Goal: Task Accomplishment & Management: Manage account settings

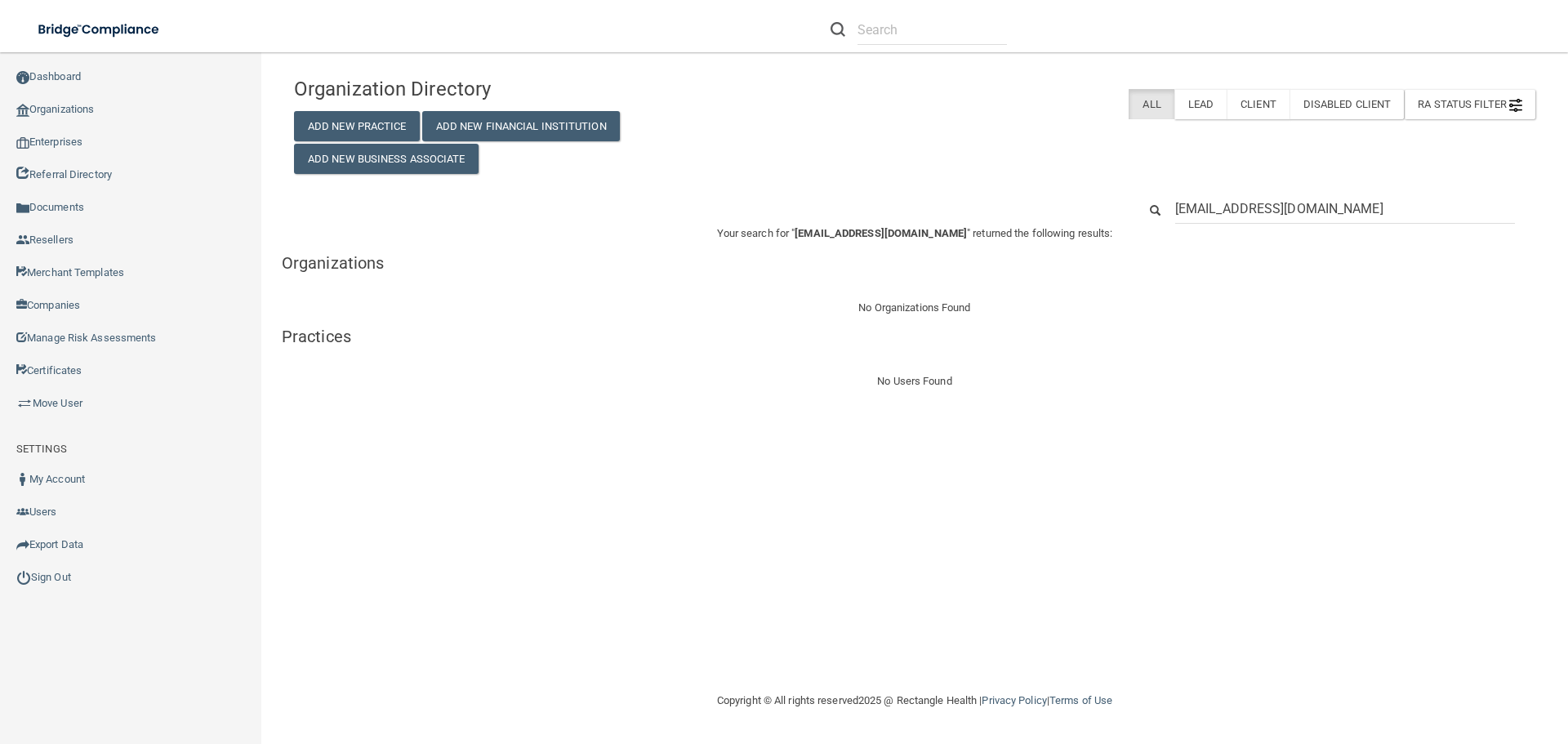
click at [1365, 208] on input "beckyguerrero768@gmail.com" at bounding box center [1345, 209] width 340 height 30
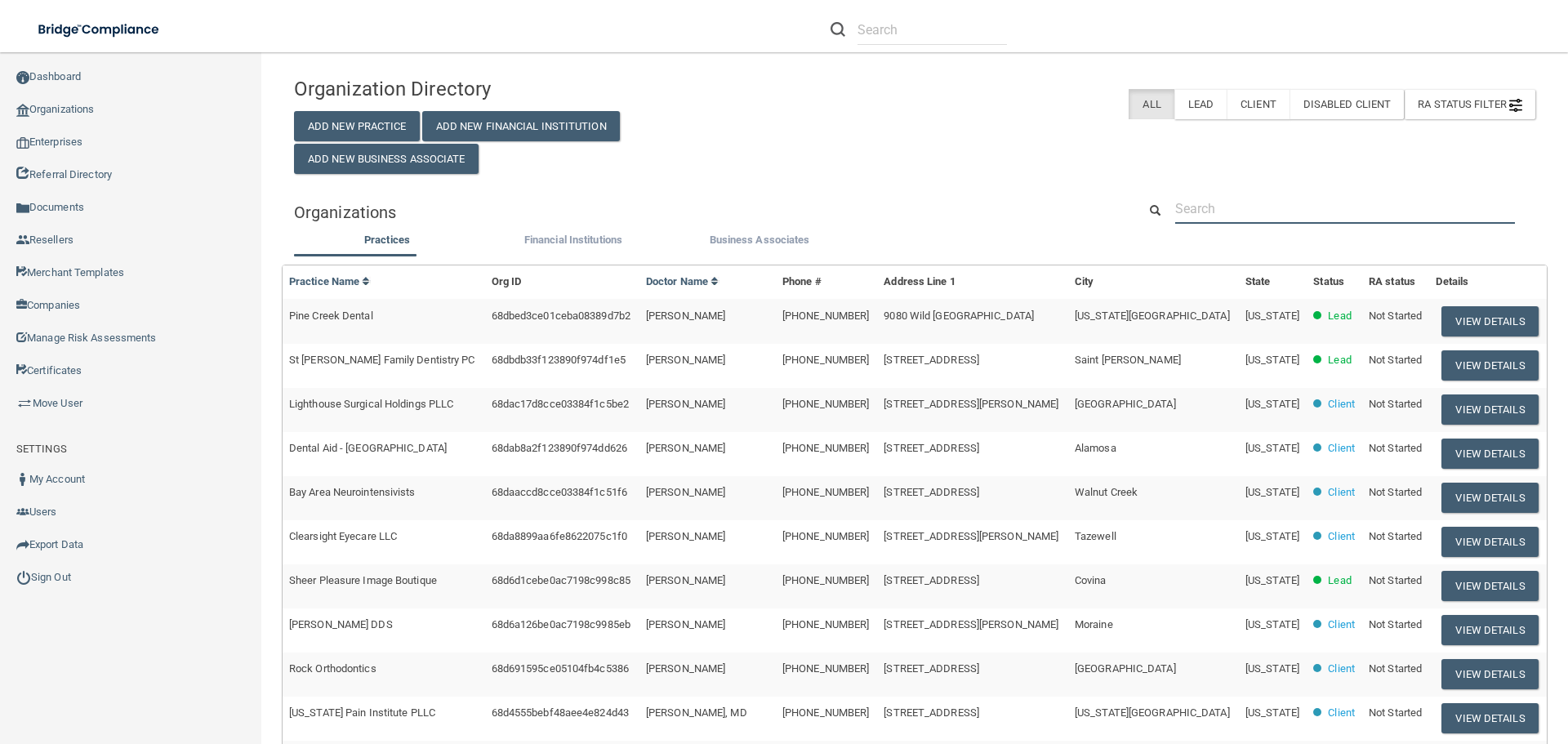
click at [1348, 202] on input "text" at bounding box center [1345, 209] width 340 height 30
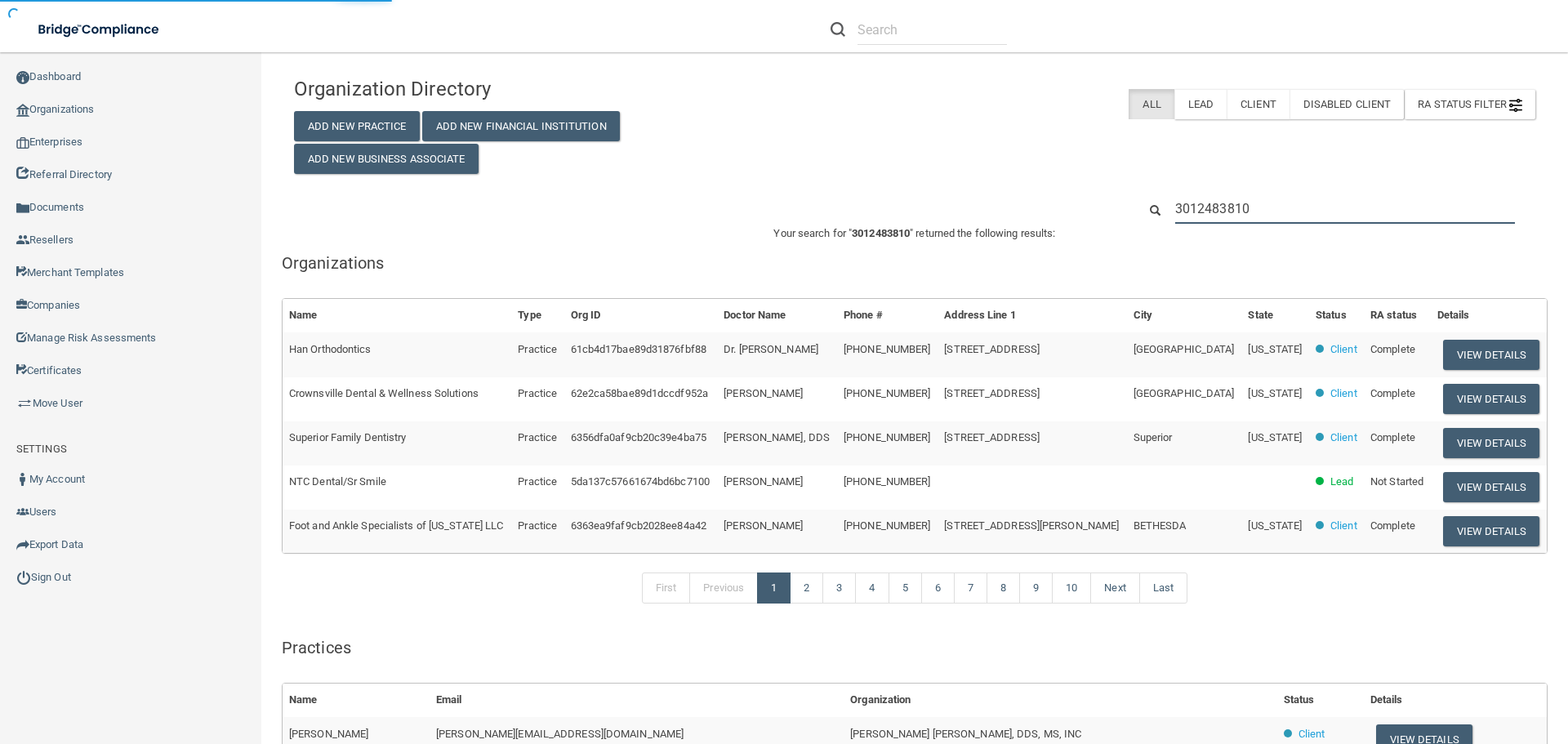
type input "3012483810"
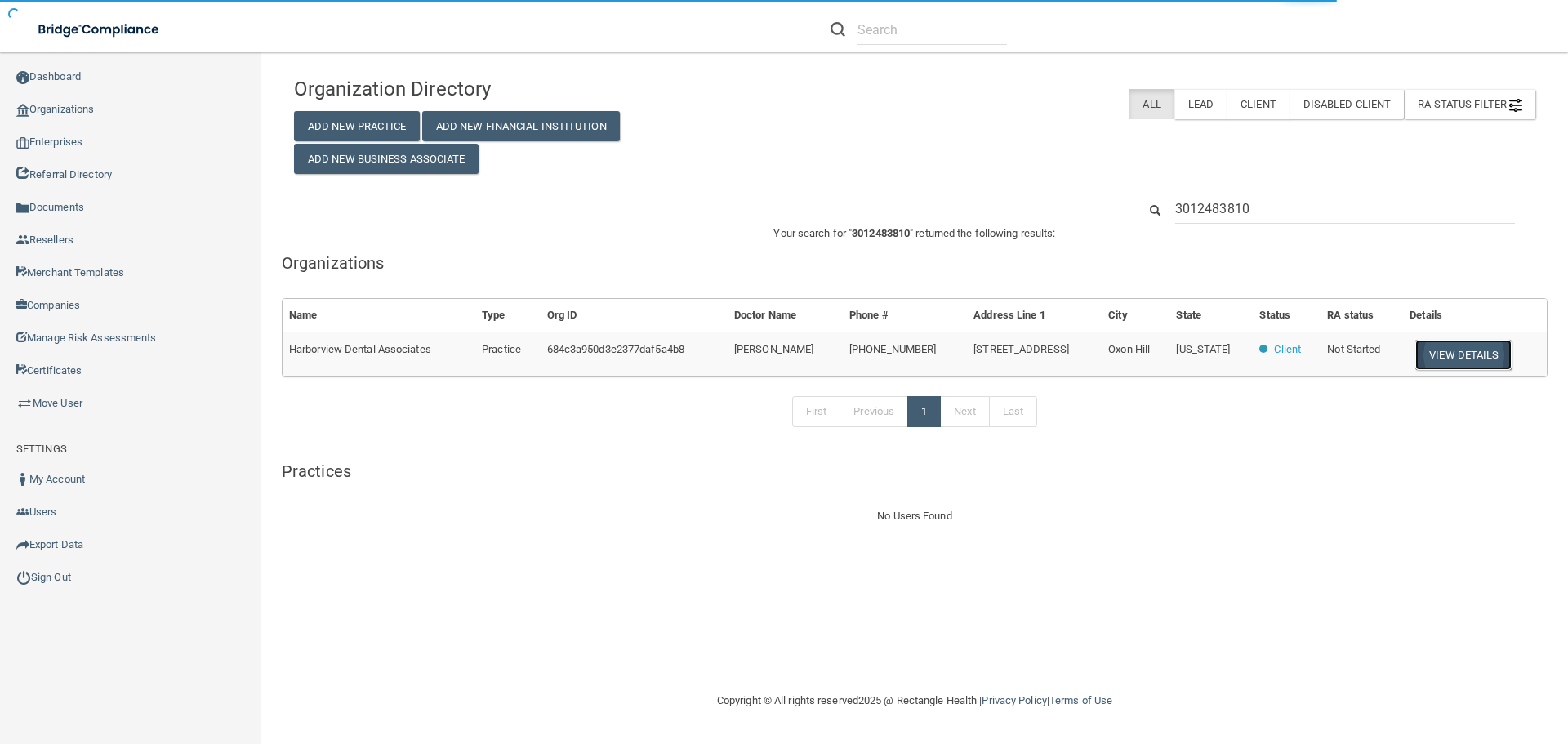
click at [1477, 357] on button "View Details" at bounding box center [1463, 354] width 96 height 30
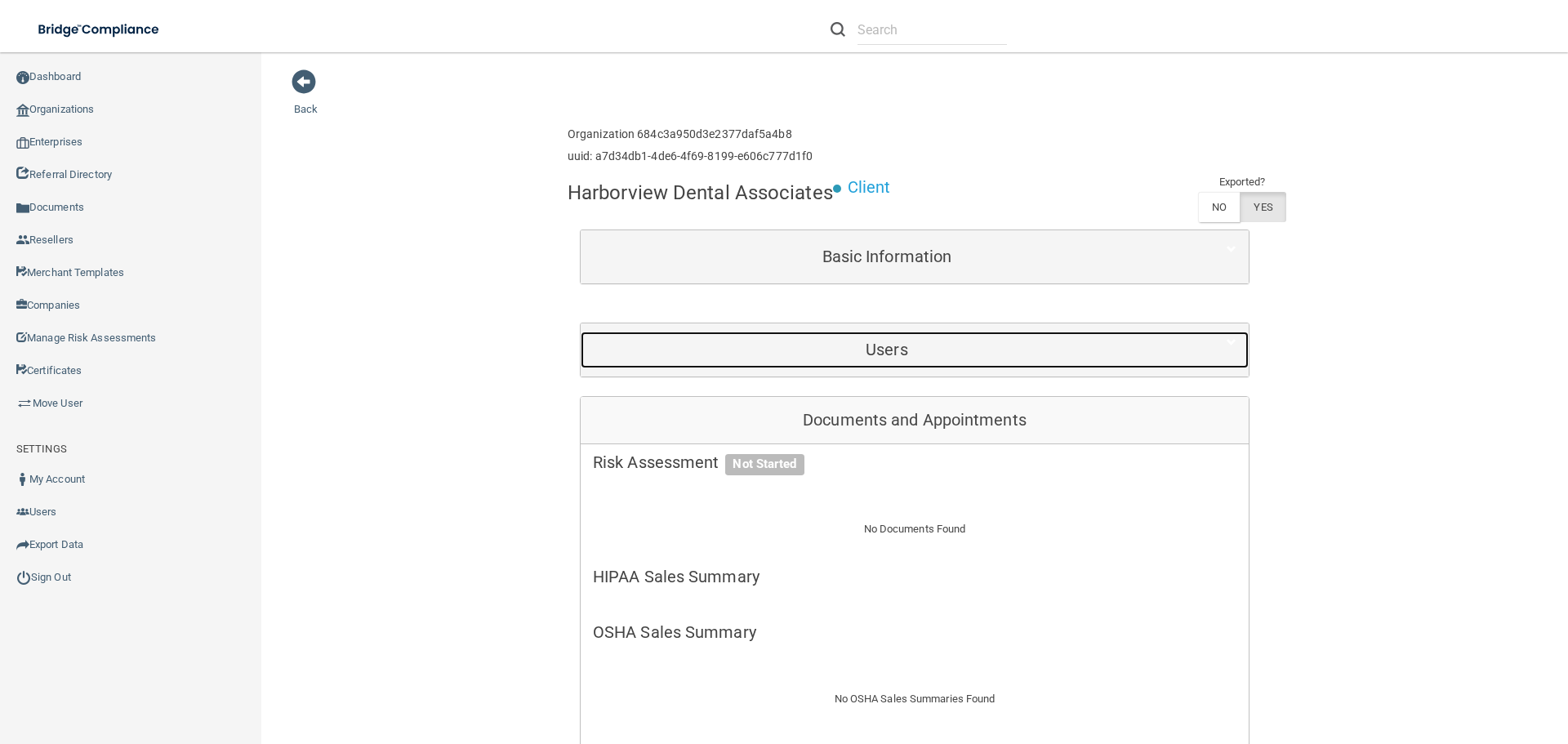
click at [870, 341] on h5 "Users" at bounding box center [886, 349] width 588 height 18
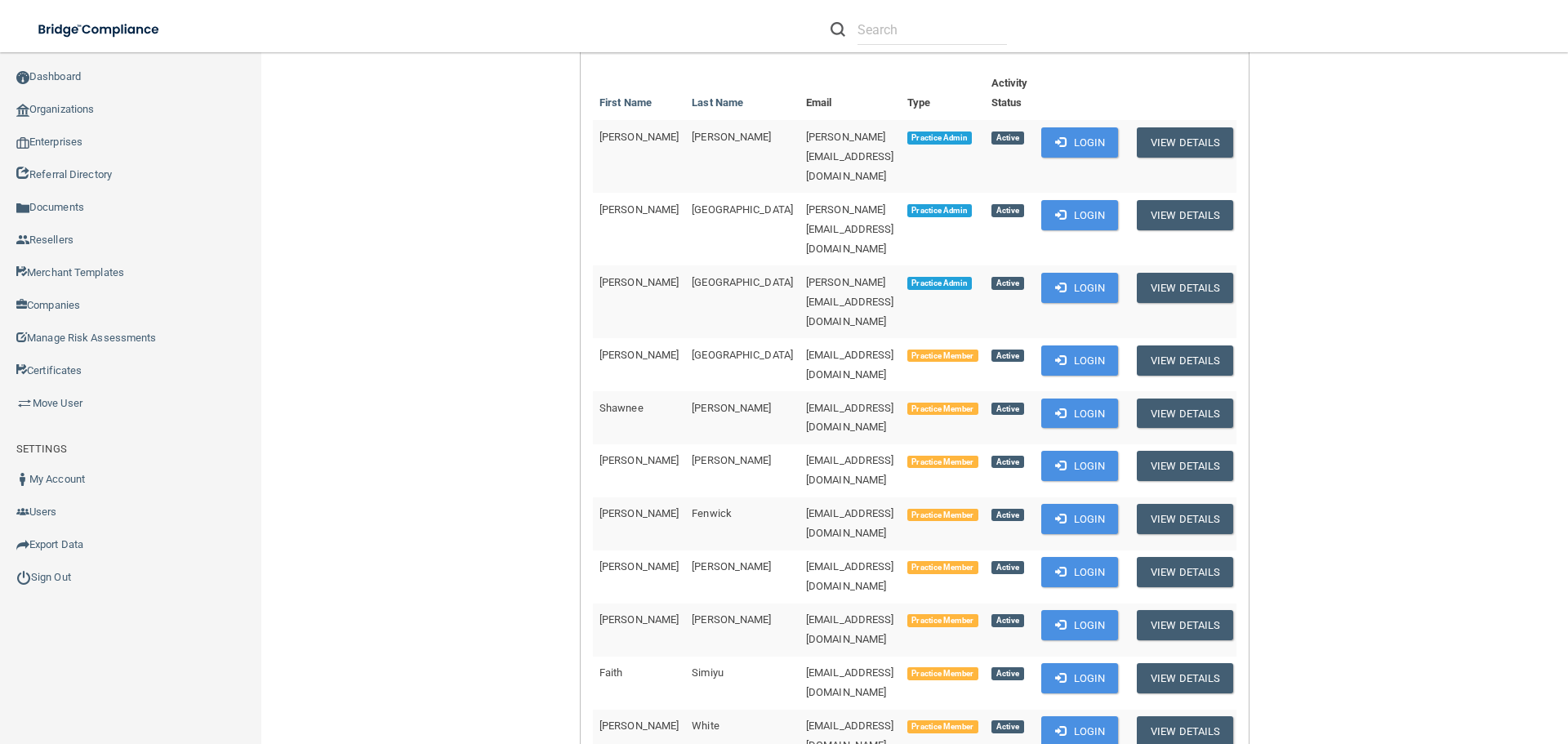
scroll to position [326, 0]
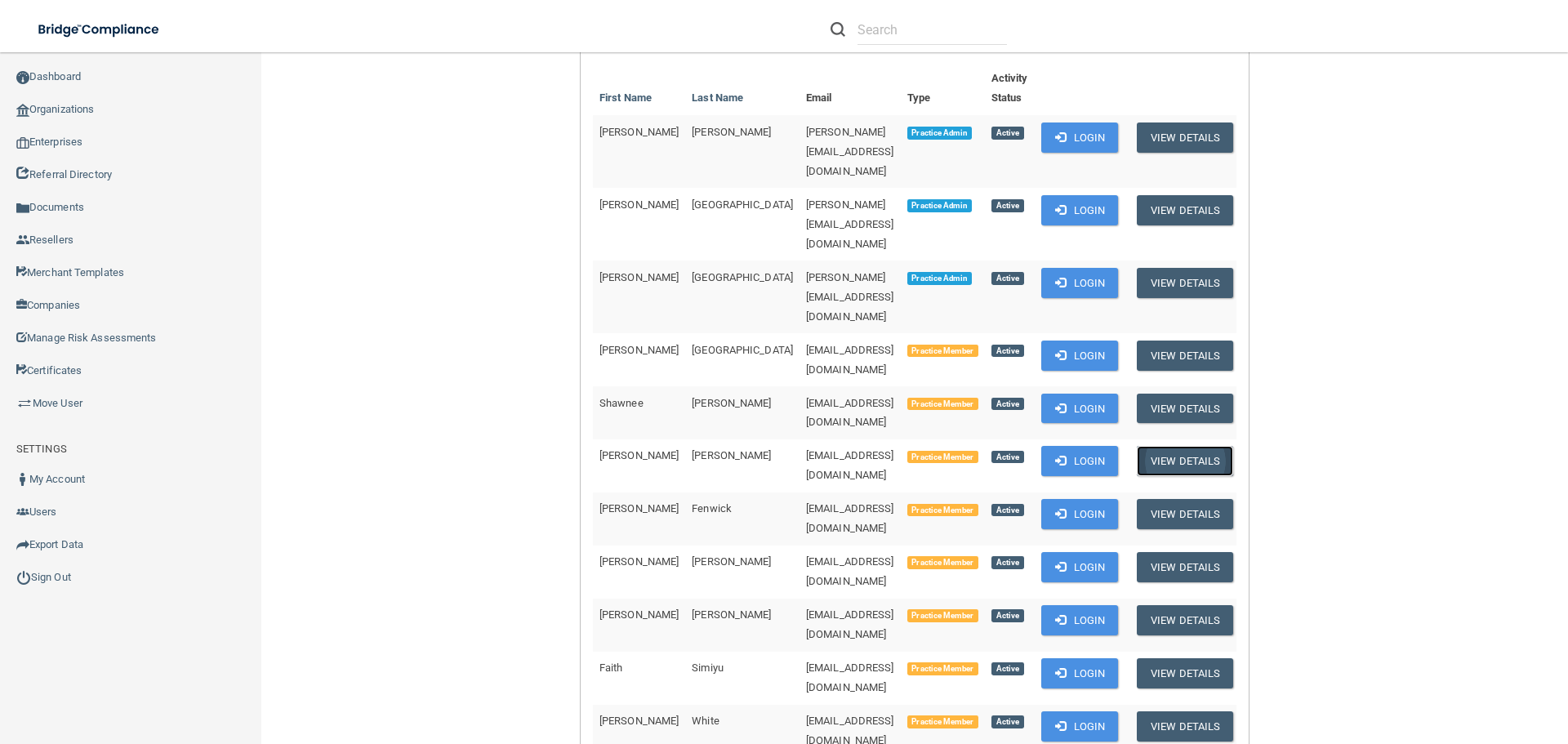
click at [1184, 446] on button "View Details" at bounding box center [1184, 461] width 96 height 30
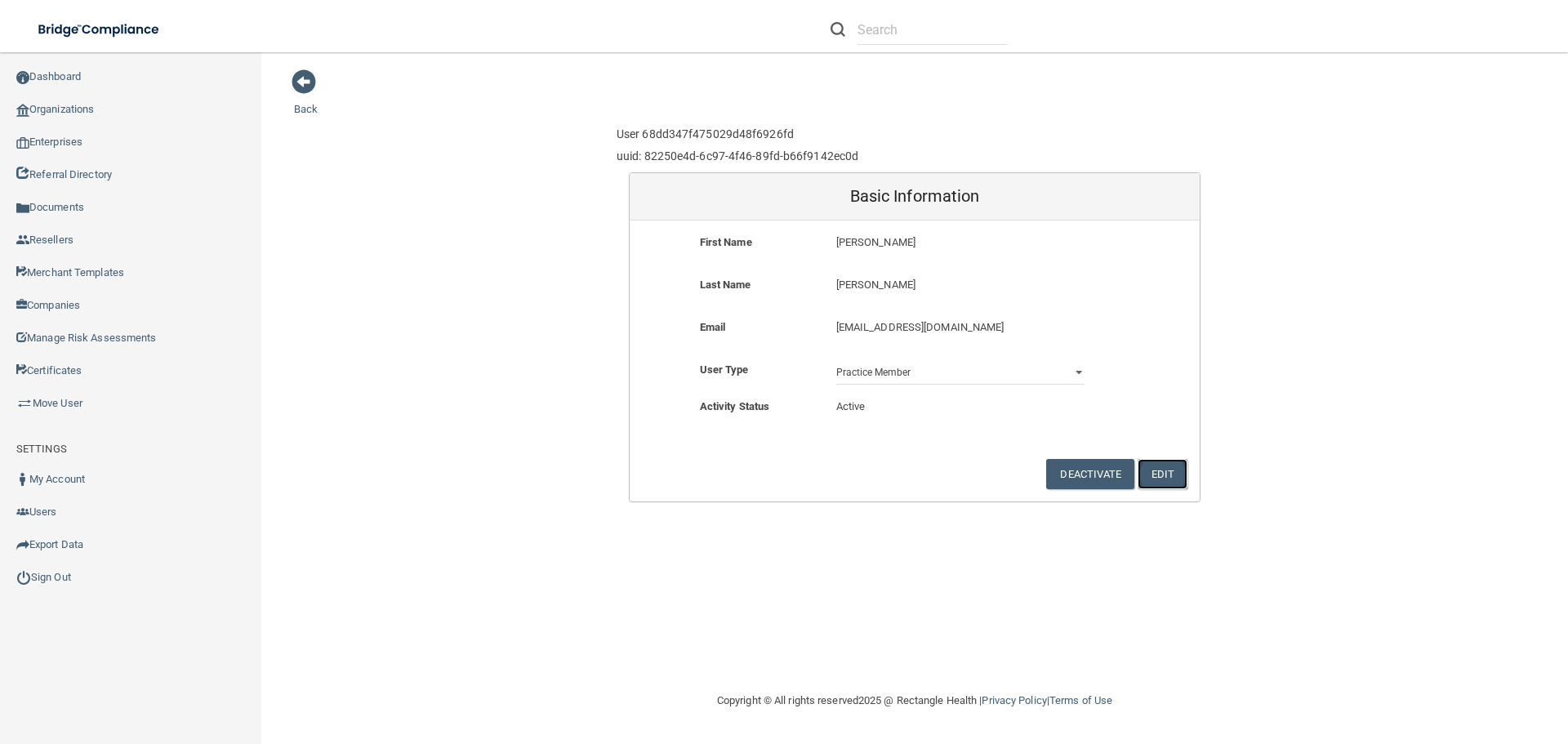
click at [1182, 476] on button "Edit" at bounding box center [1162, 474] width 49 height 30
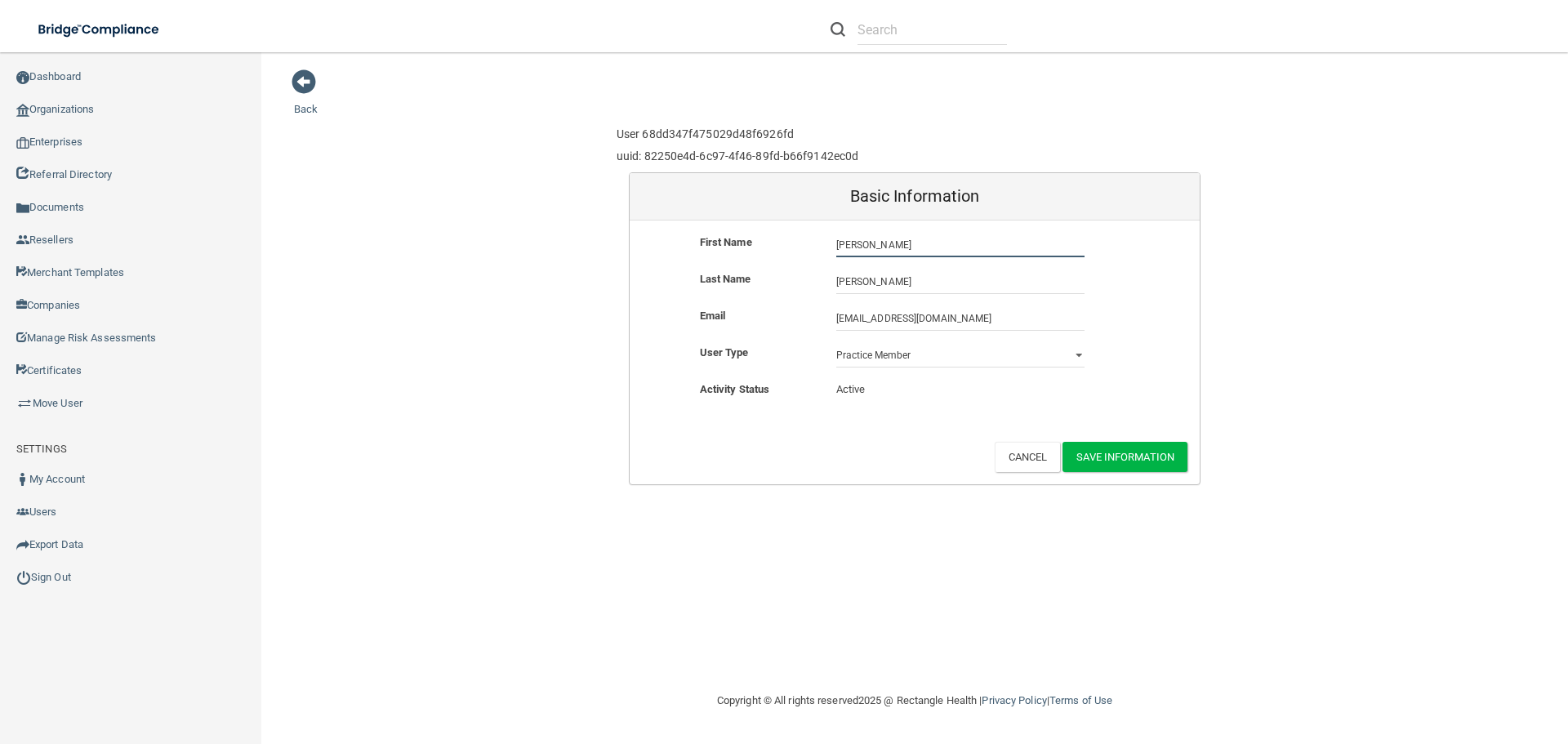
click at [850, 242] on input "[PERSON_NAME]" at bounding box center [960, 245] width 249 height 25
type input "[PERSON_NAME]"
click at [1013, 447] on button "Cancel" at bounding box center [1027, 457] width 66 height 30
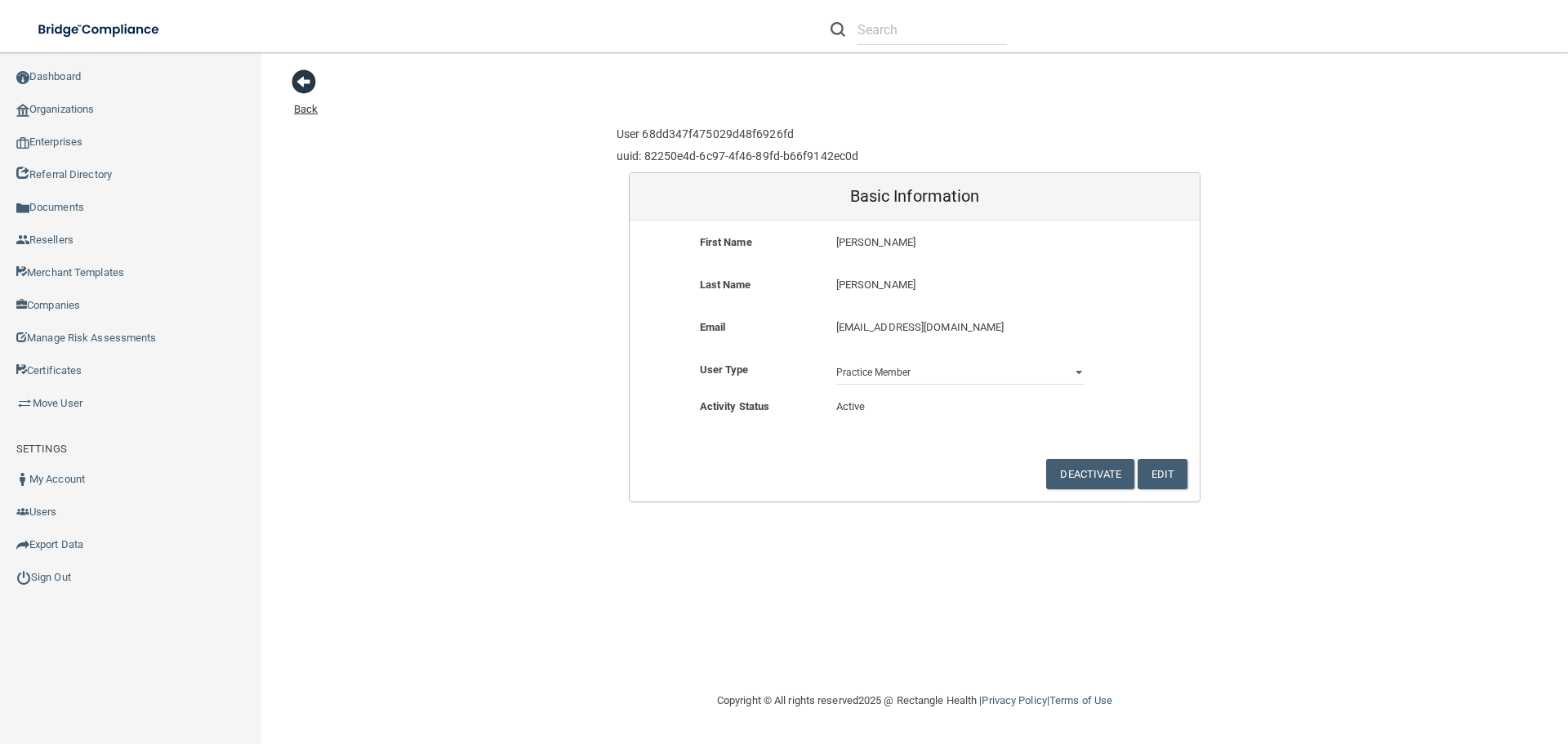
click at [310, 78] on span at bounding box center [304, 82] width 25 height 25
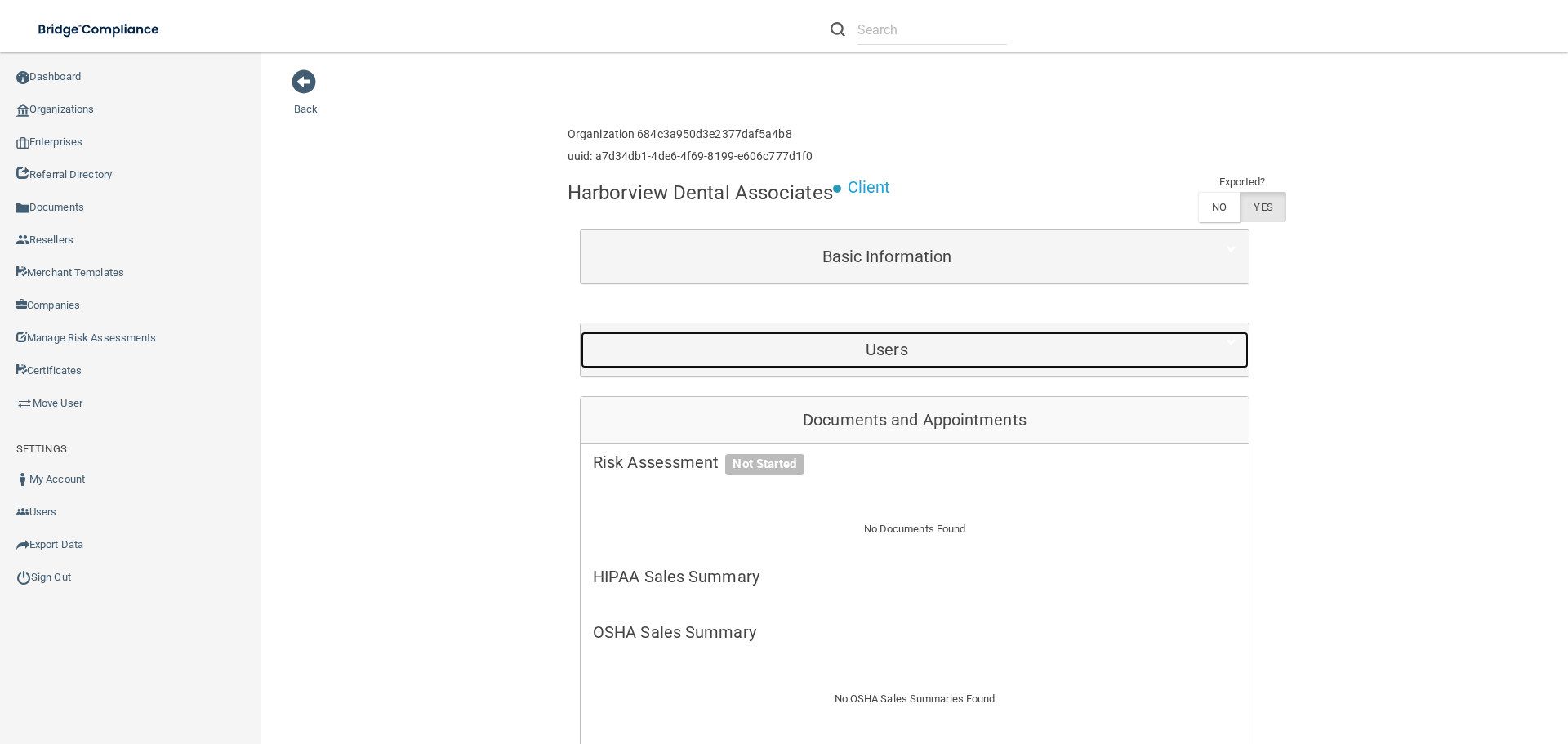
click at [737, 353] on h5 "Users" at bounding box center [886, 349] width 588 height 18
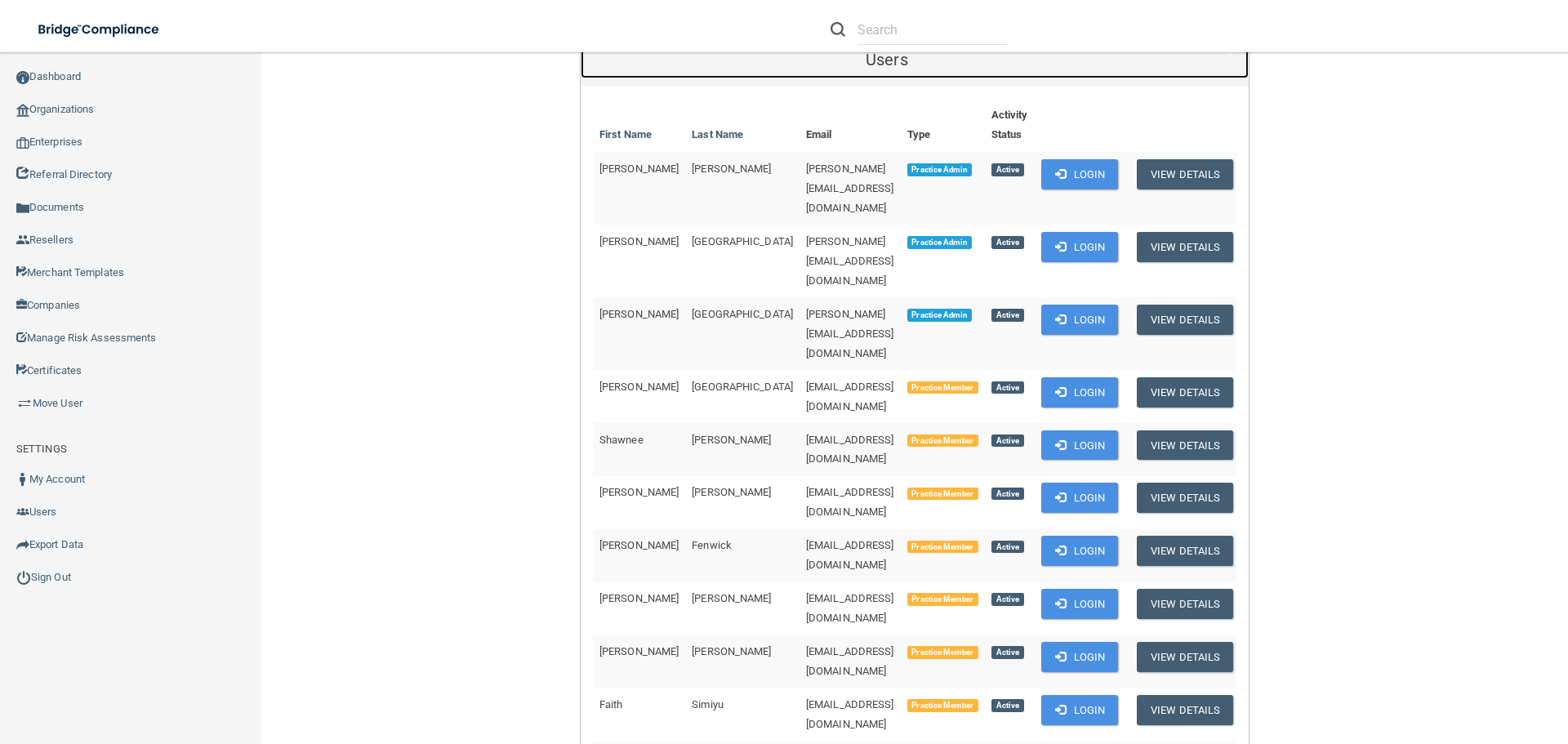
scroll to position [245, 0]
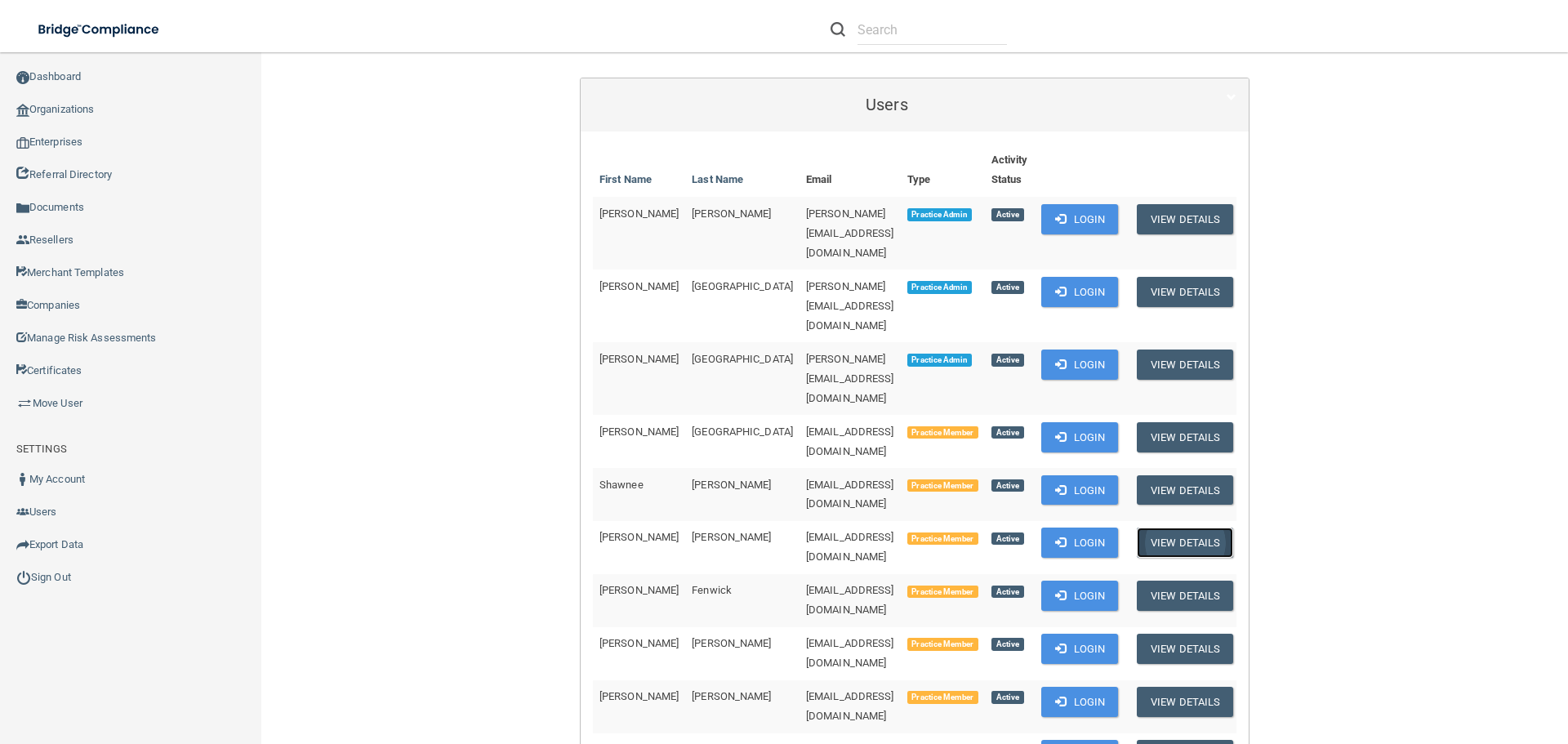
click at [1161, 527] on button "View Details" at bounding box center [1184, 542] width 96 height 30
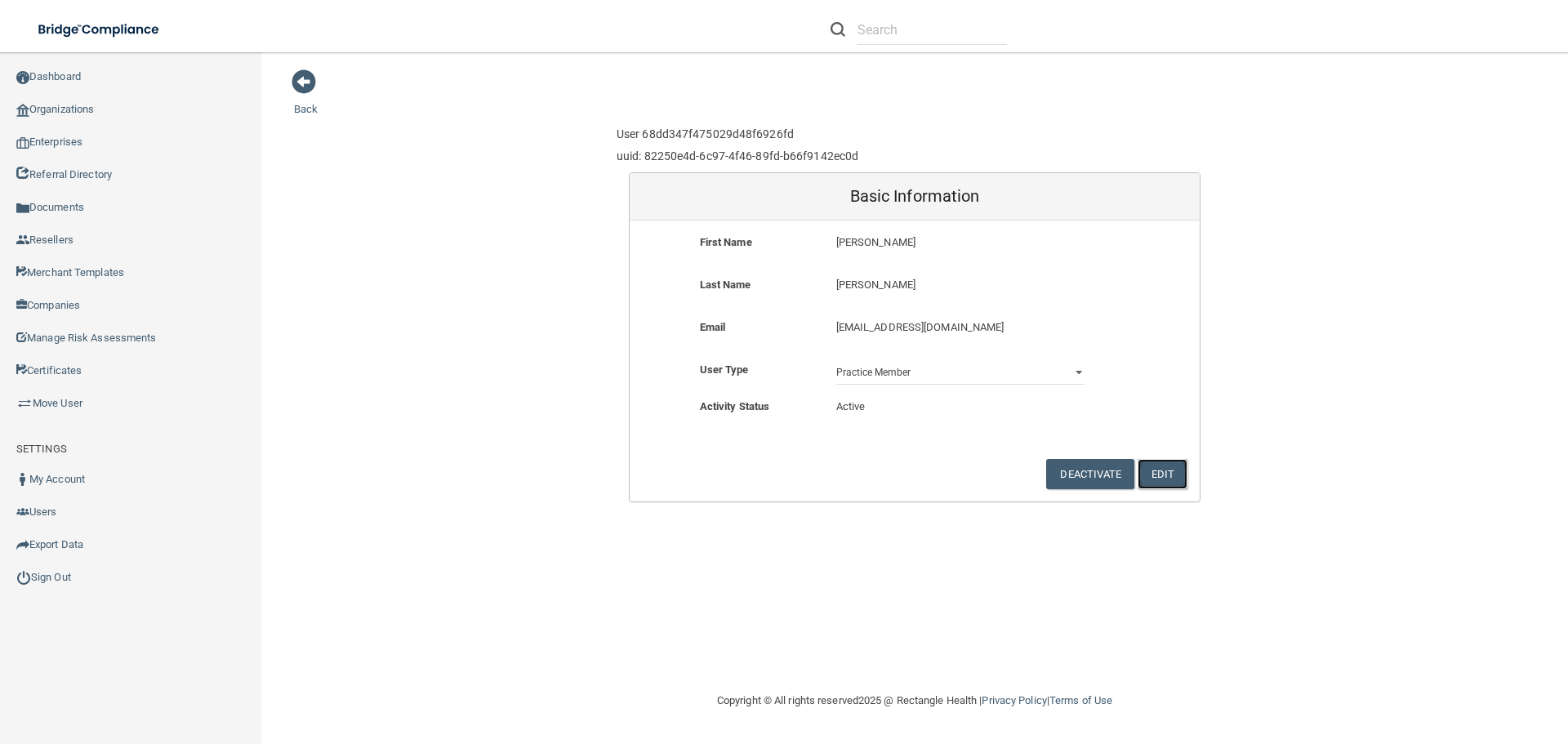
click at [1160, 481] on button "Edit" at bounding box center [1162, 474] width 49 height 30
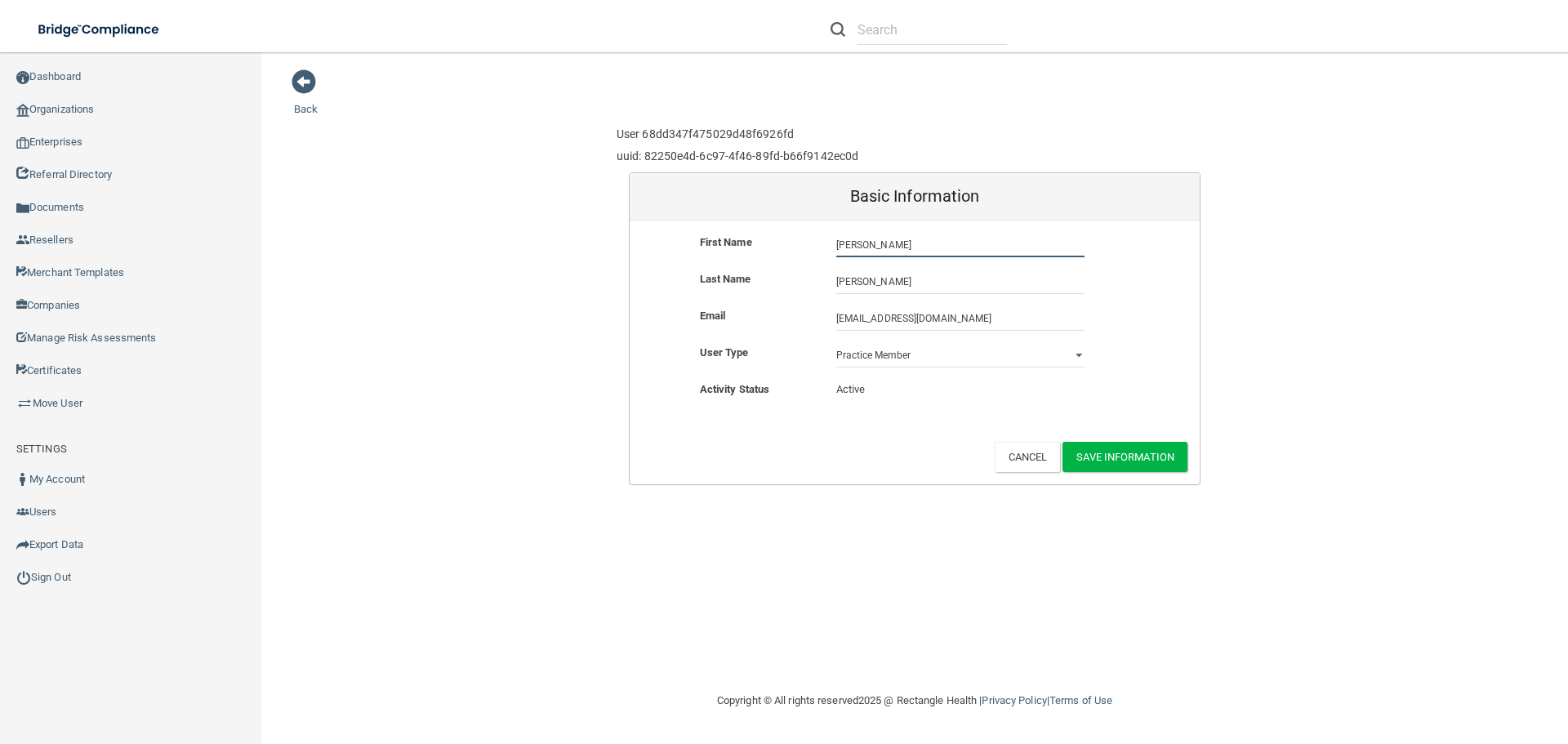
click at [847, 242] on input "[PERSON_NAME]" at bounding box center [960, 245] width 249 height 25
type input "[PERSON_NAME]"
click at [849, 315] on input "[EMAIL_ADDRESS][DOMAIN_NAME]" at bounding box center [960, 318] width 249 height 25
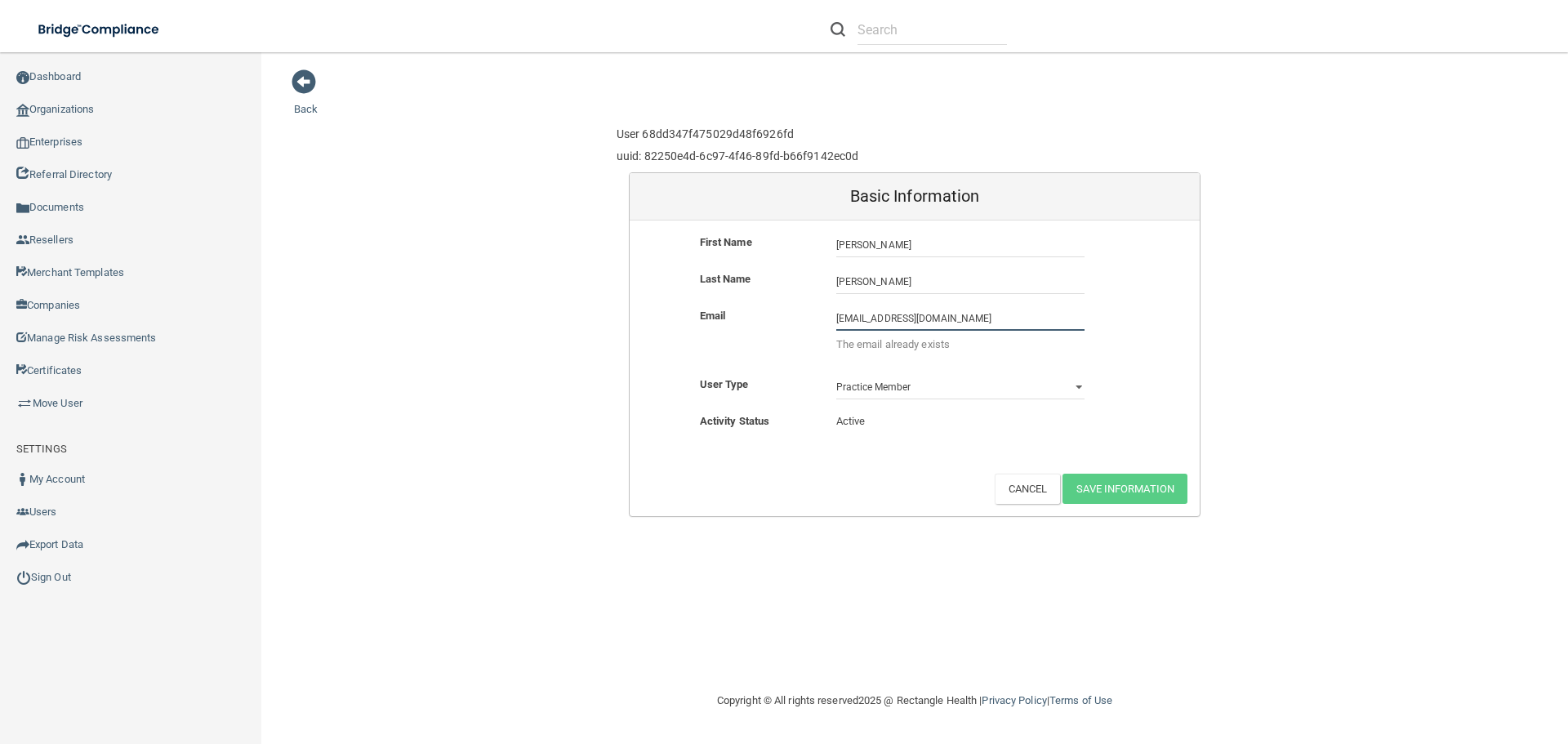
drag, startPoint x: 973, startPoint y: 320, endPoint x: 810, endPoint y: 317, distance: 163.0
click at [810, 317] on div "Email migdaliaadams1@gmail.com migdaliaadams1@gmail.com The email already exists" at bounding box center [915, 334] width 570 height 56
type input "[EMAIL_ADDRESS][DOMAIN_NAME]"
click at [1005, 490] on div "Back User 68dd347f475029d48f6926fd uuid: 82250e4d-6c97-4f46-89fd-b66f9142ec0d B…" at bounding box center [915, 371] width 1242 height 606
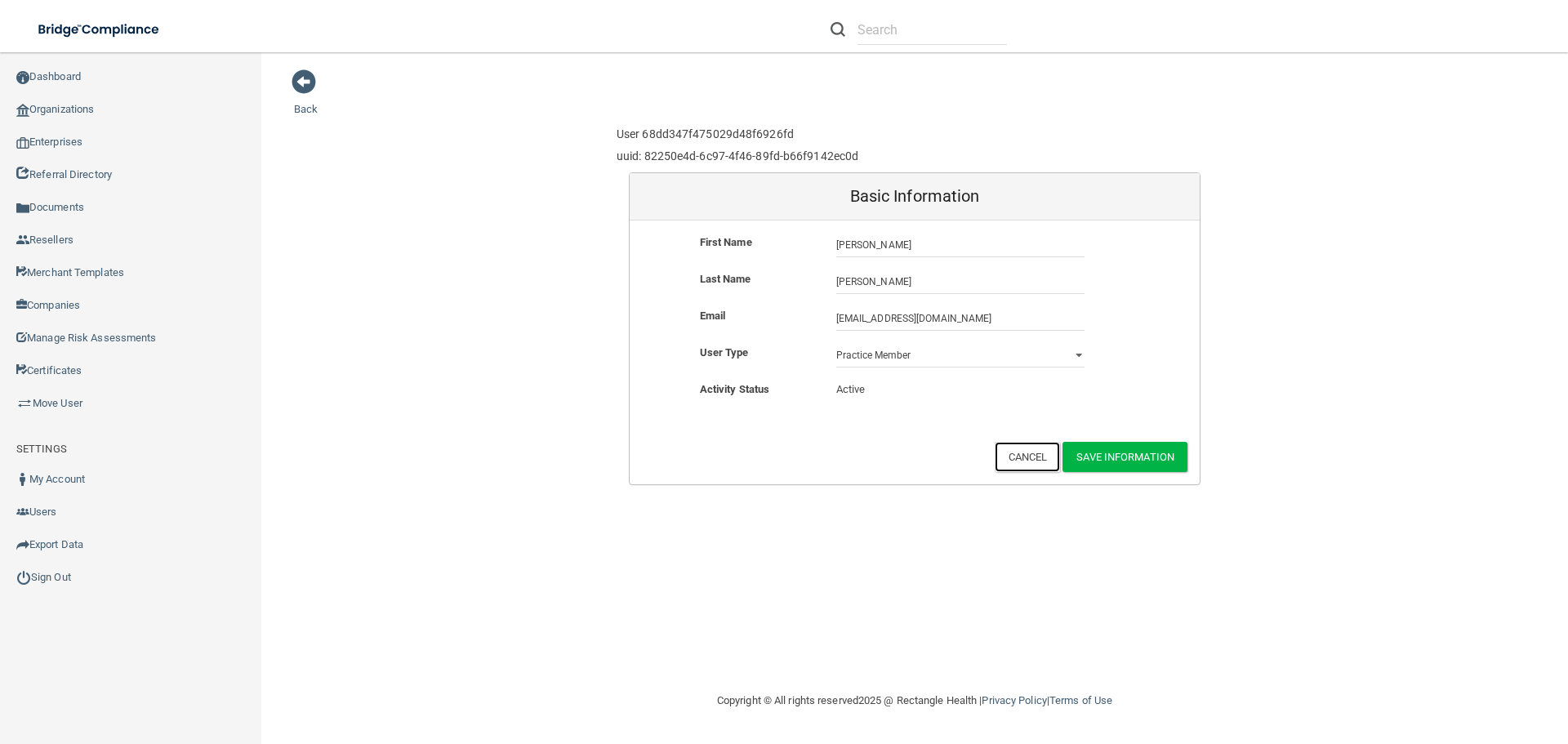
drag, startPoint x: 1020, startPoint y: 448, endPoint x: 555, endPoint y: 262, distance: 500.8
click at [1020, 449] on button "Cancel" at bounding box center [1027, 457] width 66 height 30
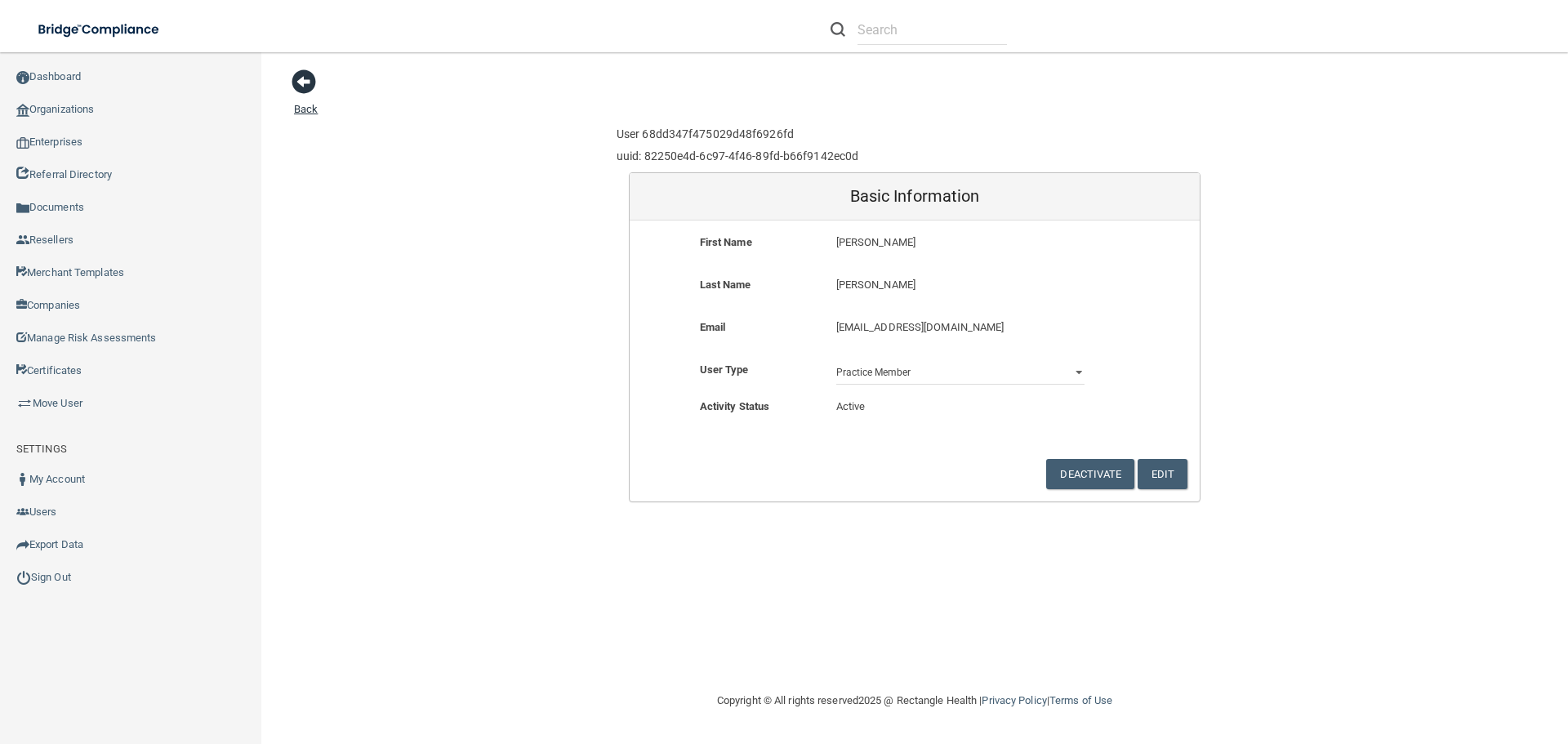
click at [308, 80] on span at bounding box center [304, 82] width 25 height 25
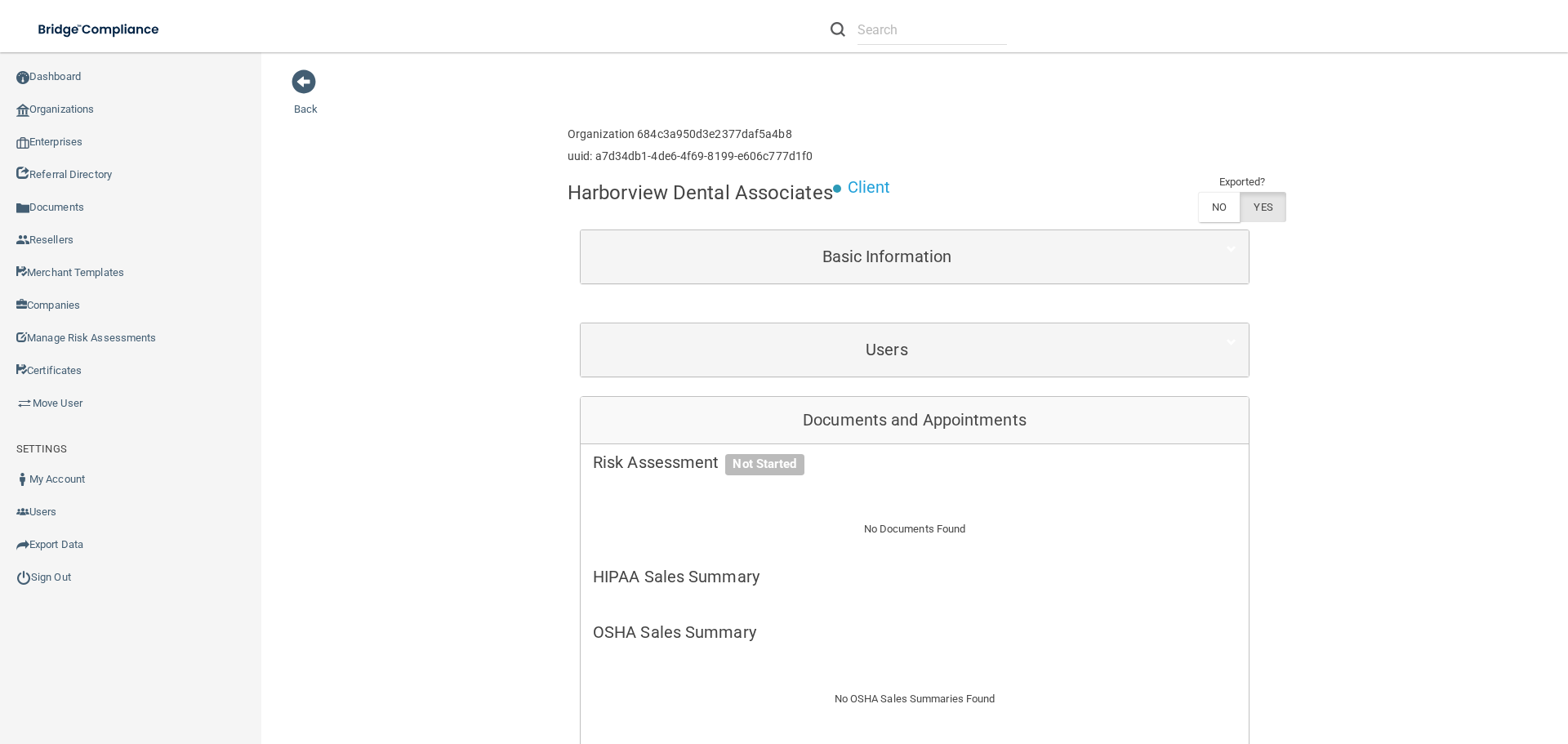
drag, startPoint x: 300, startPoint y: 80, endPoint x: 340, endPoint y: 89, distance: 41.0
click at [301, 80] on span at bounding box center [304, 82] width 25 height 25
click at [303, 79] on span at bounding box center [304, 82] width 25 height 25
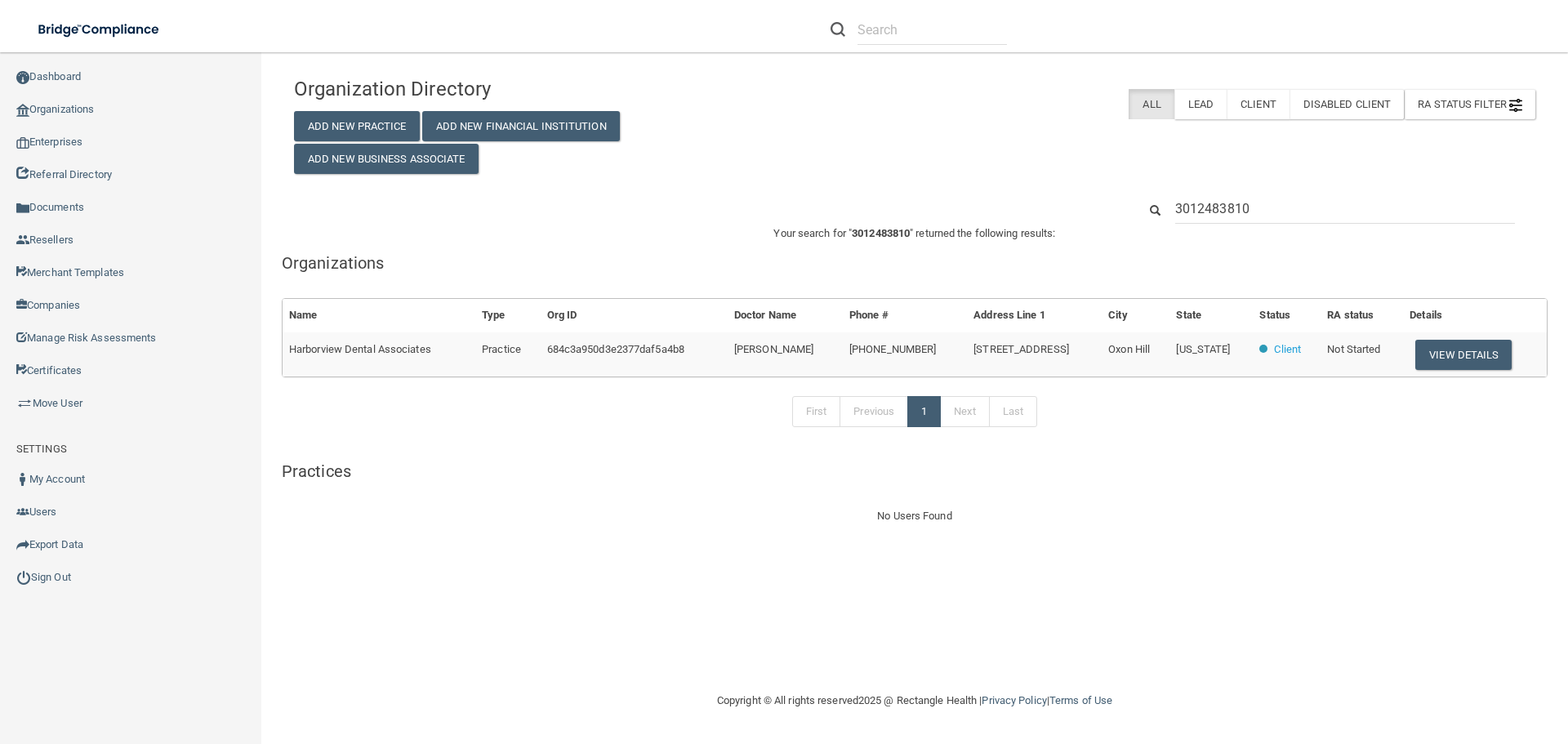
click at [1314, 212] on input "3012483810" at bounding box center [1345, 209] width 340 height 30
type input "[EMAIL_ADDRESS][DOMAIN_NAME]"
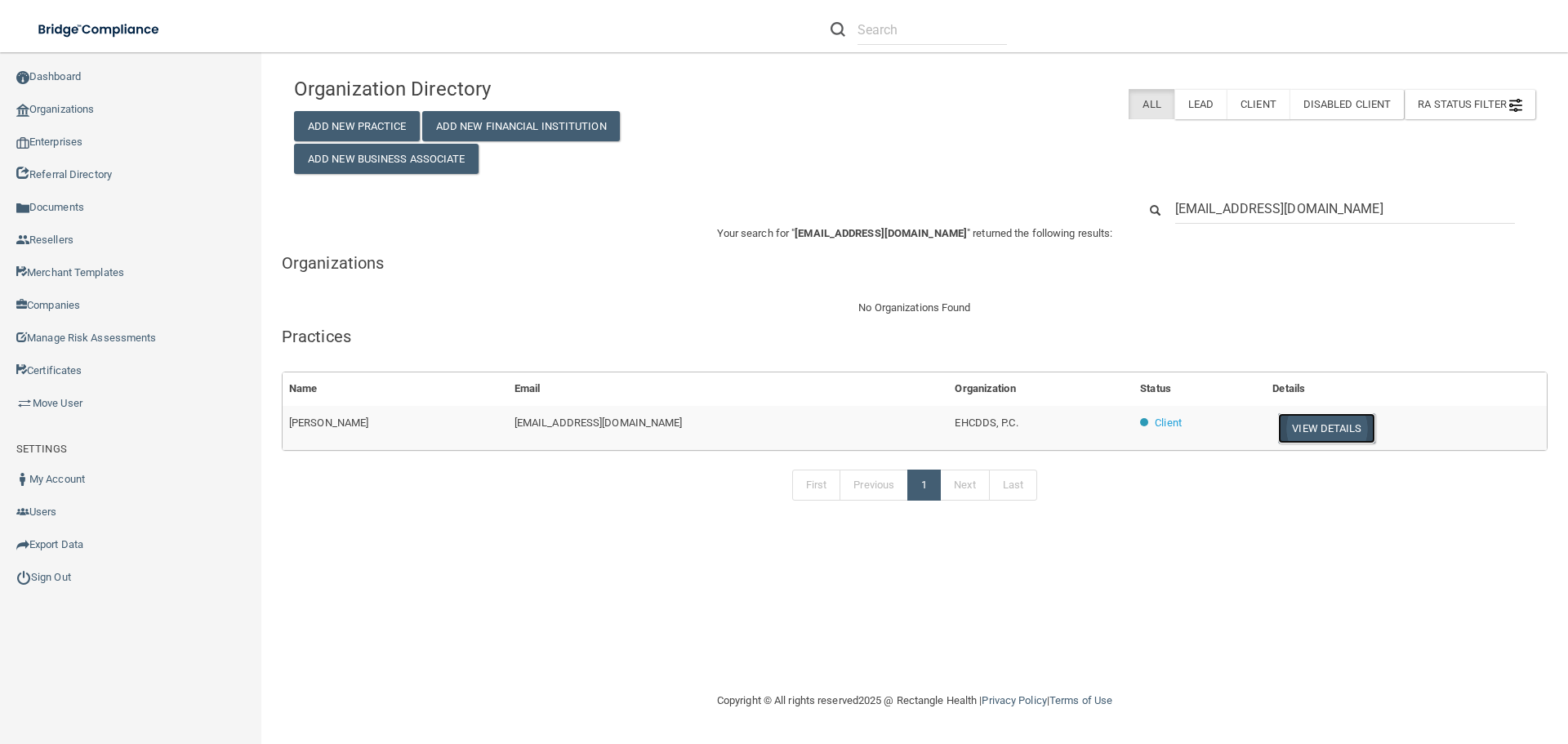
click at [1325, 427] on button "View Details" at bounding box center [1325, 428] width 96 height 30
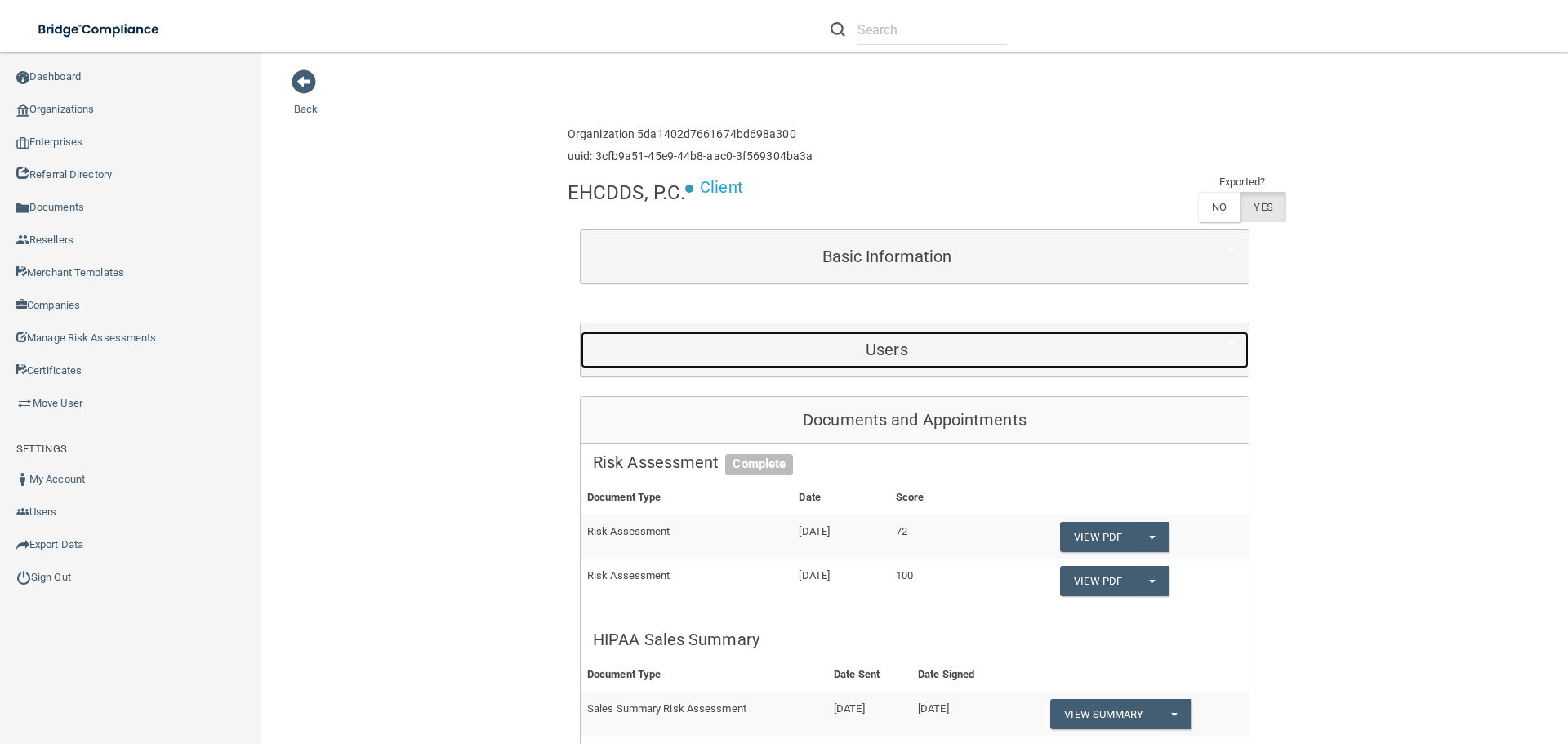
click at [814, 340] on h5 "Users" at bounding box center [886, 349] width 588 height 18
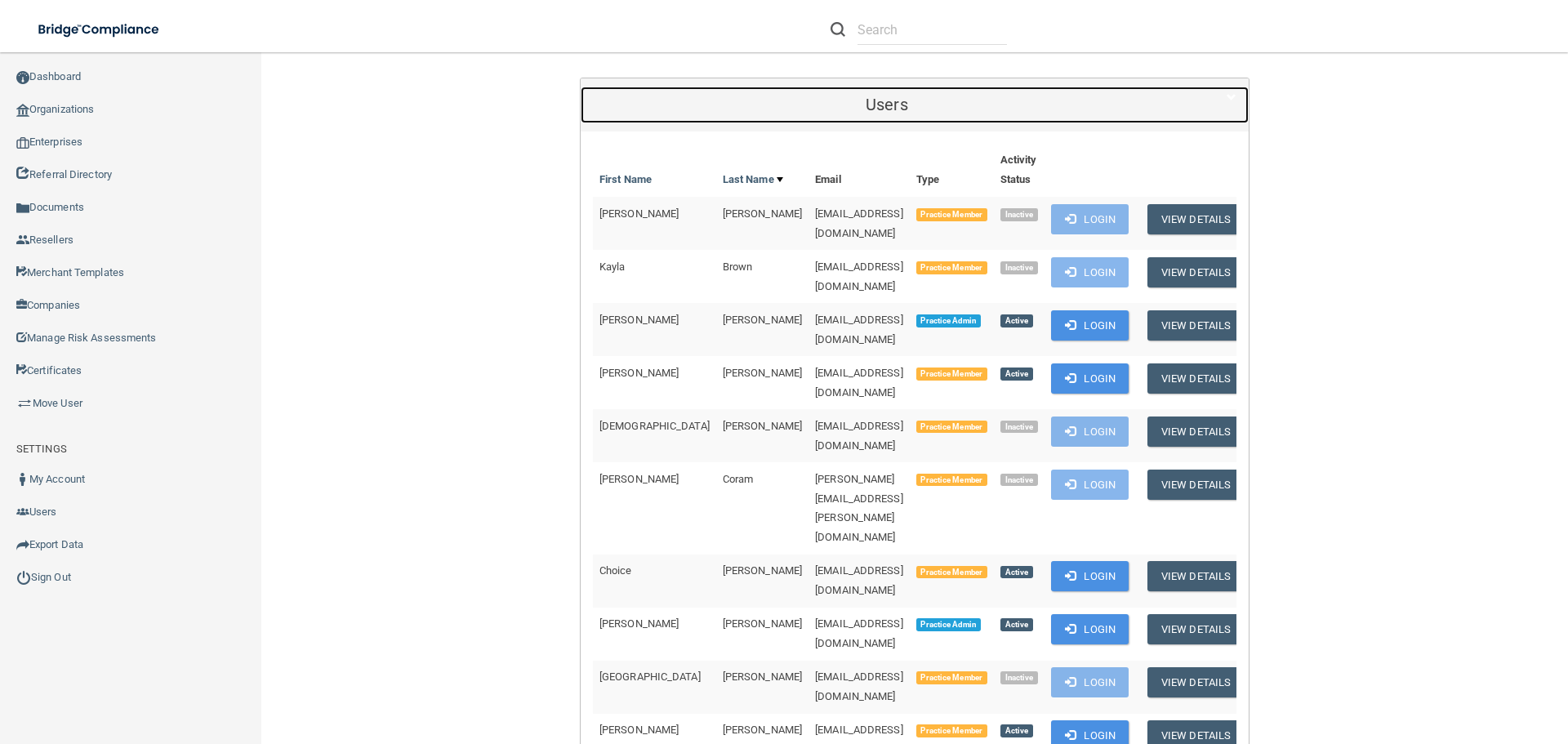
scroll to position [163, 0]
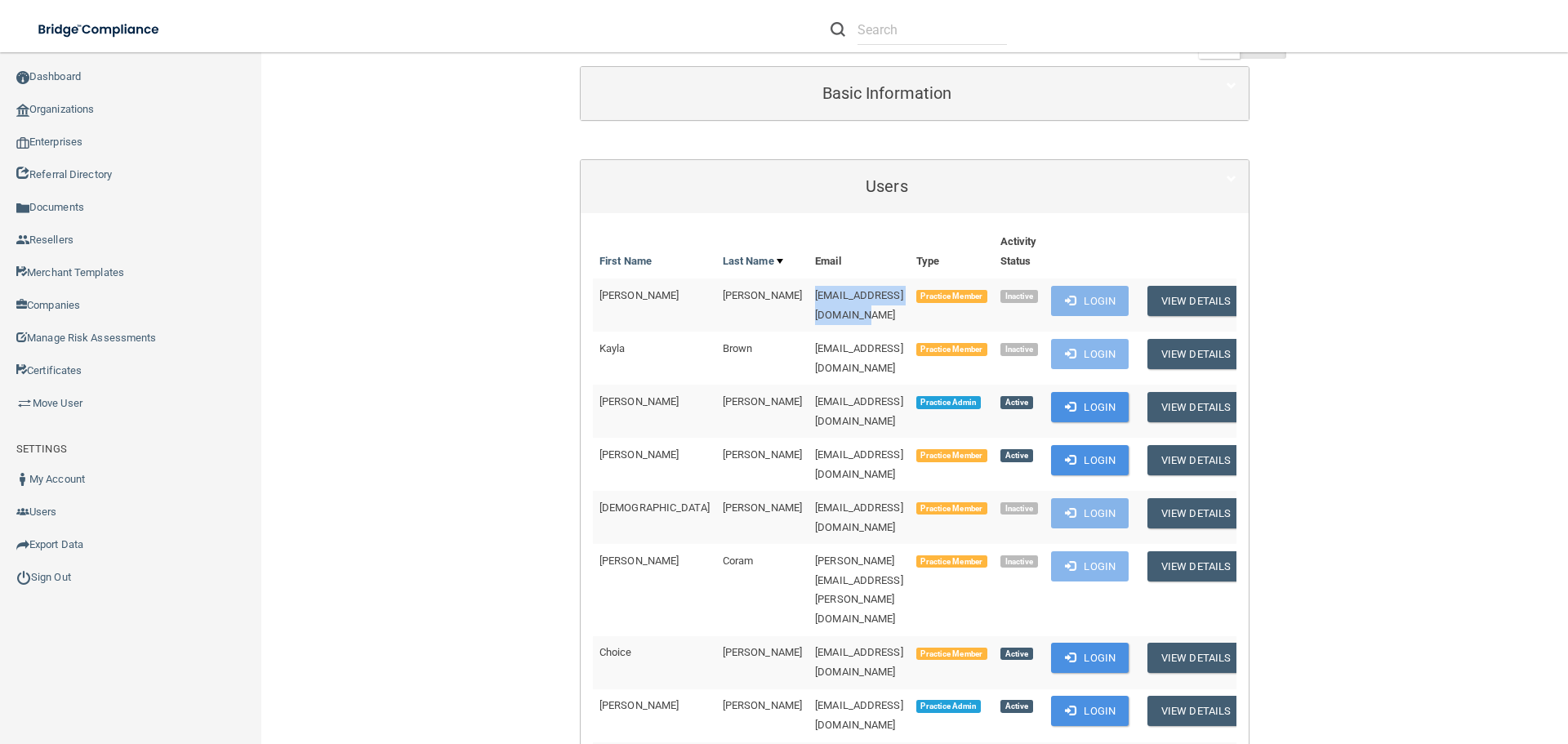
drag, startPoint x: 862, startPoint y: 295, endPoint x: 724, endPoint y: 300, distance: 138.1
click at [809, 300] on td "[EMAIL_ADDRESS][DOMAIN_NAME]" at bounding box center [859, 305] width 101 height 53
copy span "[EMAIL_ADDRESS][DOMAIN_NAME]"
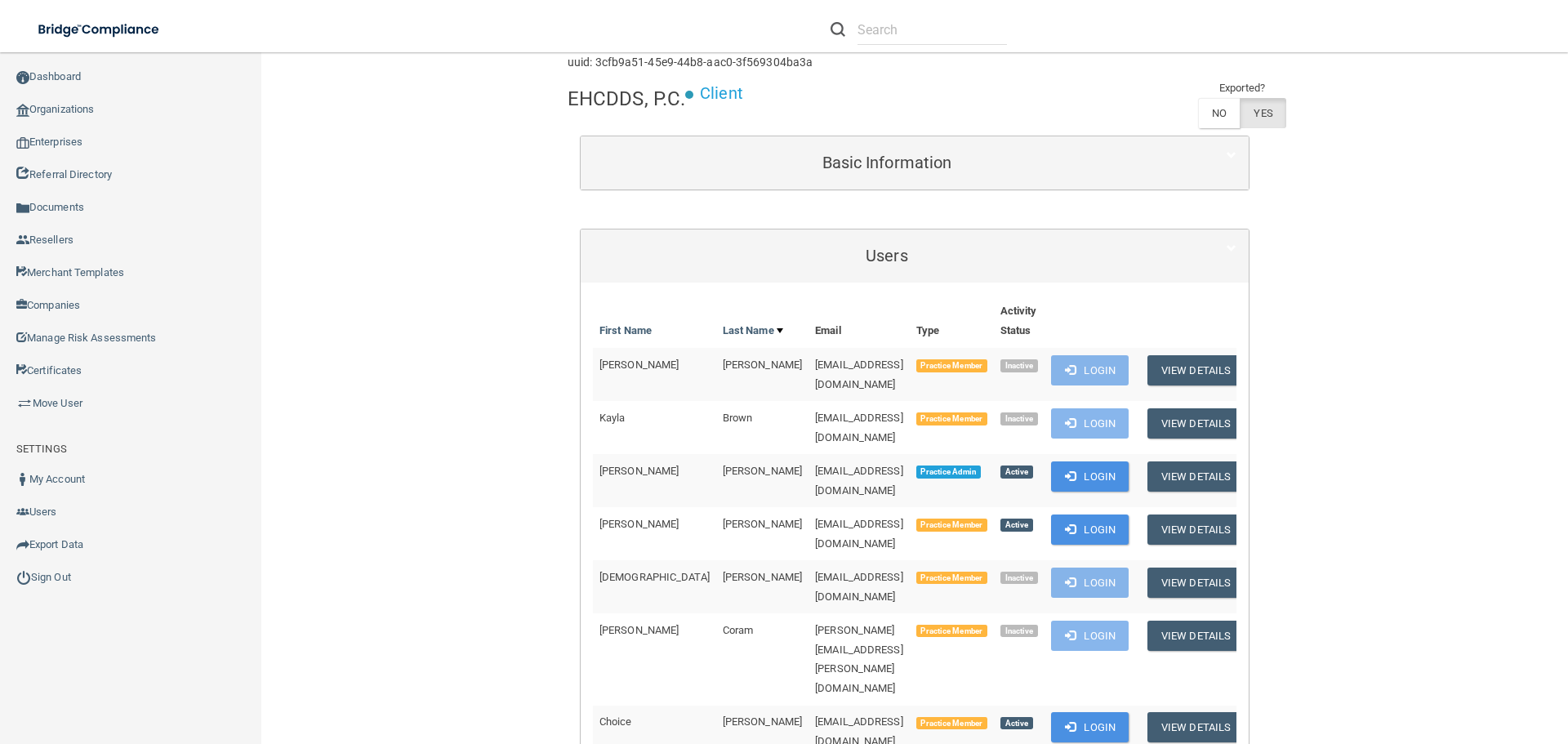
scroll to position [0, 0]
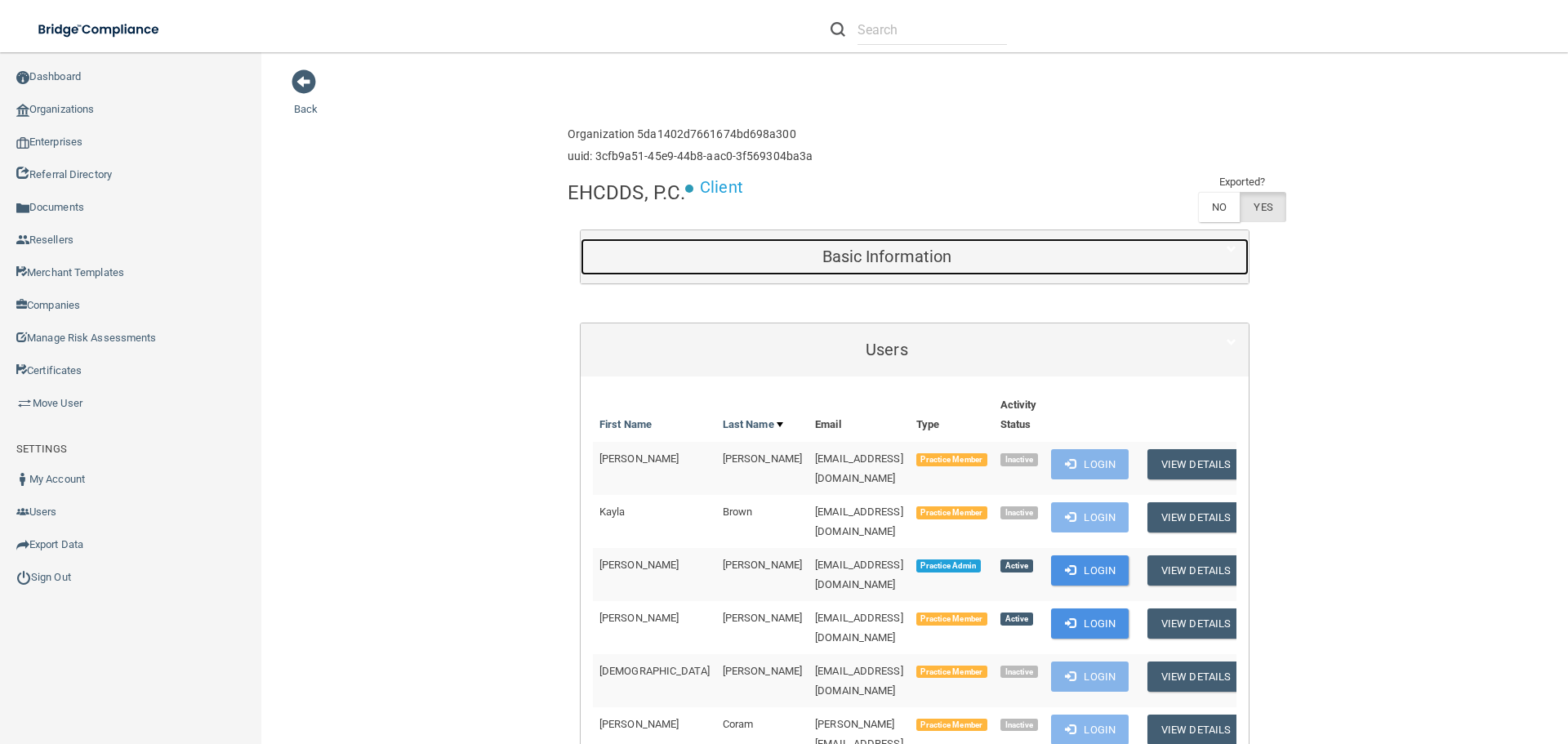
click at [907, 269] on div "Basic Information" at bounding box center [887, 257] width 613 height 37
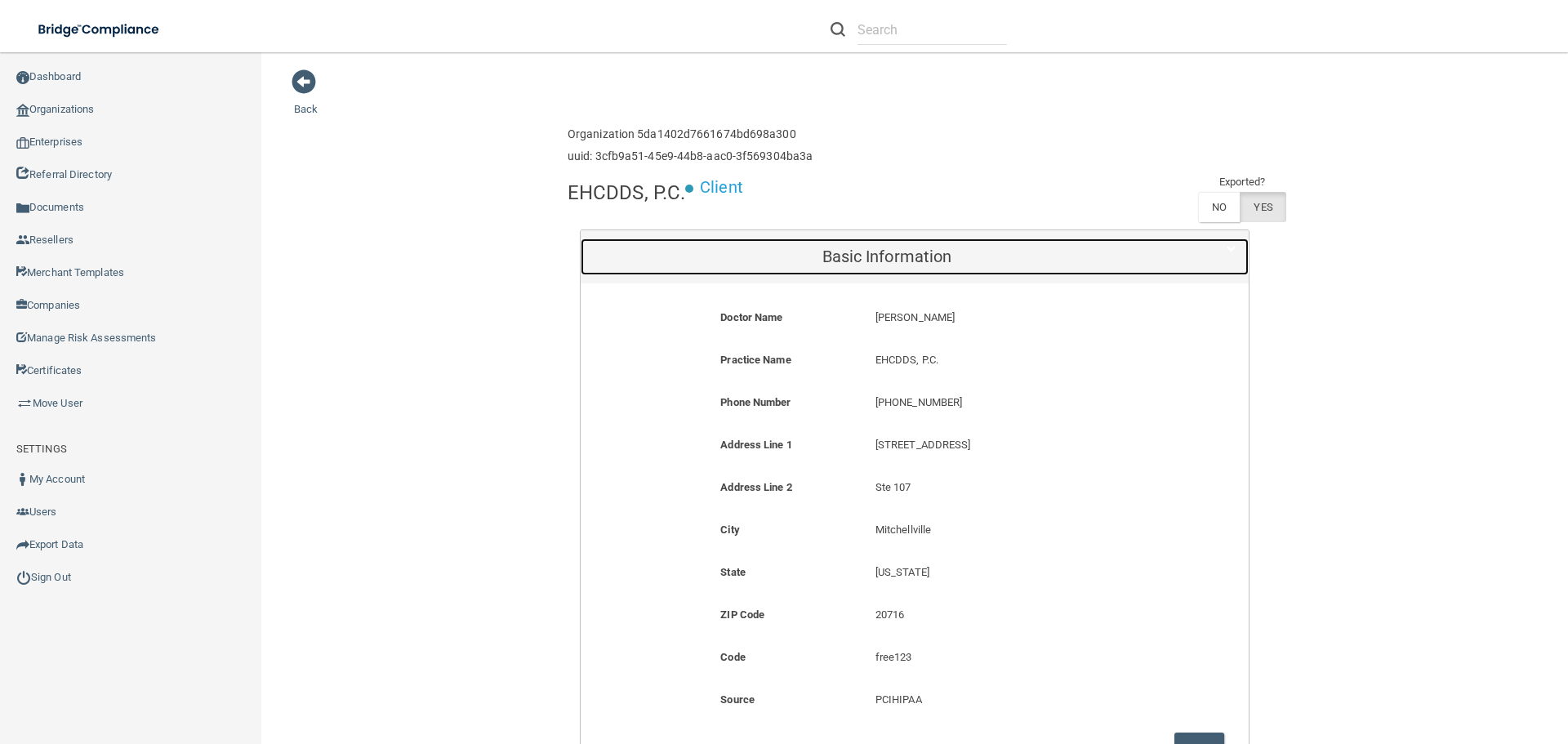
click at [913, 257] on h5 "Basic Information" at bounding box center [886, 257] width 588 height 18
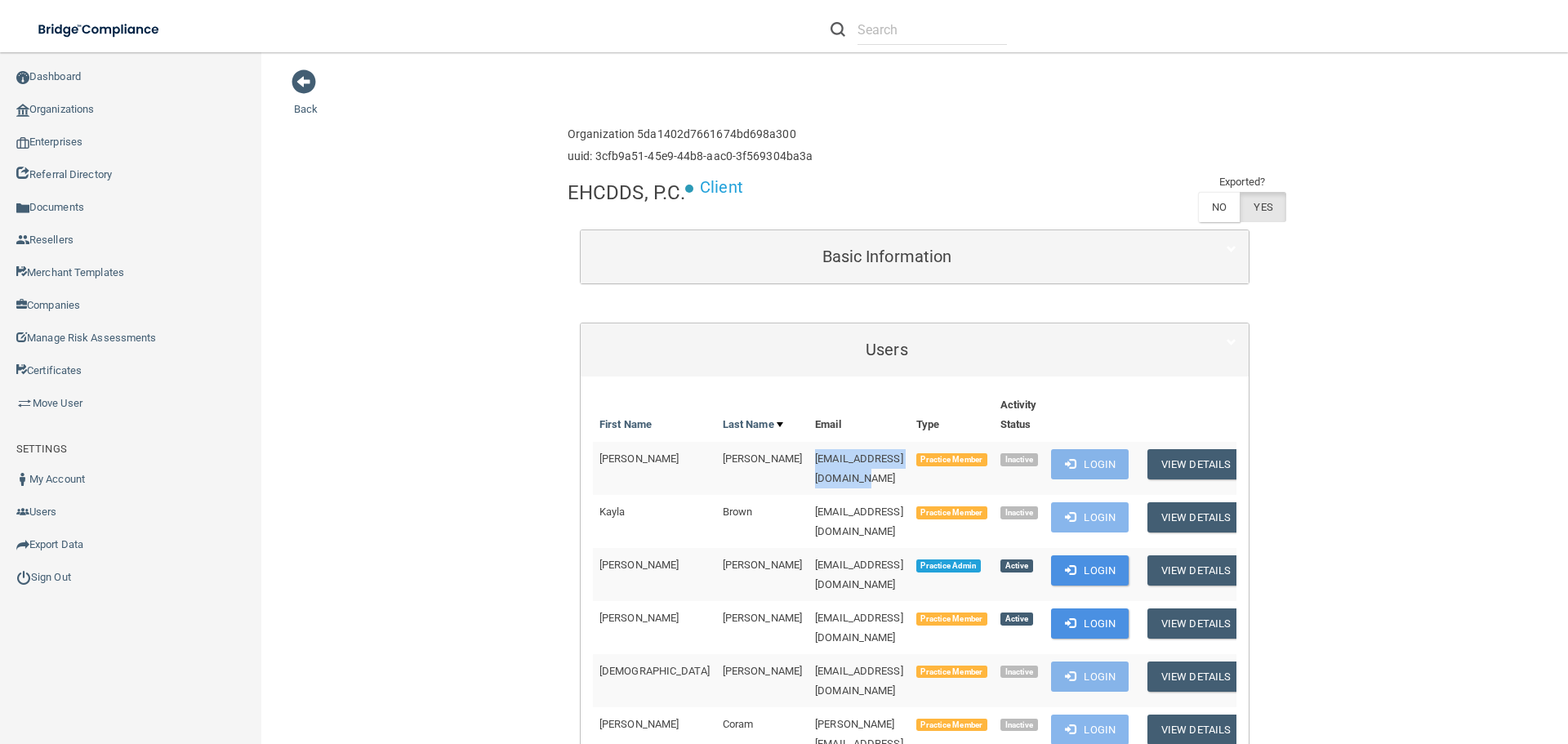
drag, startPoint x: 866, startPoint y: 459, endPoint x: 725, endPoint y: 455, distance: 141.1
click at [809, 455] on td "[EMAIL_ADDRESS][DOMAIN_NAME]" at bounding box center [859, 468] width 101 height 53
copy span "[EMAIL_ADDRESS][DOMAIN_NAME]"
click at [60, 402] on link "Move User" at bounding box center [131, 403] width 262 height 33
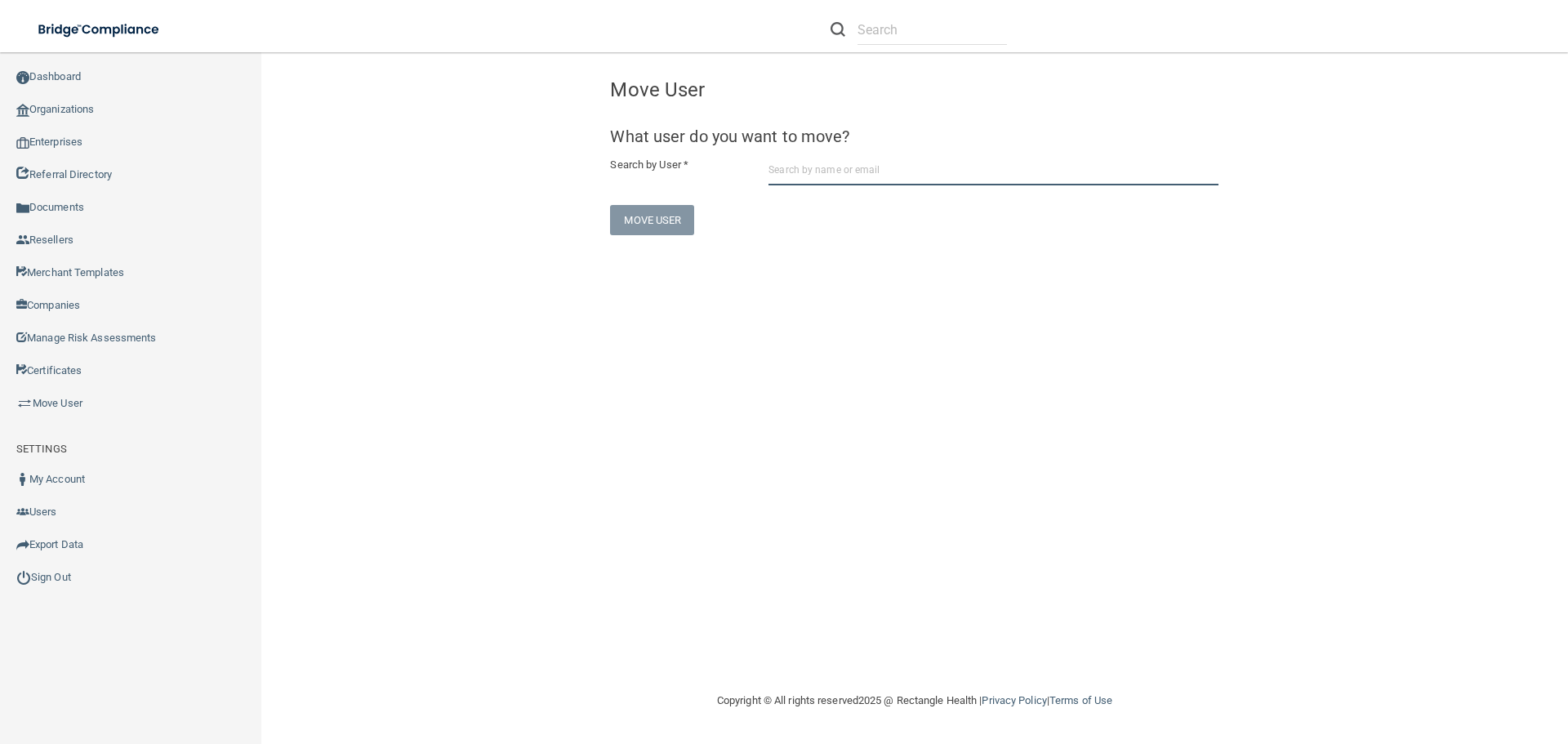
click at [819, 171] on input "text" at bounding box center [994, 170] width 450 height 30
paste input "[EMAIL_ADDRESS][DOMAIN_NAME]"
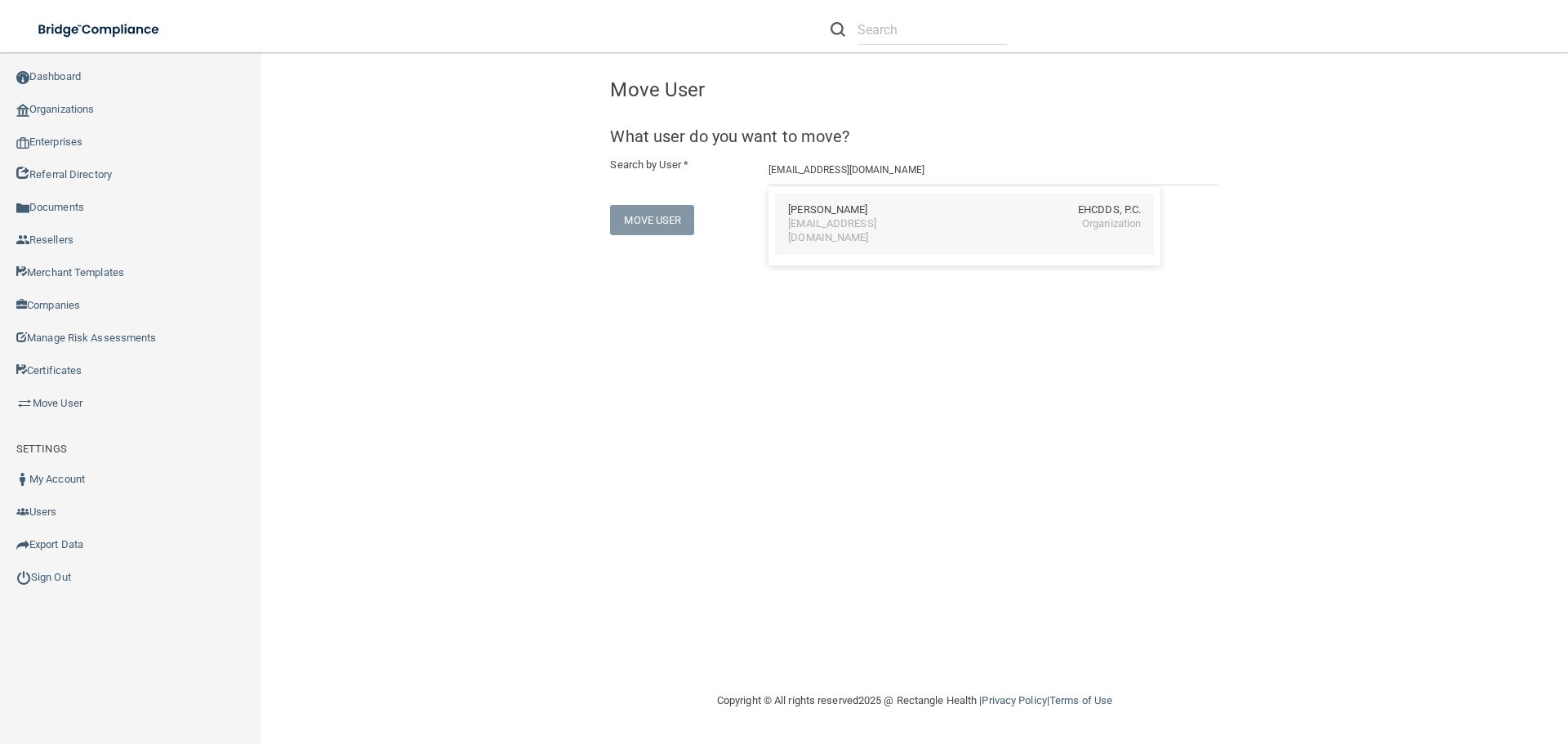
click at [884, 218] on div "[EMAIL_ADDRESS][DOMAIN_NAME]" at bounding box center [859, 230] width 141 height 27
type input "Migdalia Adams"
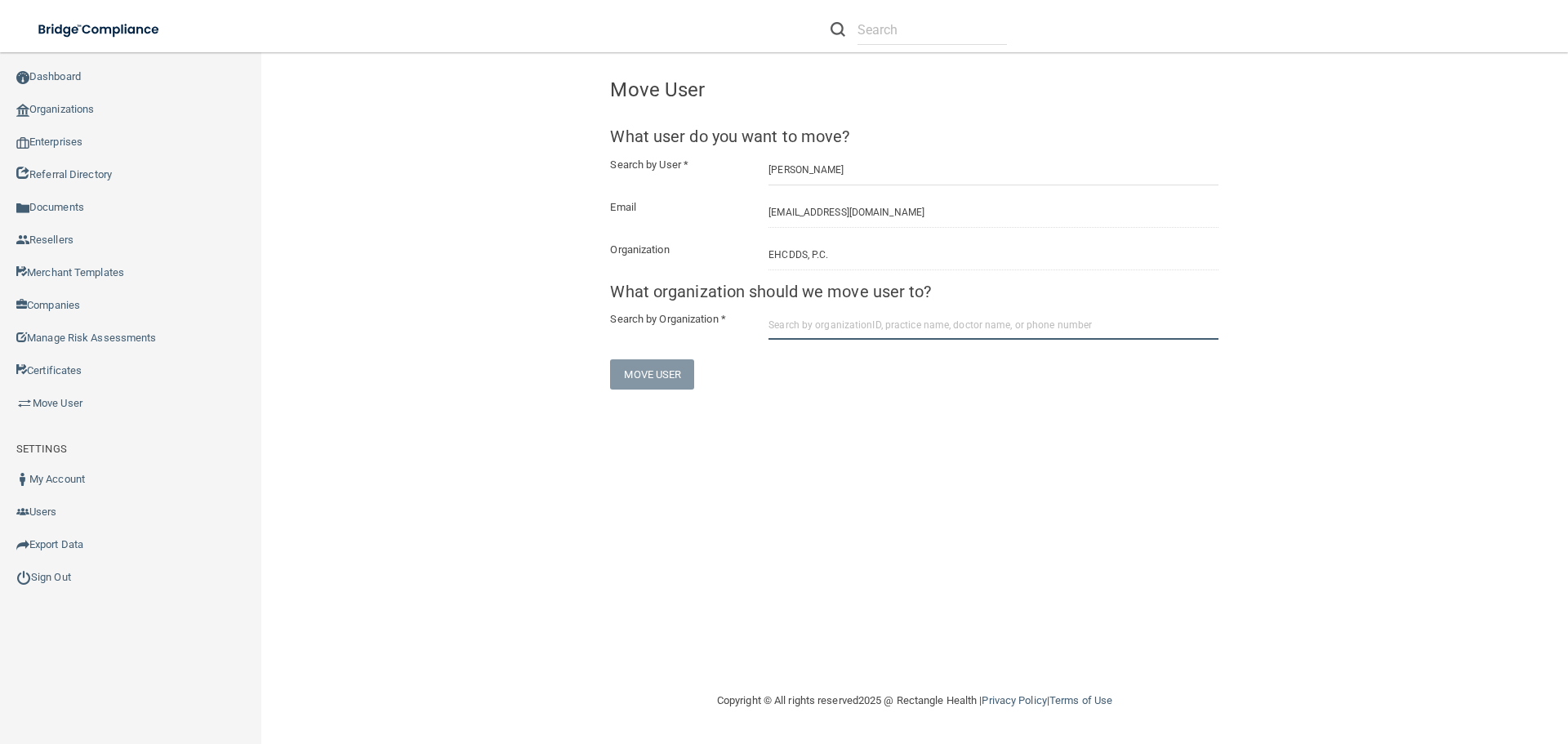
click at [843, 319] on input "text" at bounding box center [994, 324] width 450 height 30
paste input "684c3a950d3e2377daf5a4b8"
click at [897, 387] on div "Harborview Dental Associates" at bounding box center [859, 384] width 141 height 27
type input "Harborview Dental Associates"
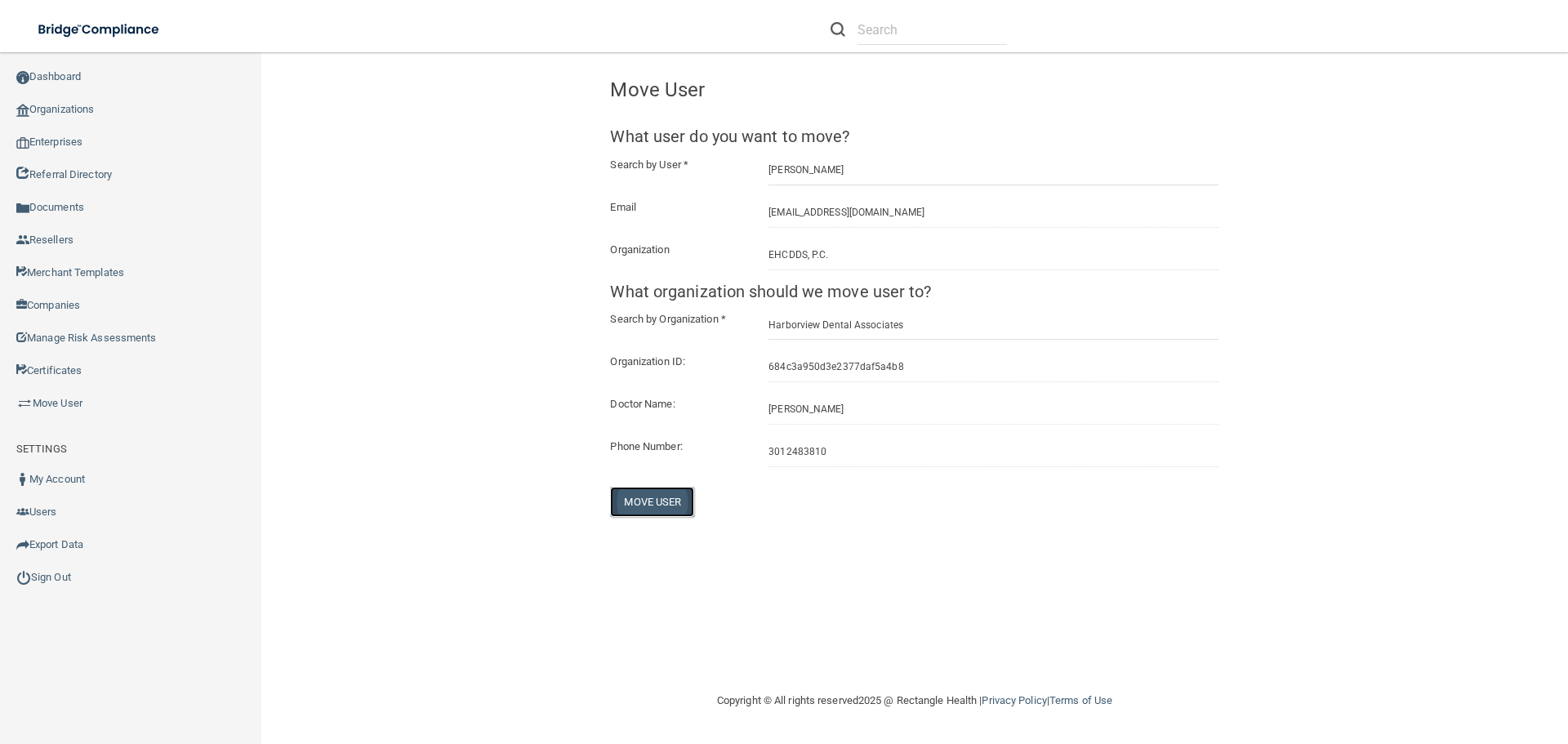
click at [668, 502] on button "Move User" at bounding box center [652, 502] width 84 height 30
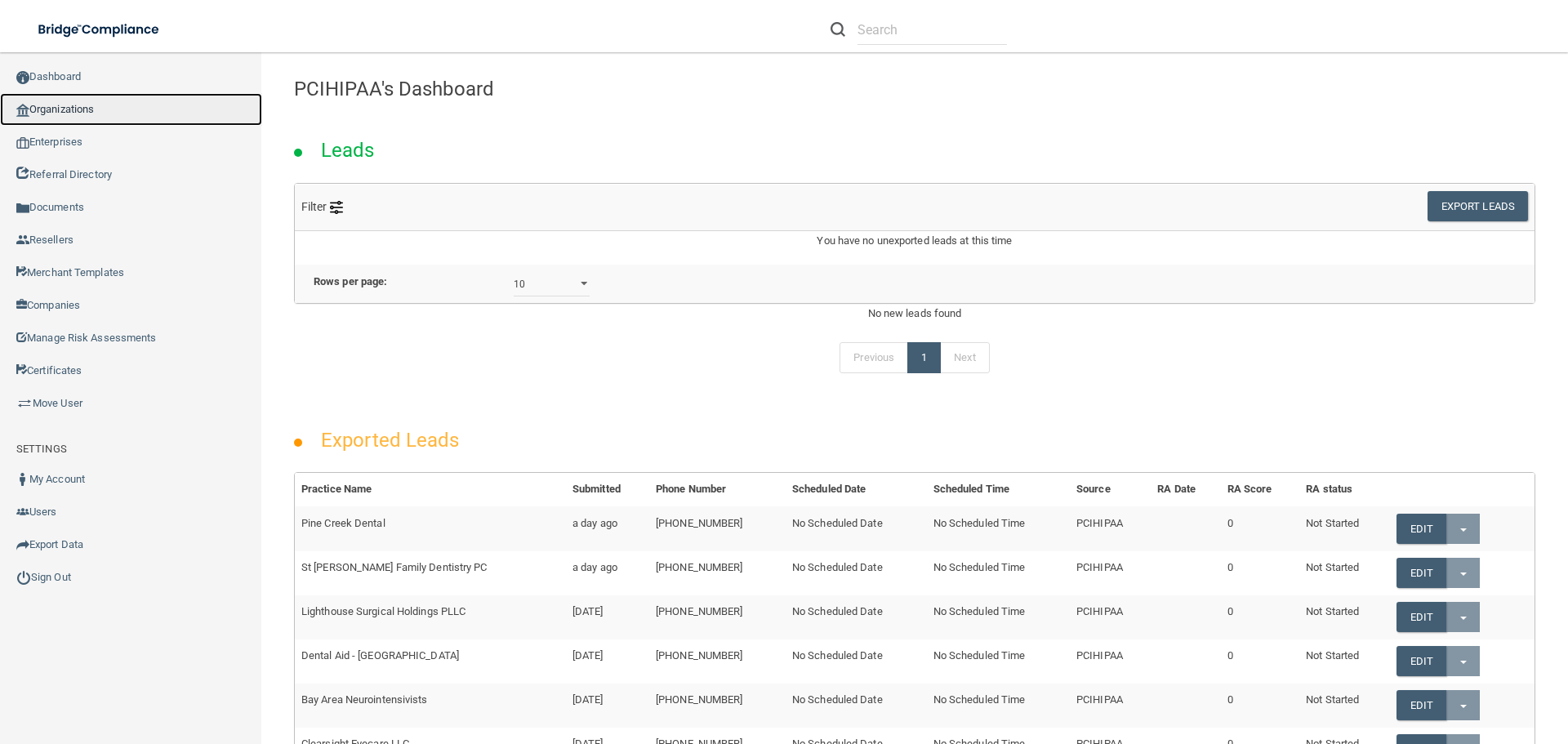
click at [61, 110] on link "Organizations" at bounding box center [131, 109] width 262 height 33
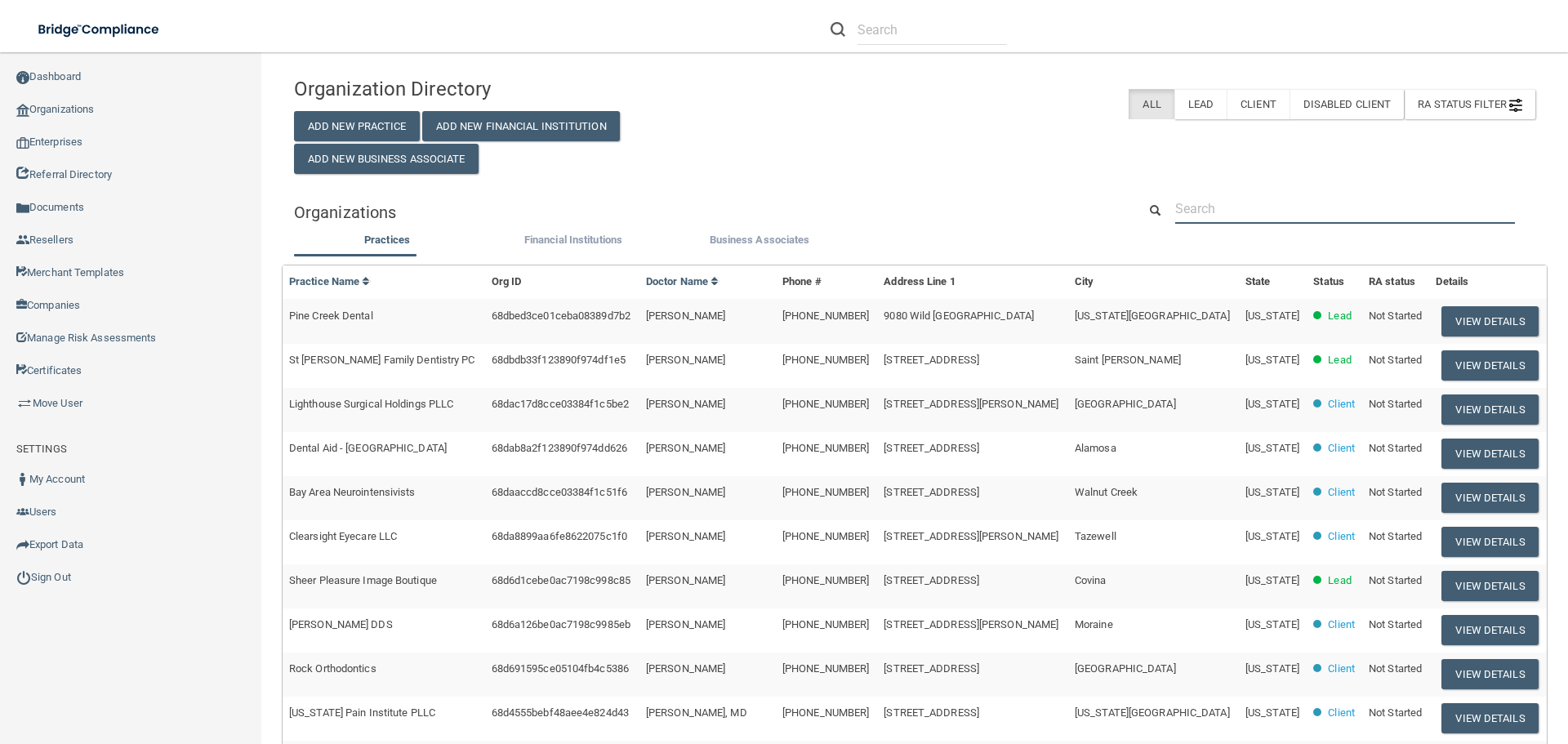
click at [1256, 205] on input "text" at bounding box center [1345, 209] width 340 height 30
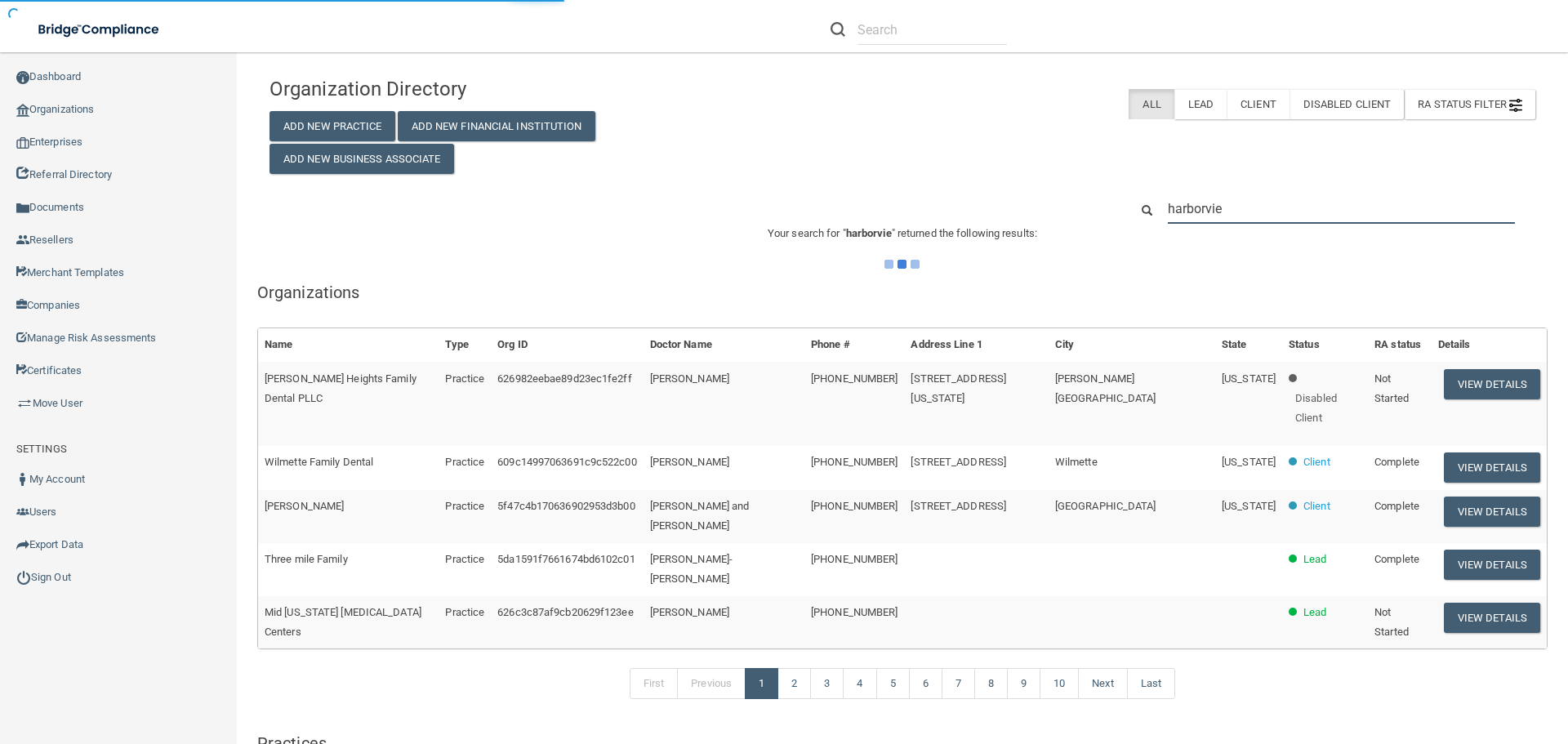
type input "harborview"
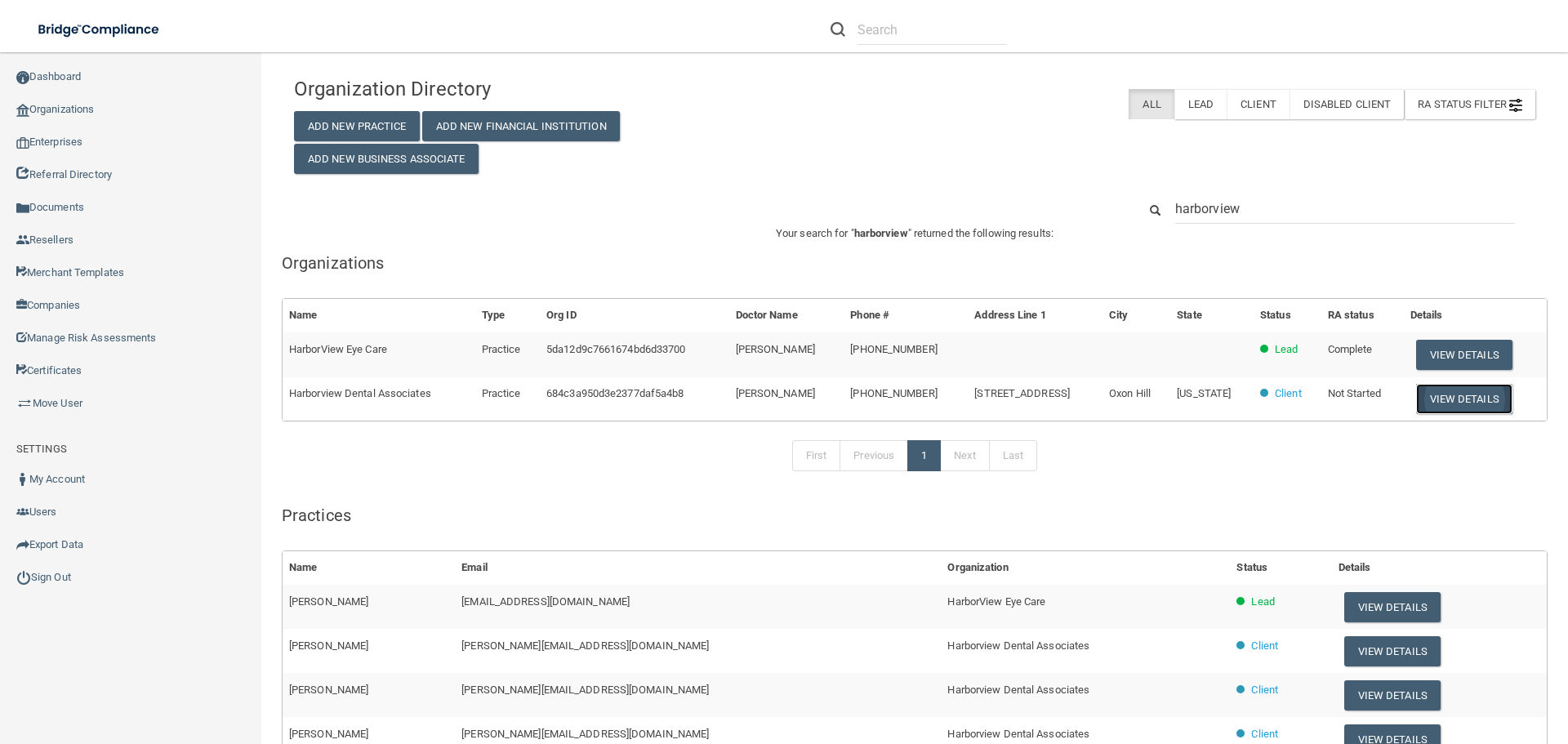
click at [1440, 402] on button "View Details" at bounding box center [1464, 398] width 96 height 30
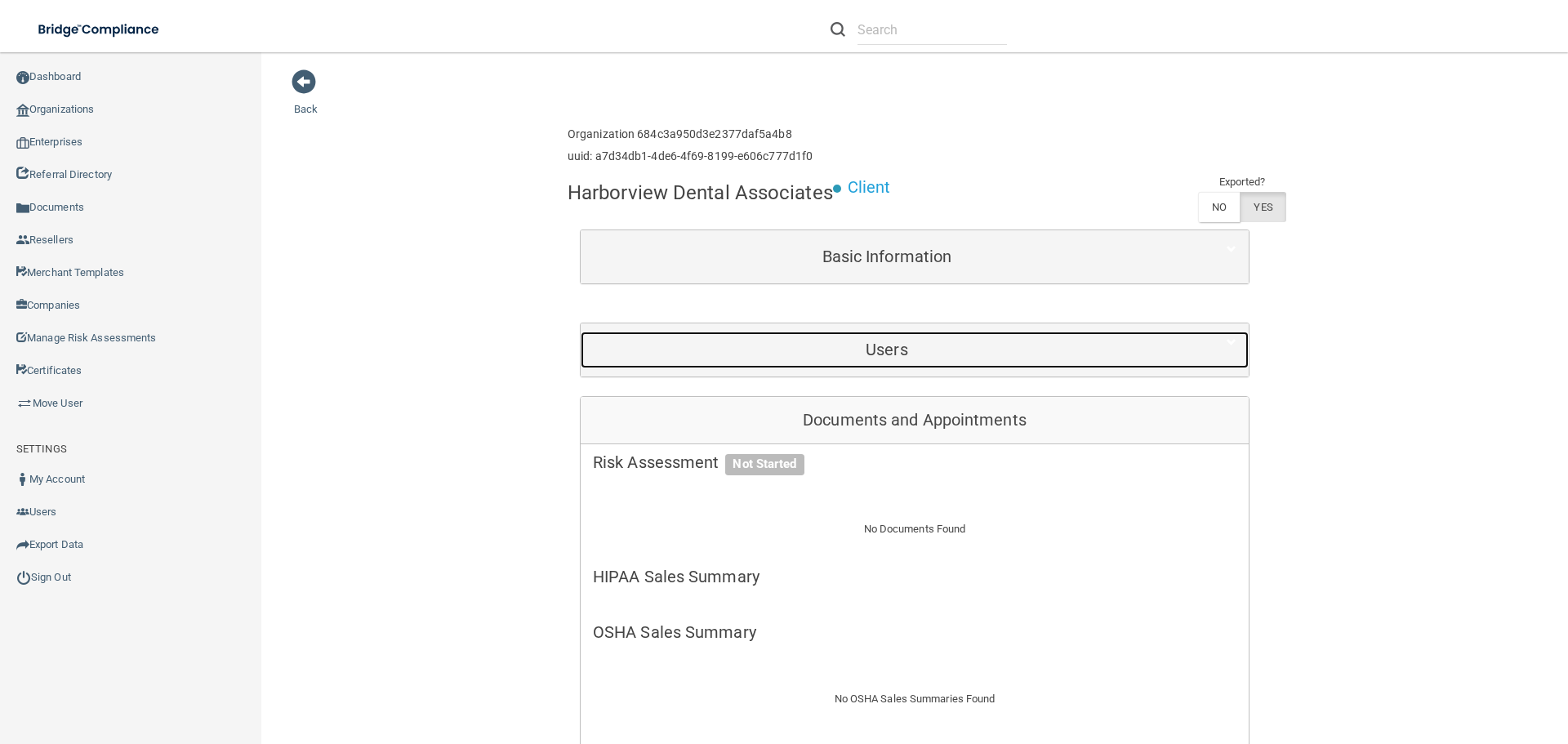
click at [962, 356] on h5 "Users" at bounding box center [886, 349] width 588 height 18
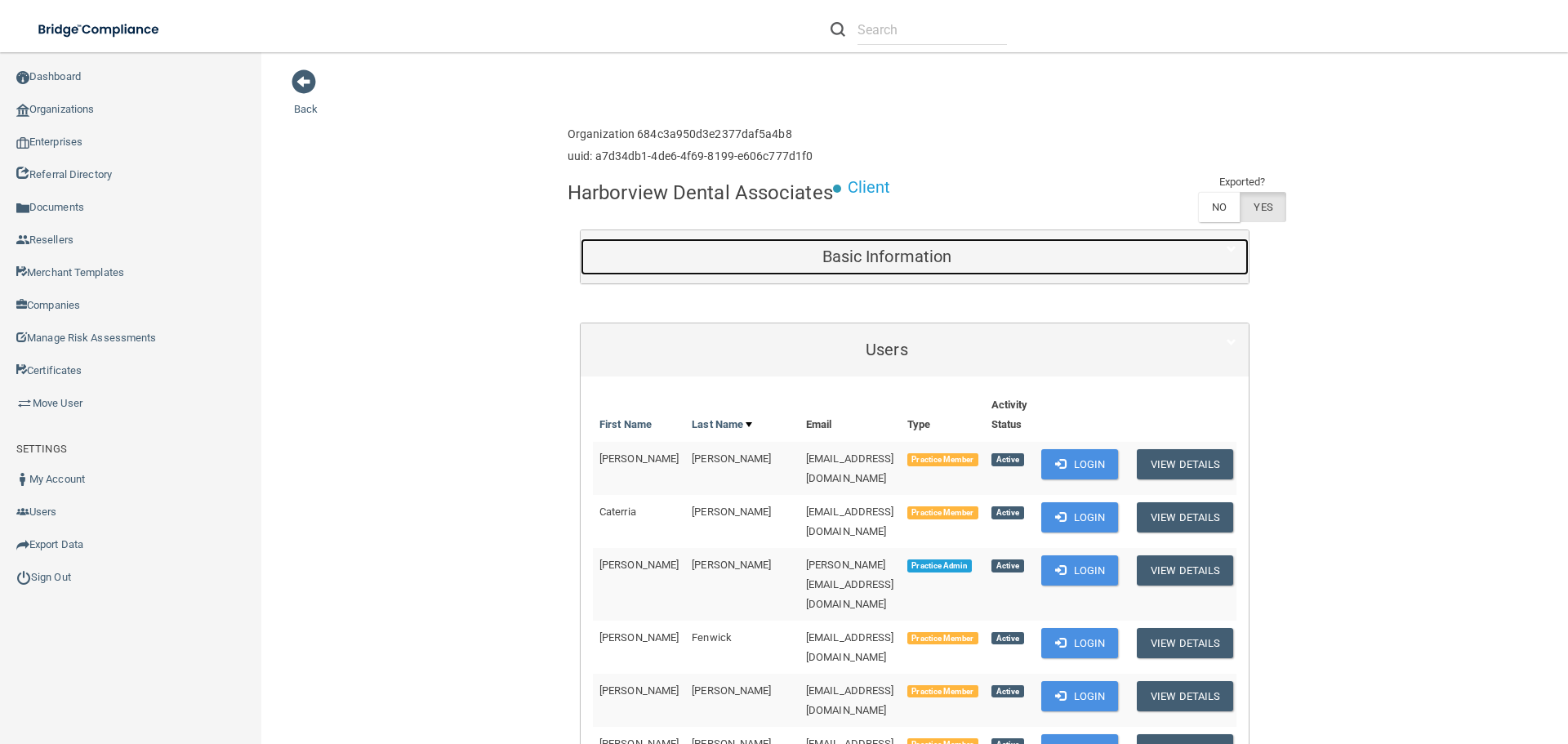
click at [699, 266] on div "Basic Information" at bounding box center [887, 257] width 613 height 37
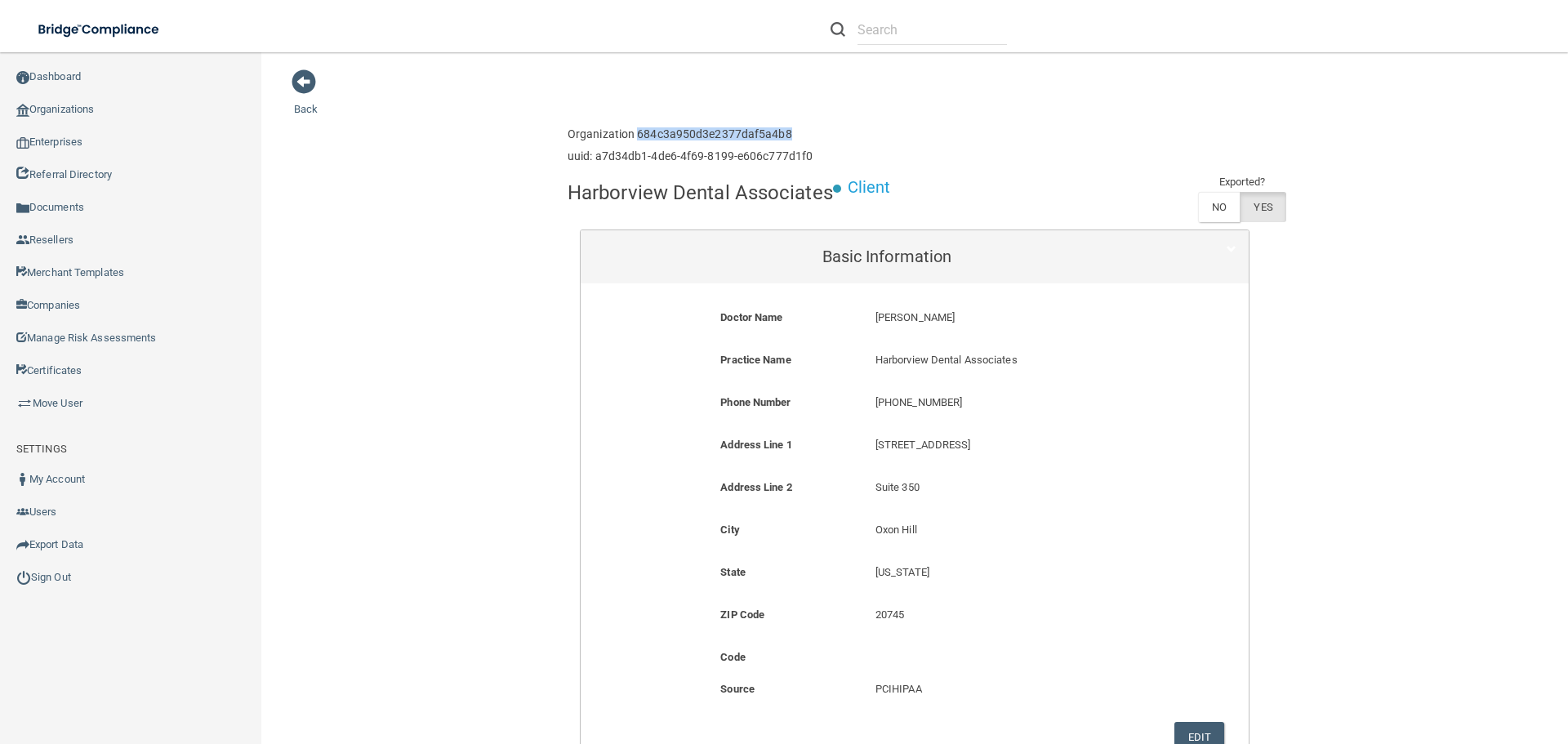
drag, startPoint x: 632, startPoint y: 130, endPoint x: 785, endPoint y: 127, distance: 153.0
click at [785, 127] on div "Organization 684c3a950d3e2377daf5a4b8 uuid: a7d34db1-4de6-4f69-8199-e606c777d1f0" at bounding box center [691, 145] width 245 height 53
copy h6 "684c3a950d3e2377daf5a4b8"
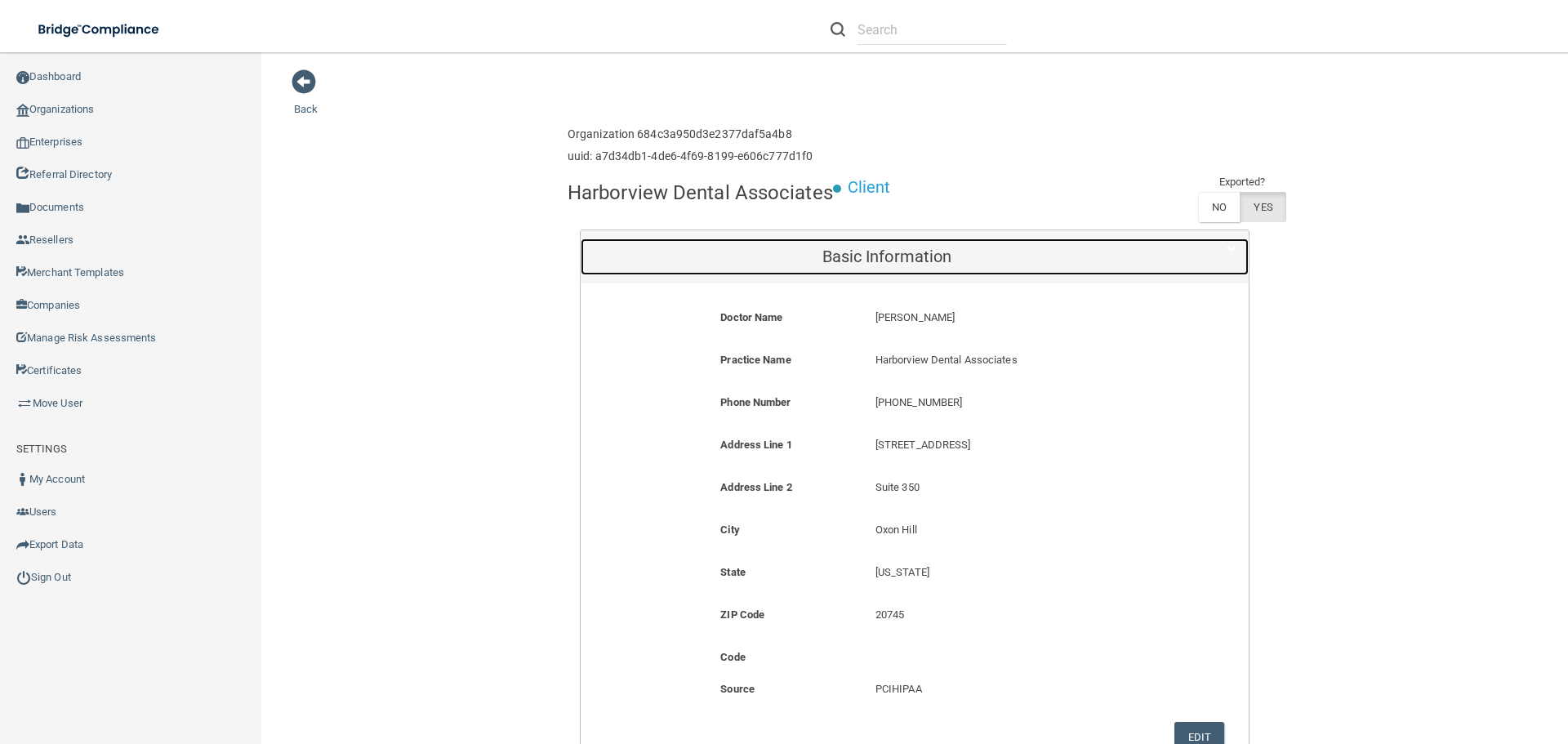
click at [804, 254] on h5 "Basic Information" at bounding box center [886, 257] width 588 height 18
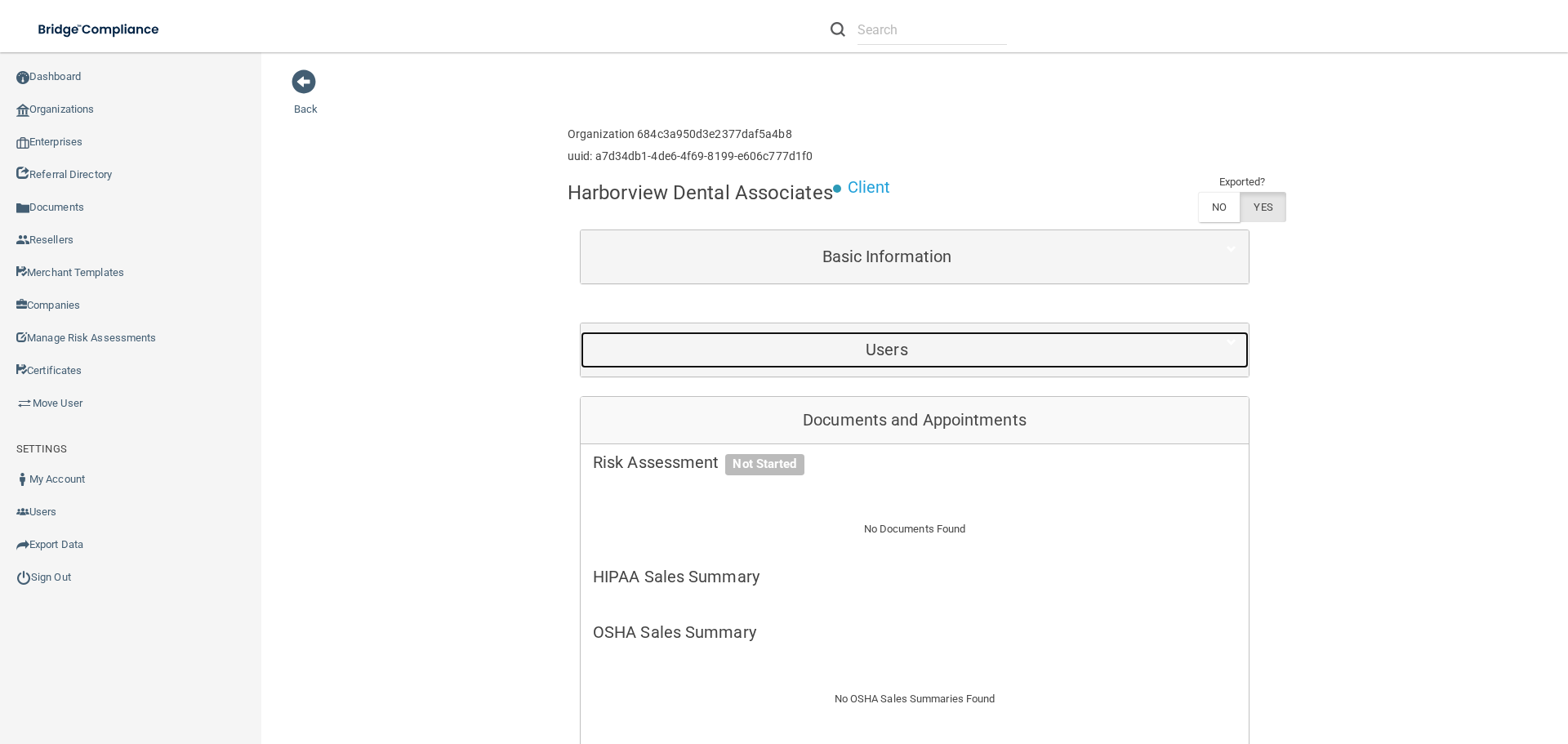
click at [682, 334] on div "Users" at bounding box center [887, 350] width 613 height 37
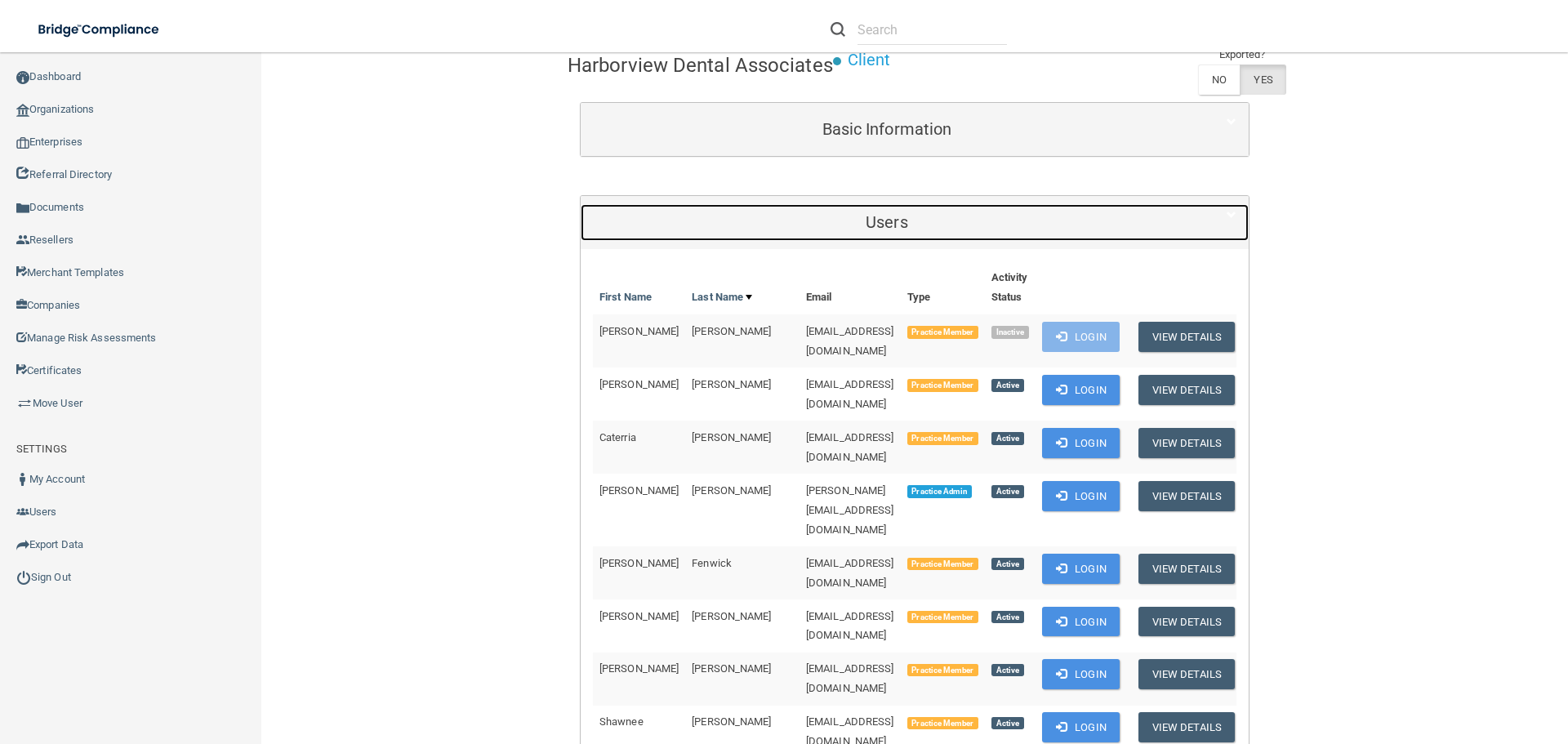
scroll to position [163, 0]
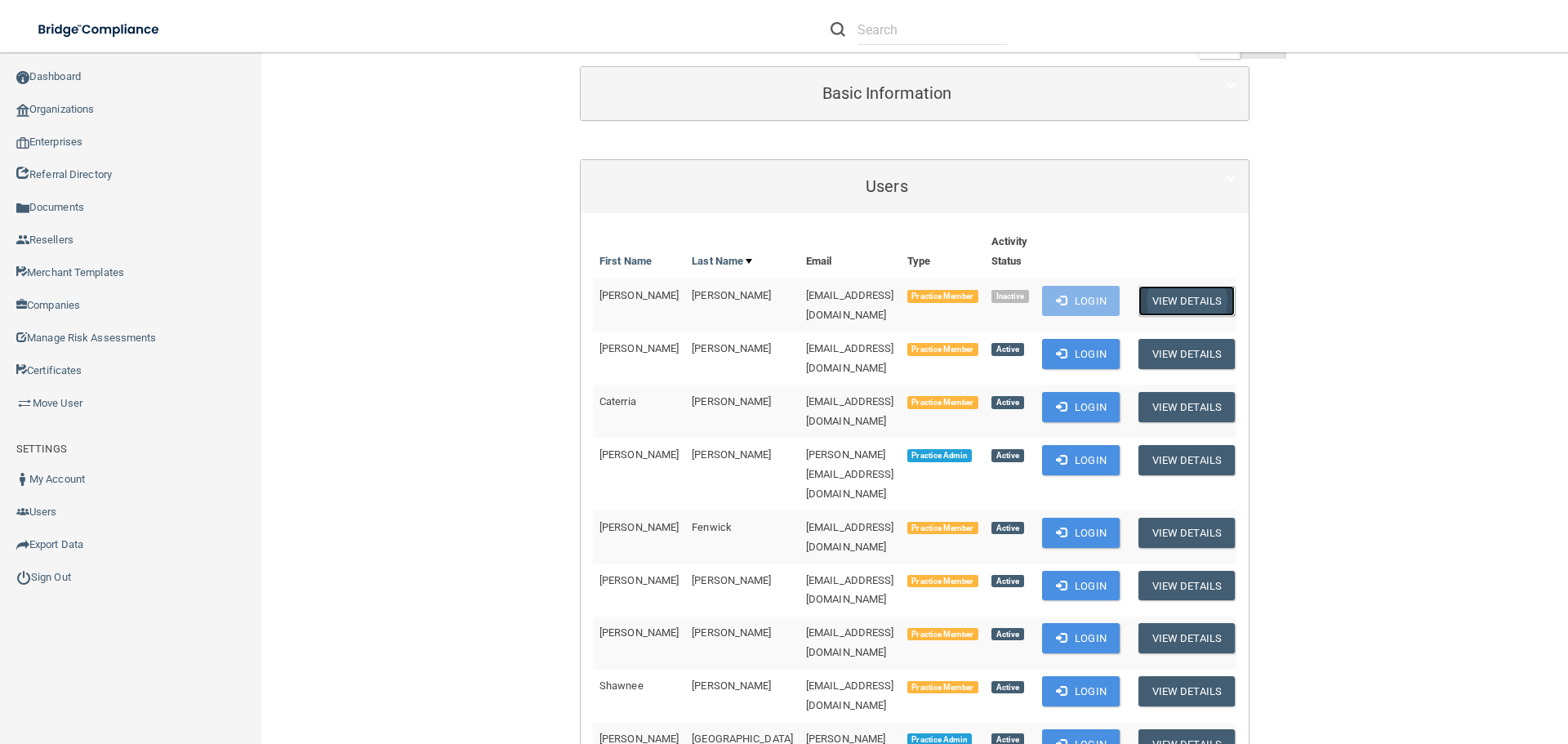
click at [1168, 301] on button "View Details" at bounding box center [1186, 301] width 96 height 30
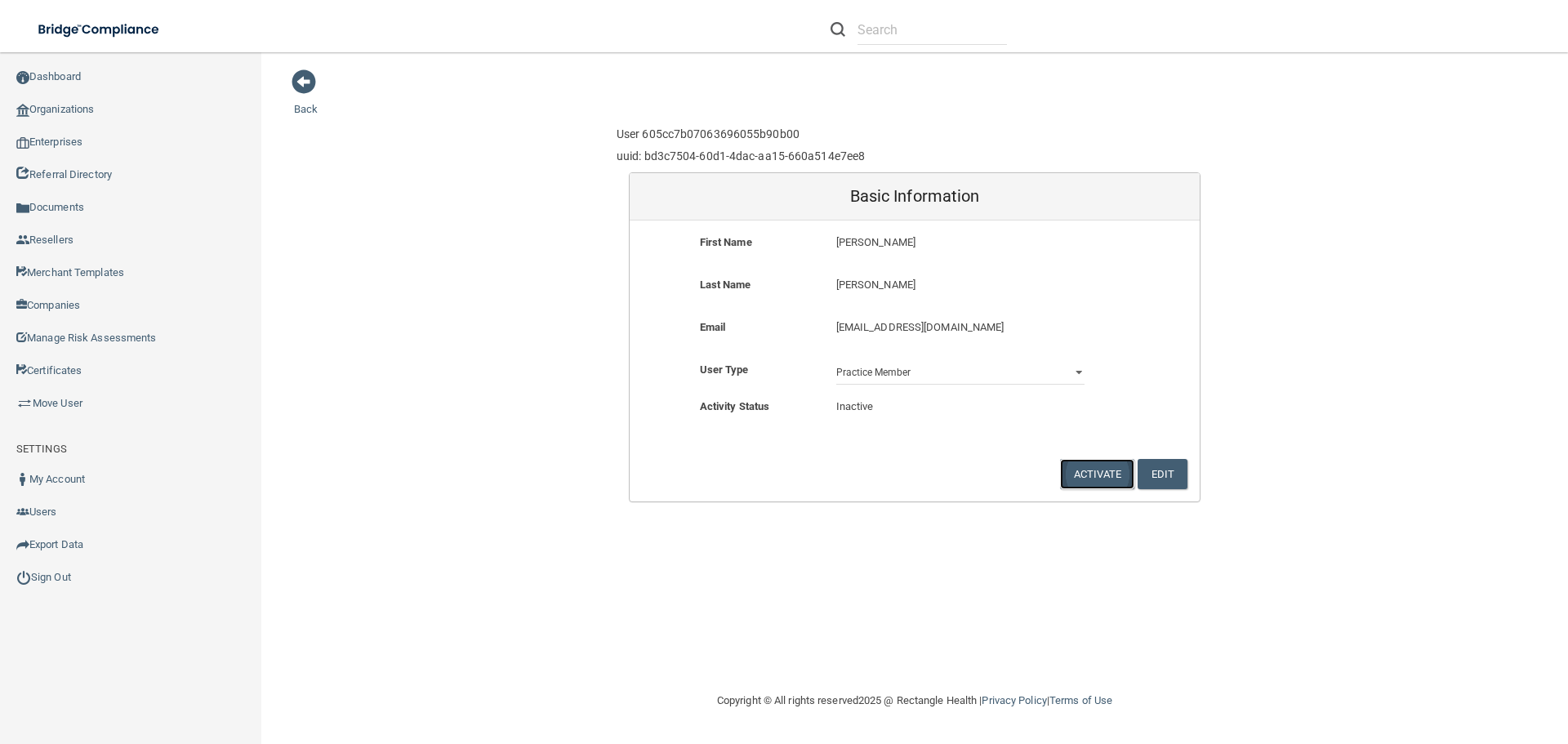
click at [1072, 466] on button "Activate" at bounding box center [1097, 474] width 75 height 30
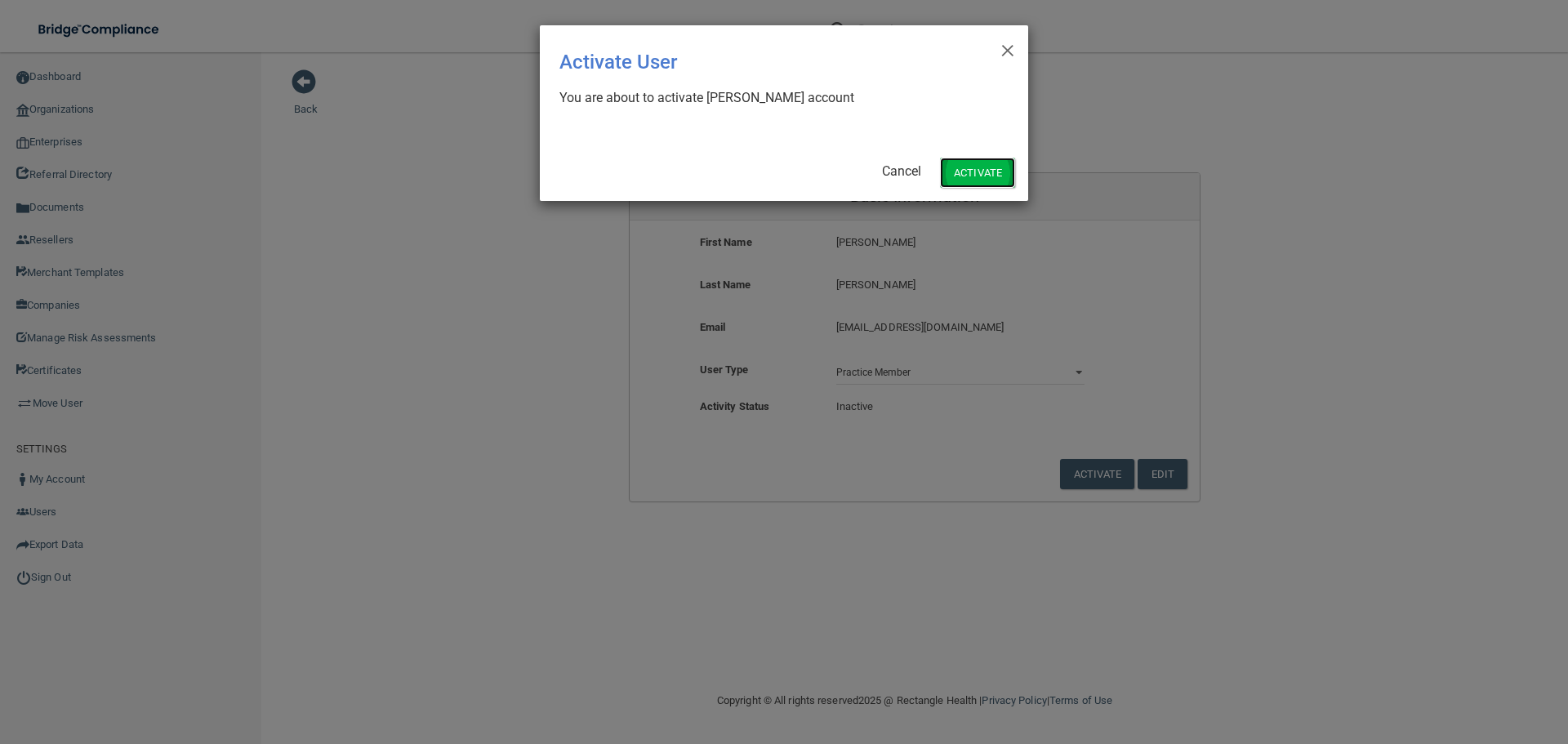
click at [982, 175] on button "Activate" at bounding box center [977, 173] width 75 height 30
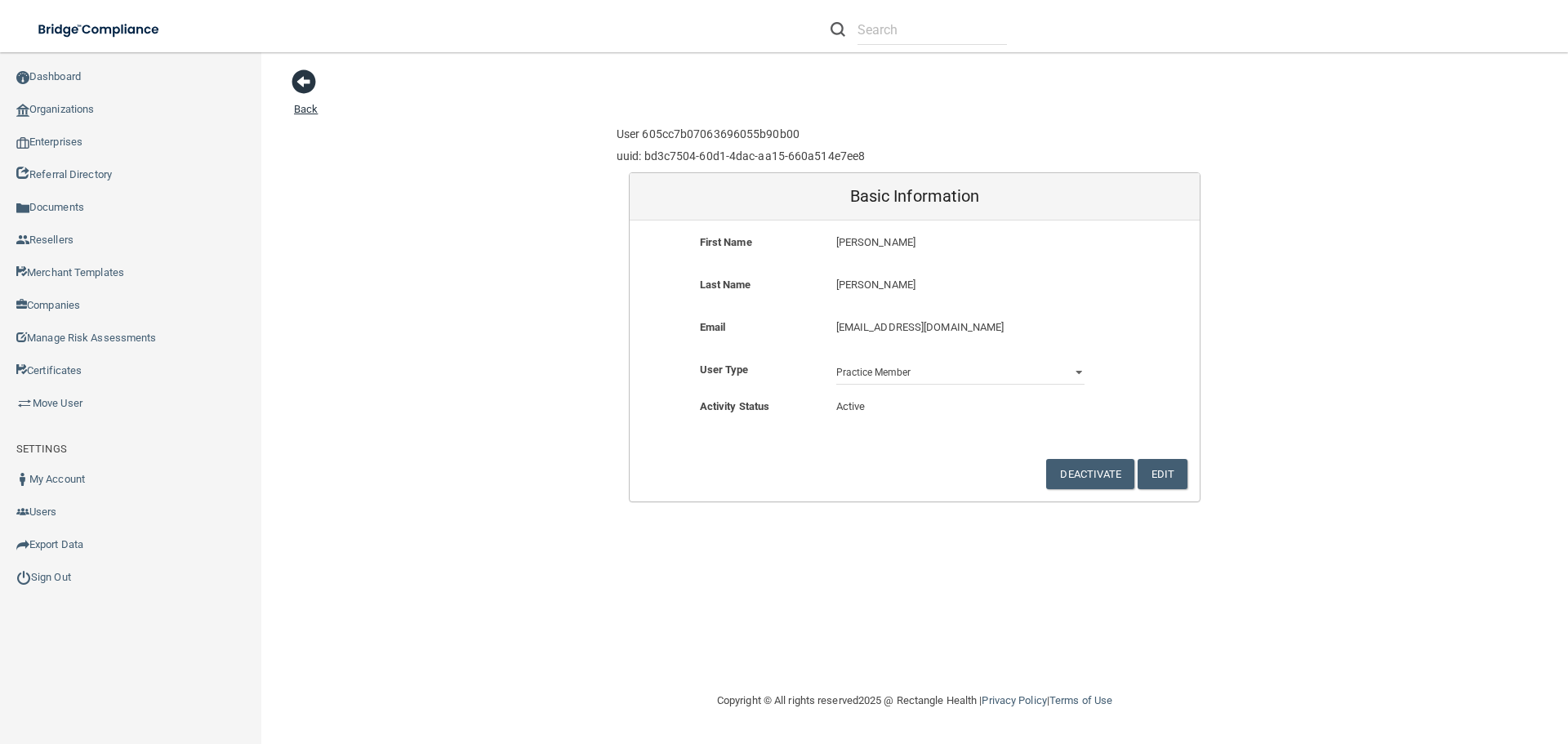
click at [294, 72] on span at bounding box center [304, 82] width 25 height 25
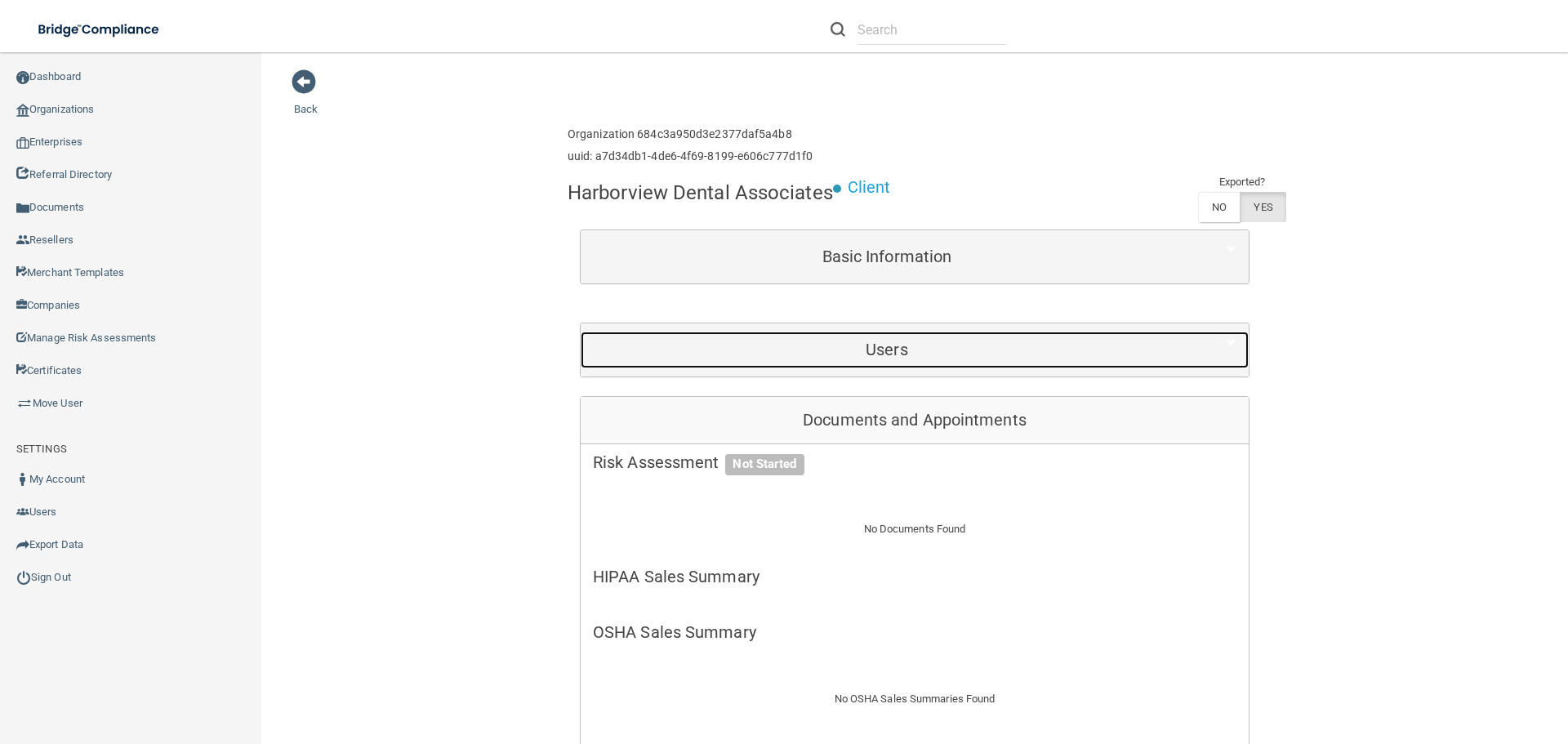
click at [915, 339] on div "Users" at bounding box center [887, 350] width 613 height 37
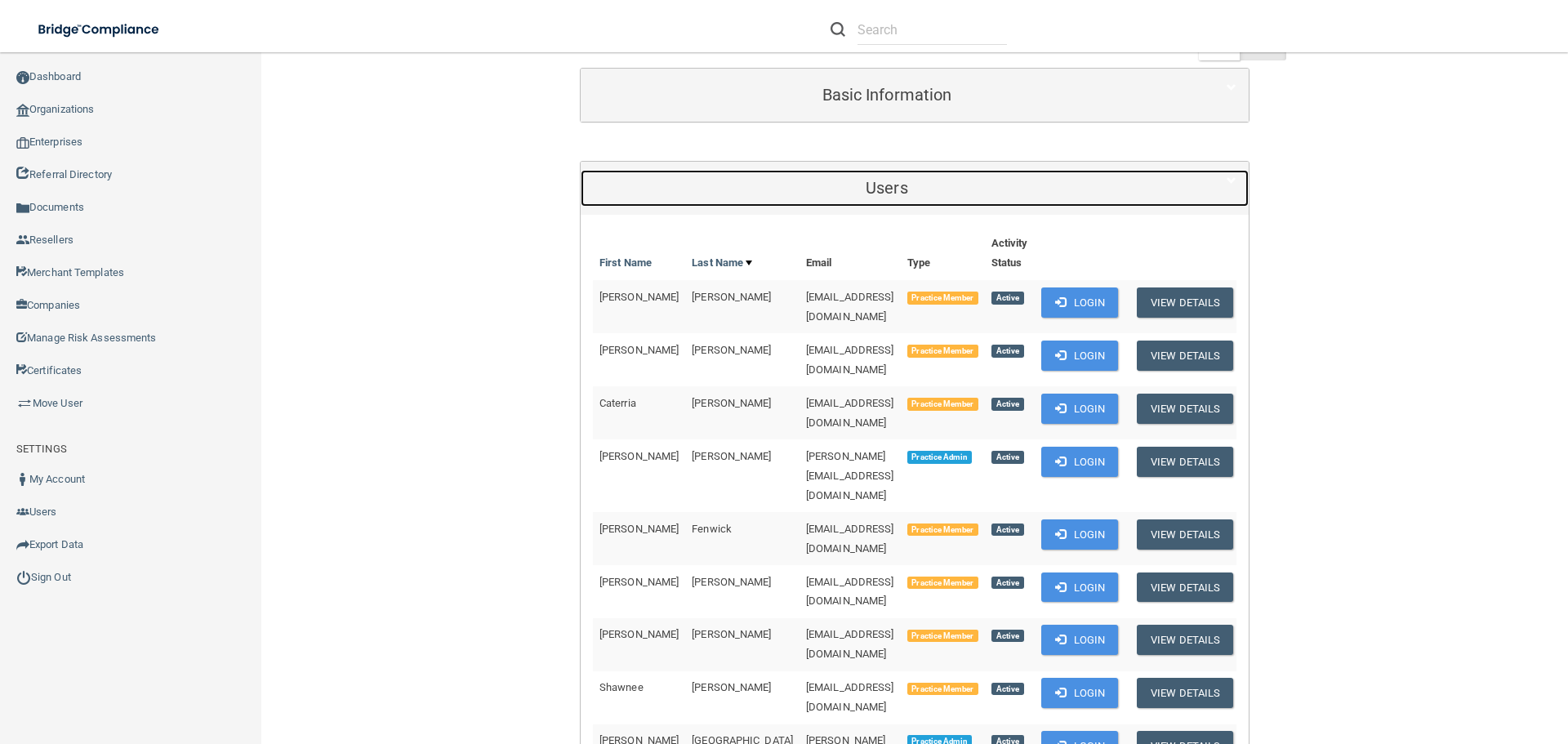
scroll to position [163, 0]
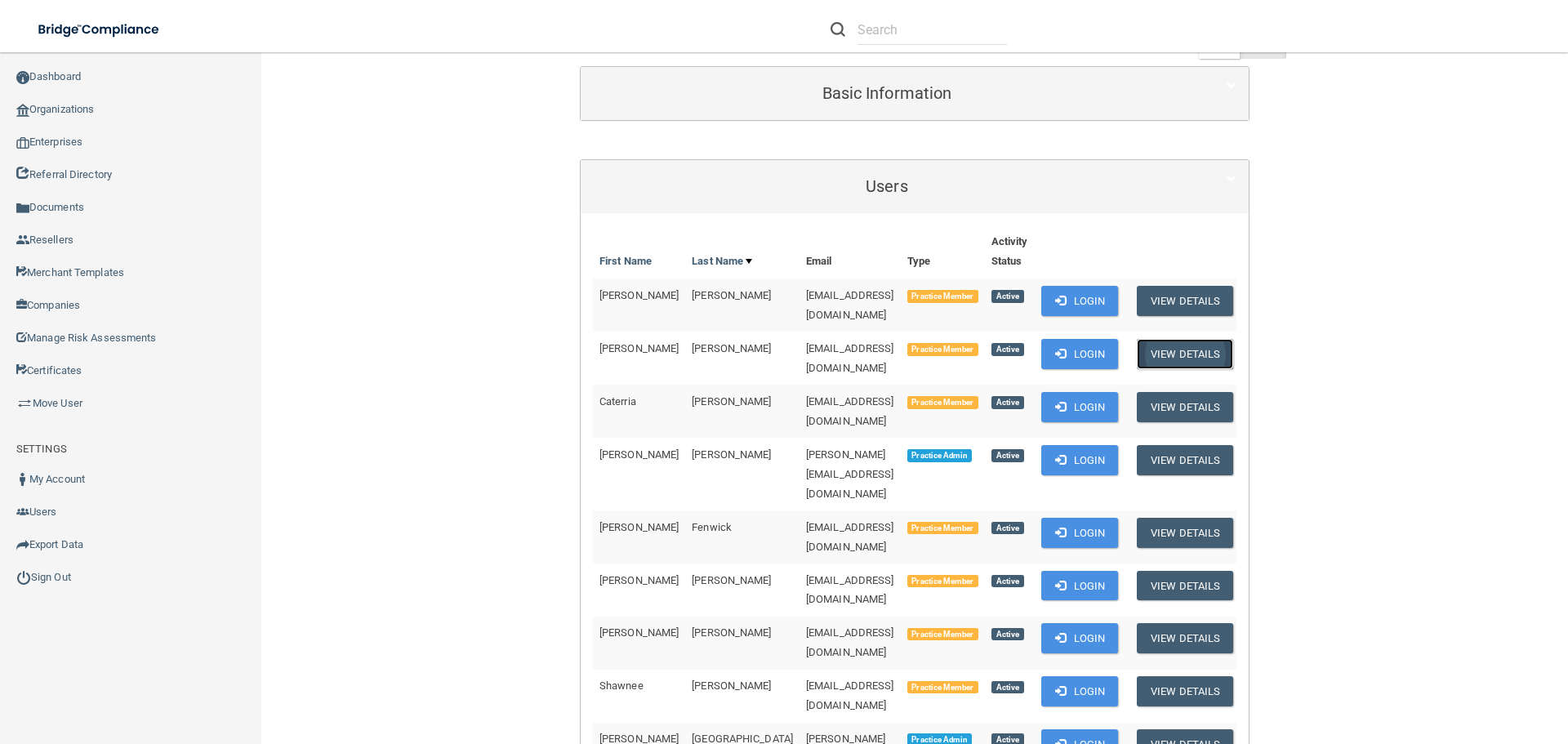
click at [1161, 346] on button "View Details" at bounding box center [1184, 353] width 96 height 30
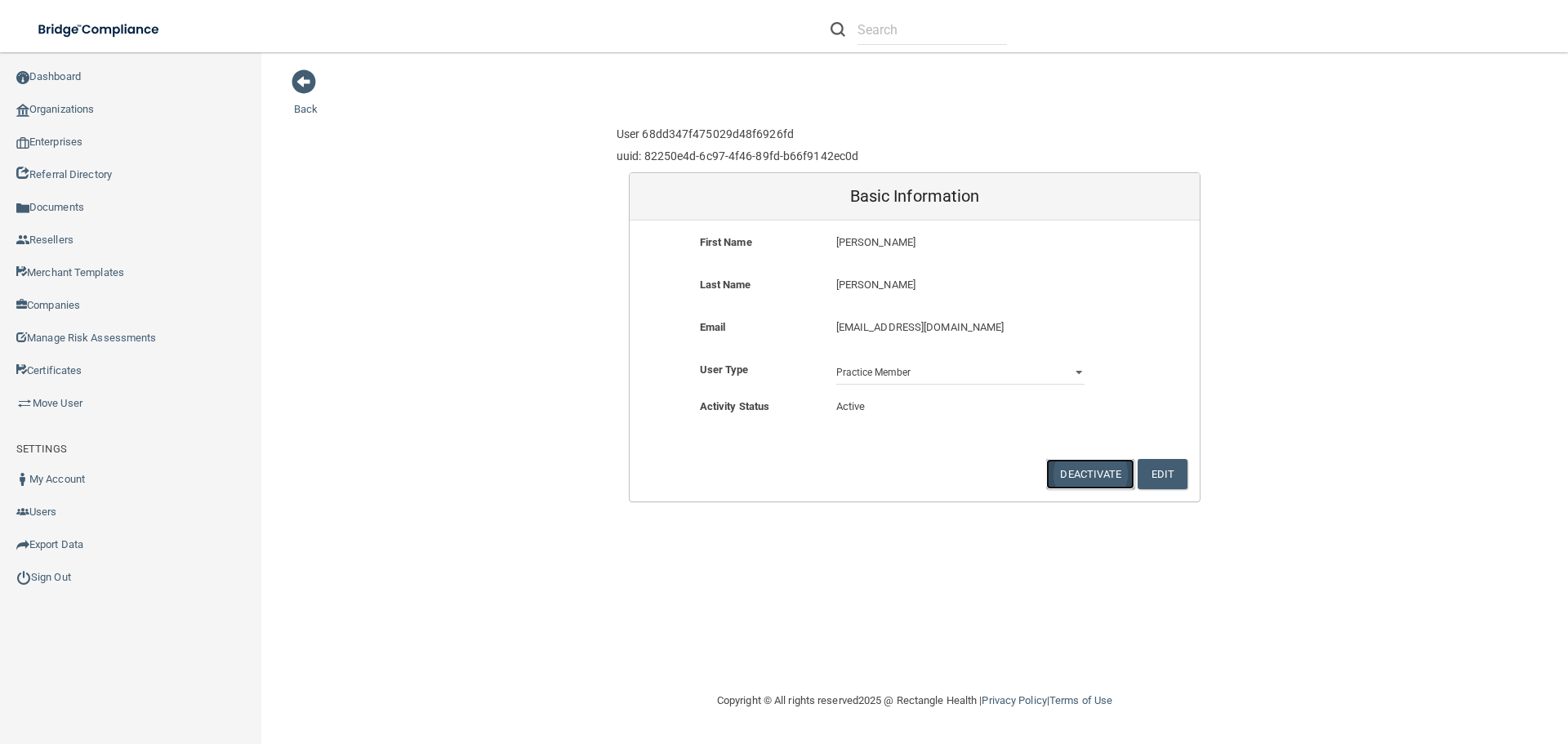
click at [1077, 473] on button "Deactivate" at bounding box center [1090, 474] width 88 height 30
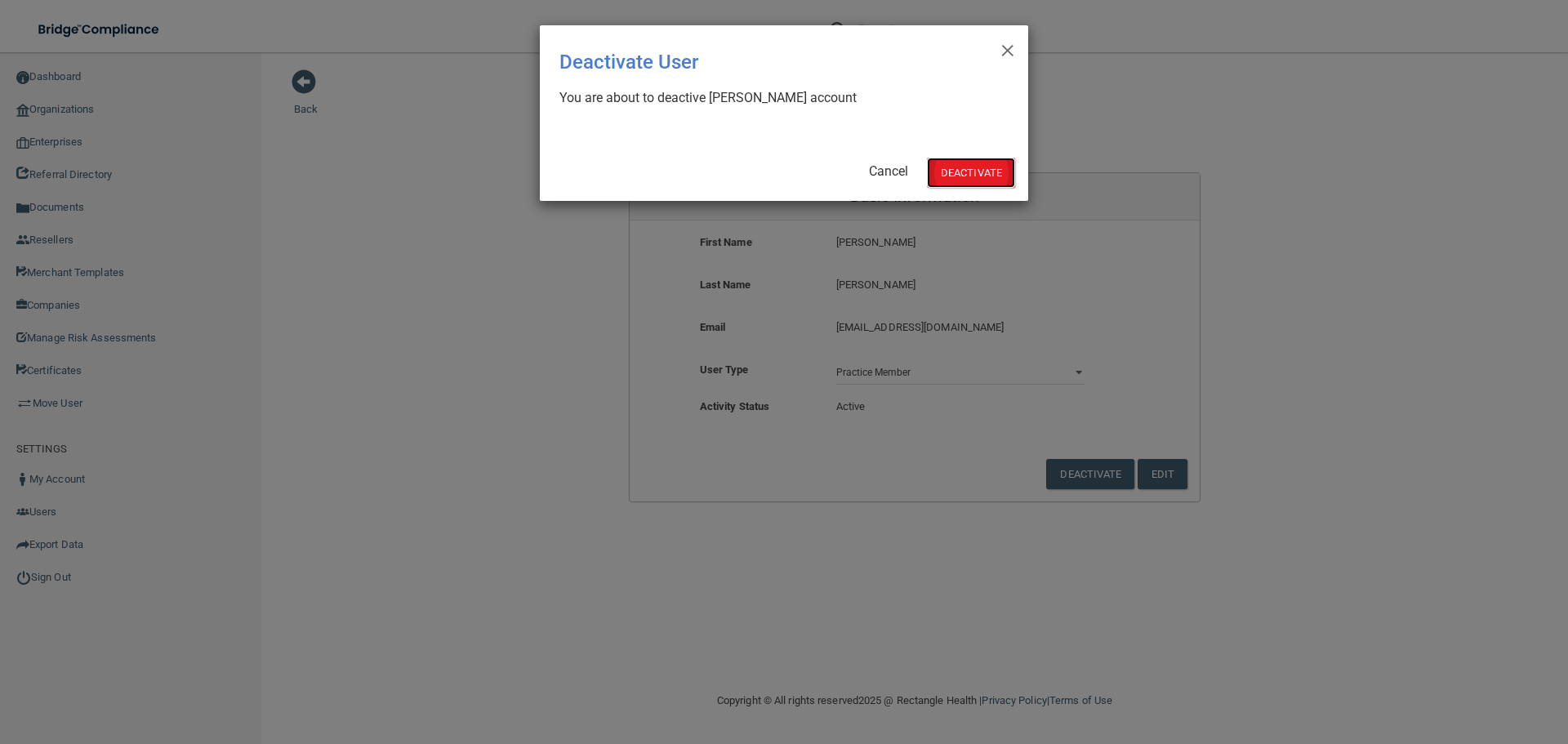
click at [997, 175] on button "Deactivate" at bounding box center [971, 173] width 88 height 30
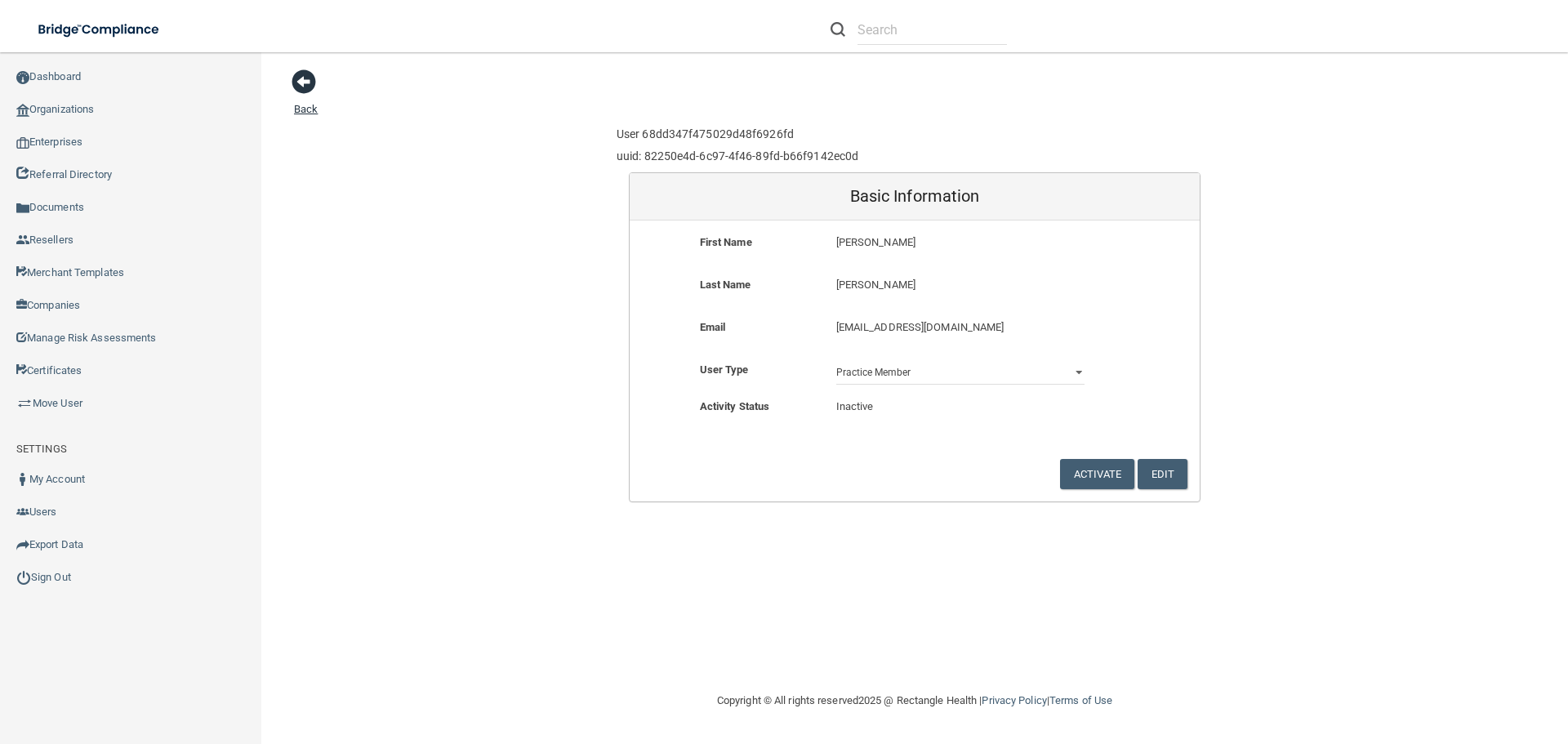
click at [303, 89] on span at bounding box center [304, 82] width 25 height 25
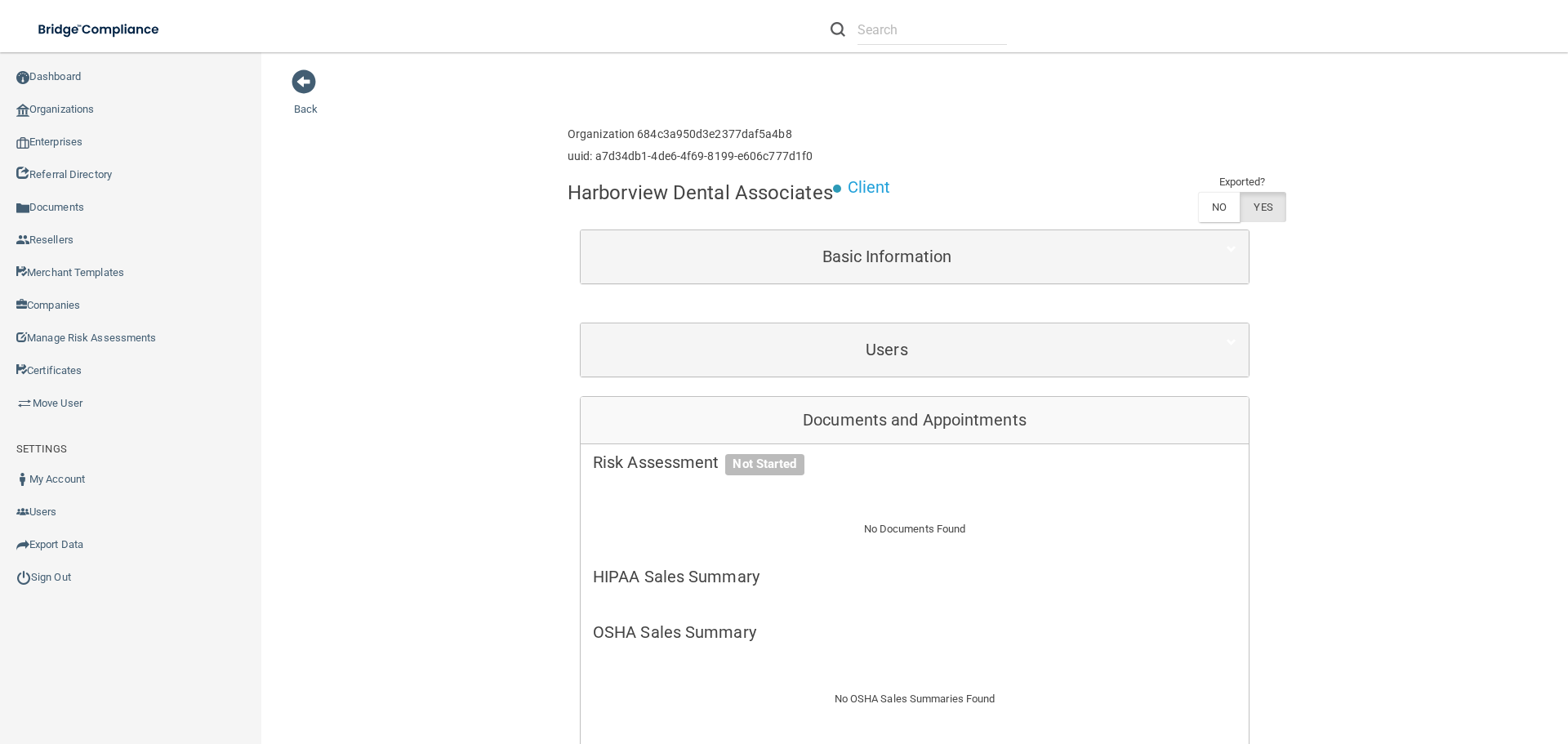
drag, startPoint x: 1346, startPoint y: 322, endPoint x: 970, endPoint y: 323, distance: 376.0
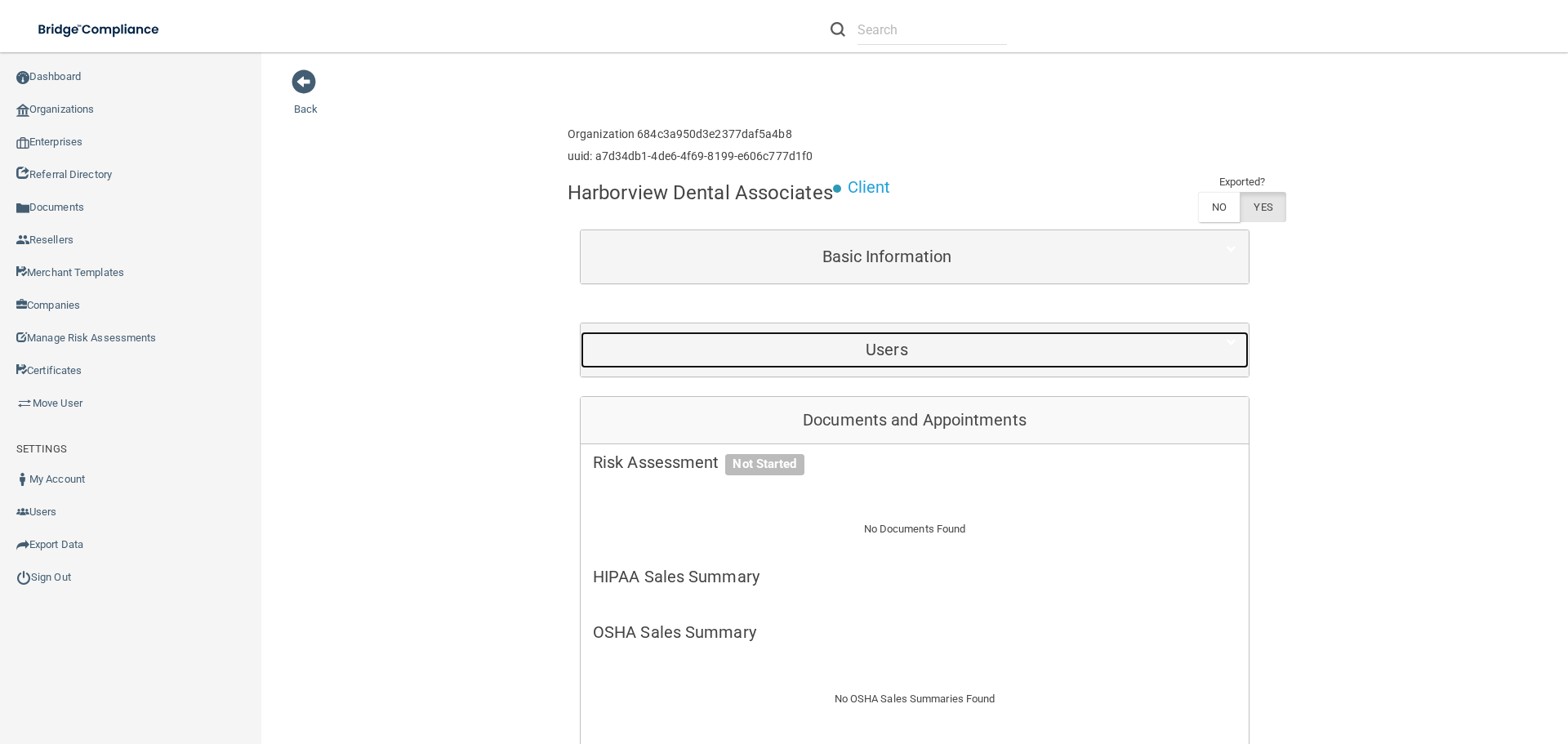
click at [898, 341] on h5 "Users" at bounding box center [886, 349] width 588 height 18
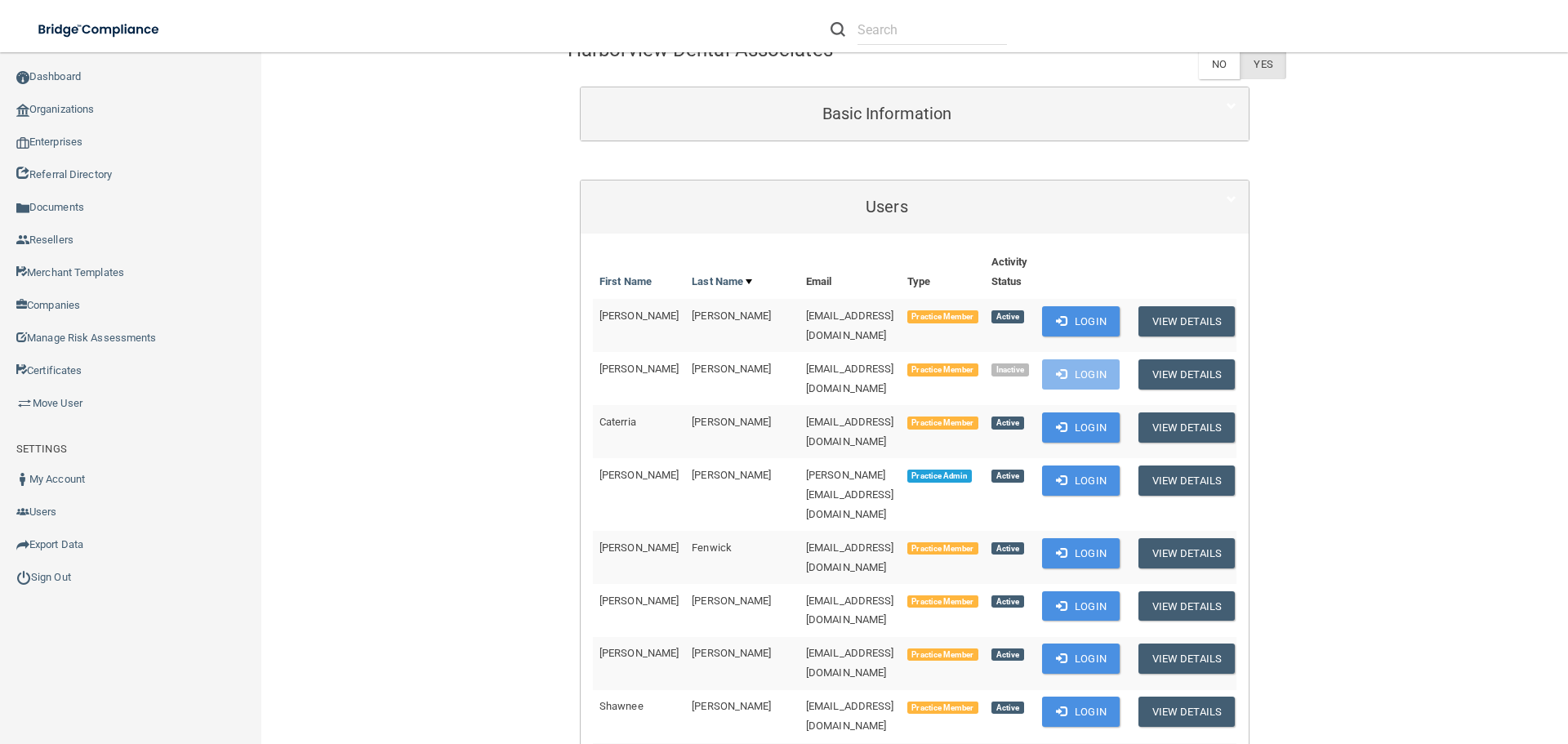
scroll to position [82, 0]
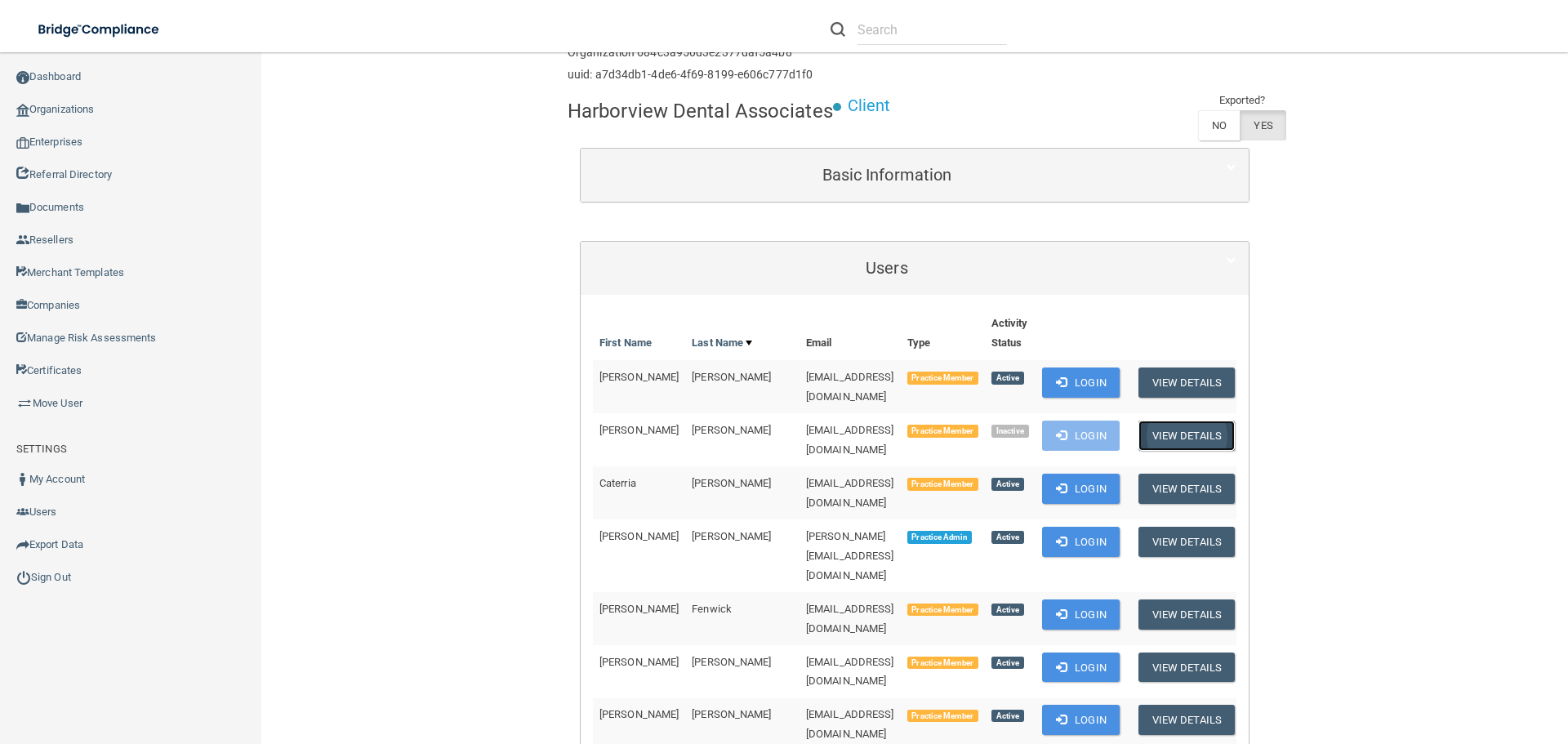
click at [1194, 432] on button "View Details" at bounding box center [1186, 435] width 96 height 30
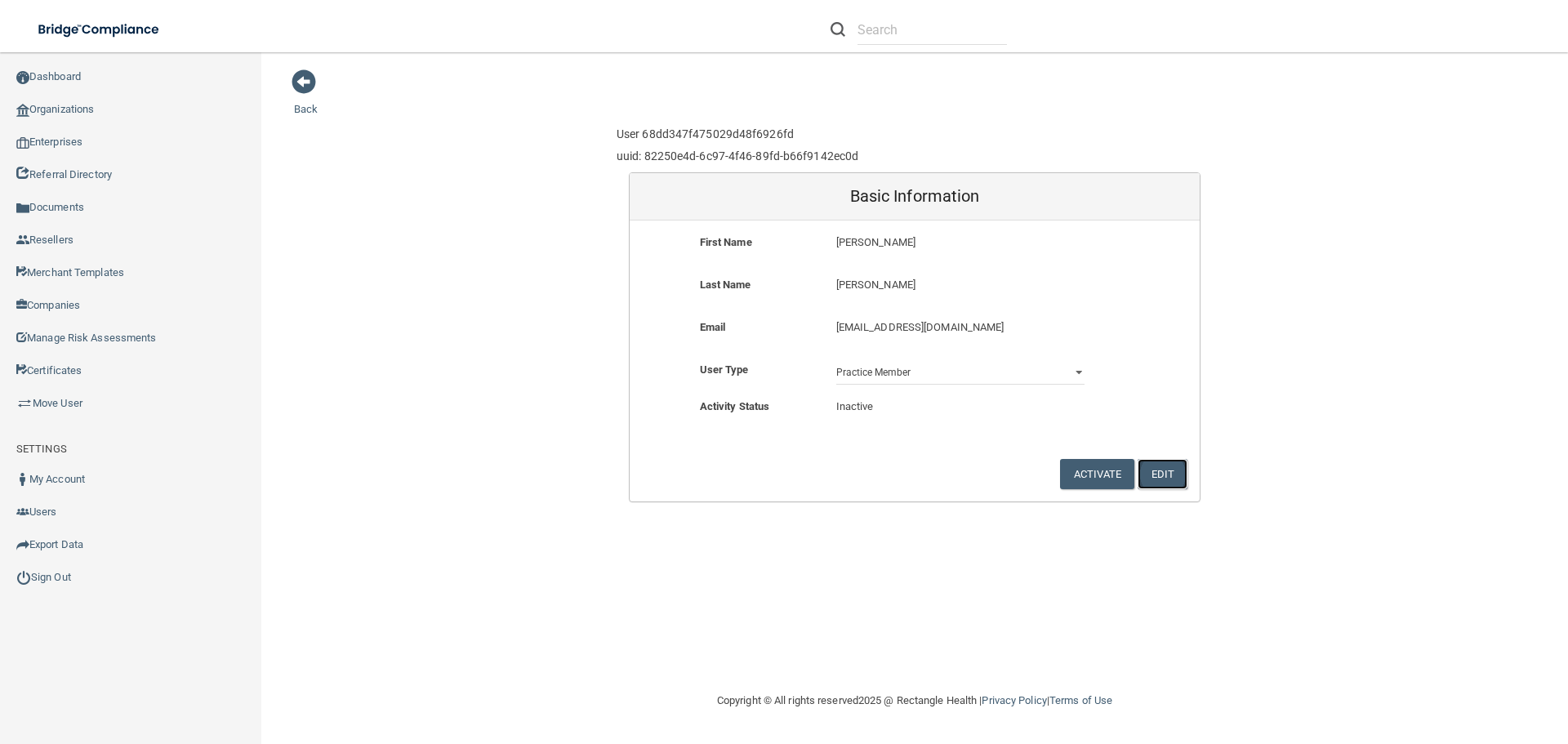
click at [1174, 470] on button "Edit" at bounding box center [1162, 474] width 49 height 30
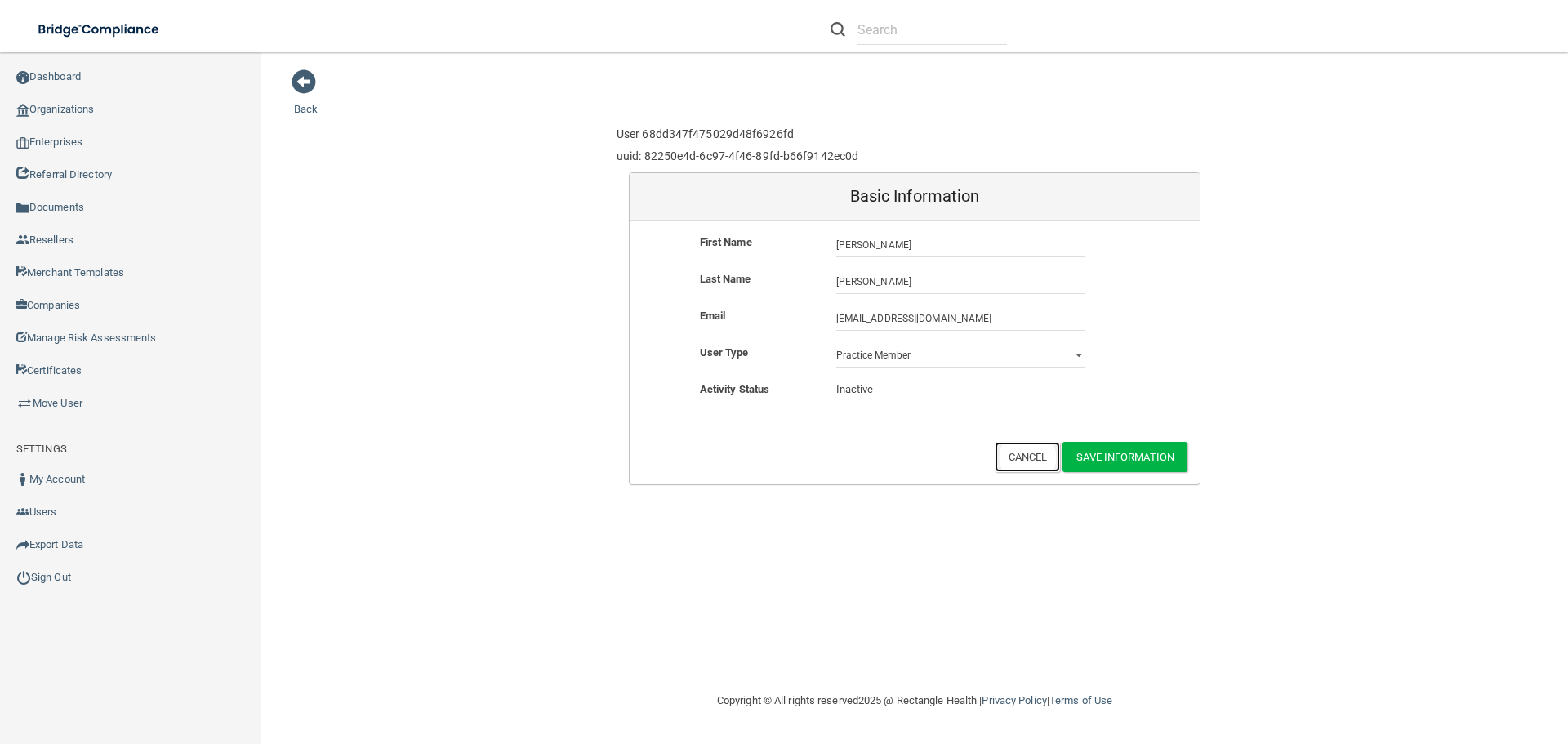
click at [1035, 459] on button "Cancel" at bounding box center [1027, 457] width 66 height 30
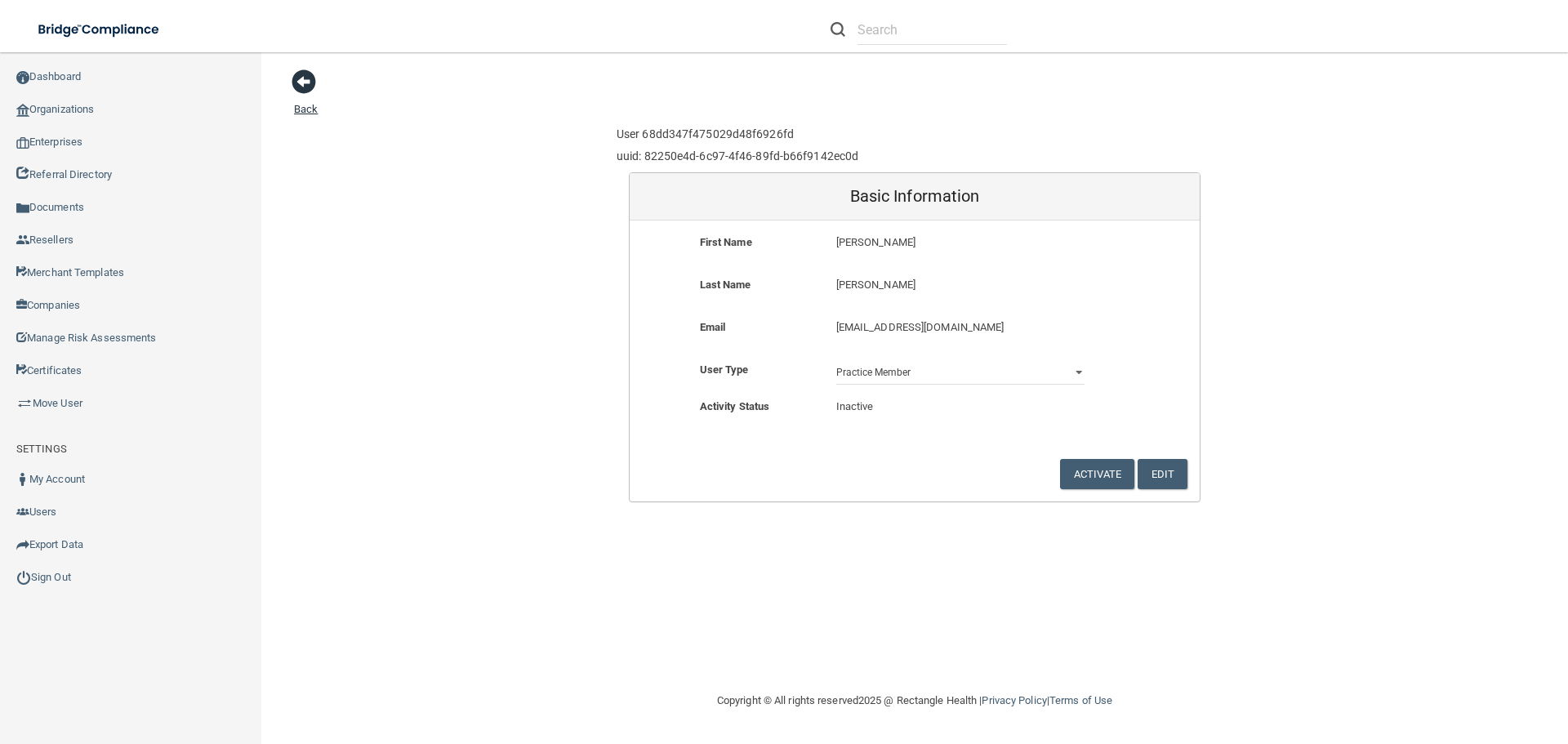
click at [304, 77] on span at bounding box center [304, 82] width 25 height 25
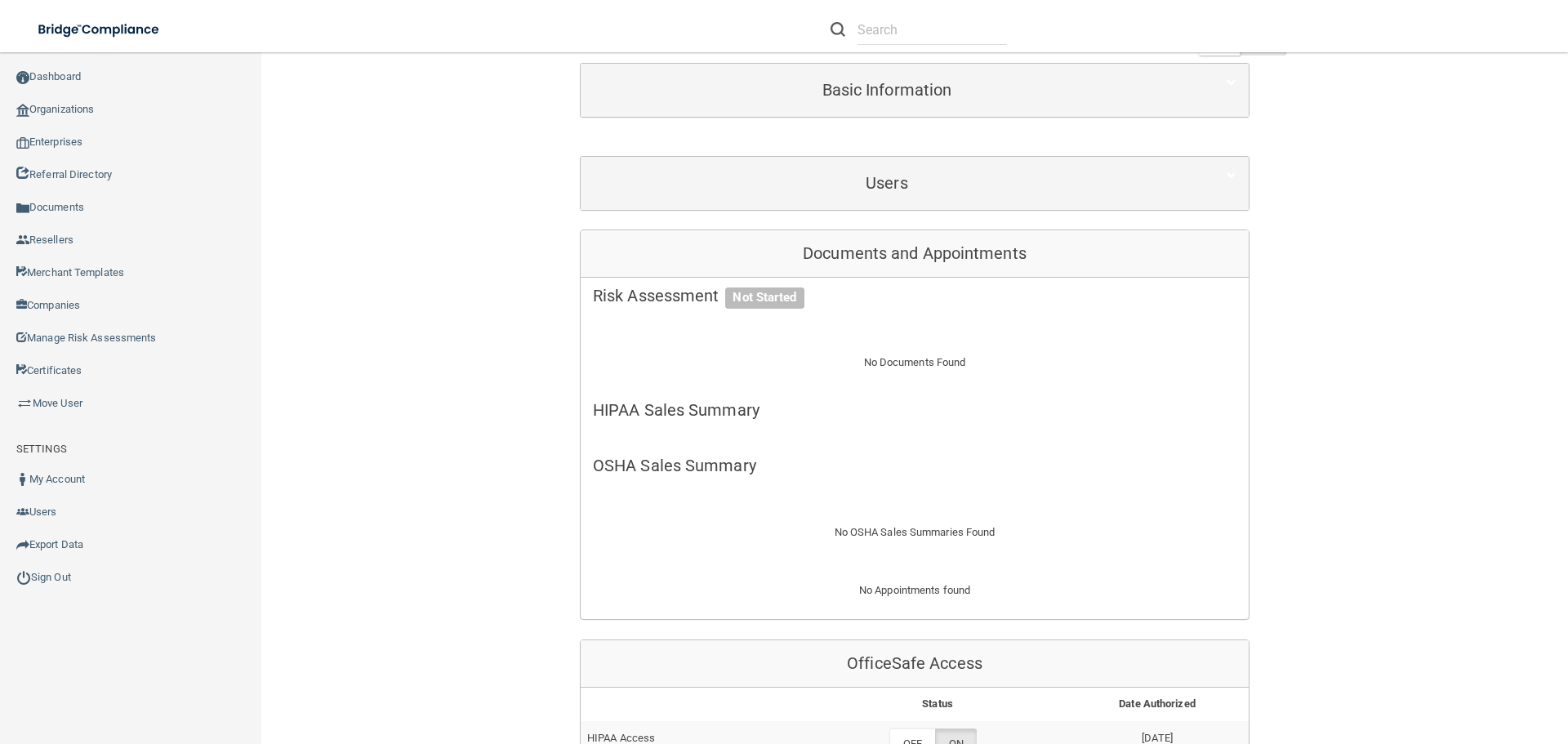
scroll to position [163, 0]
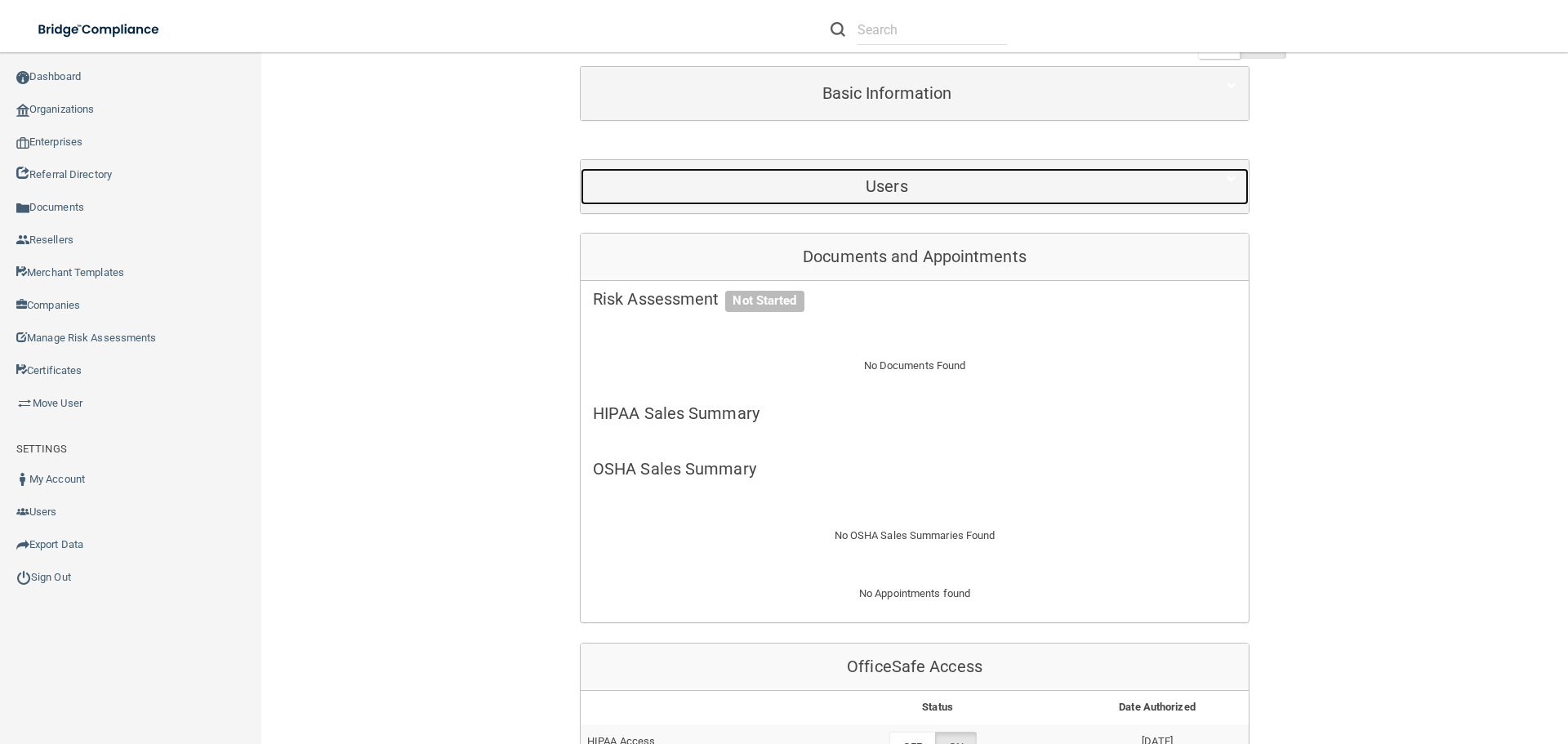
click at [975, 196] on div "Users" at bounding box center [887, 187] width 613 height 37
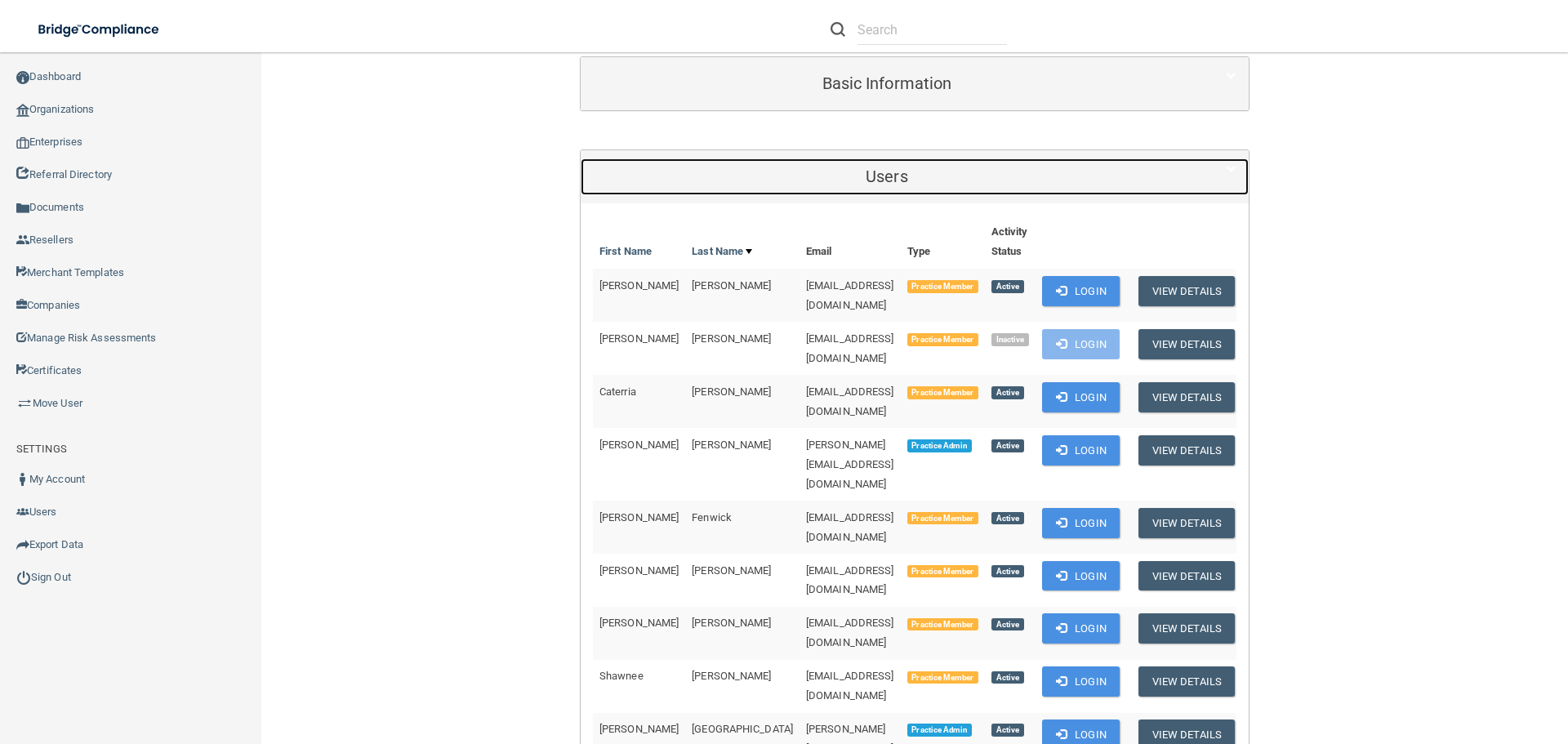
scroll to position [245, 0]
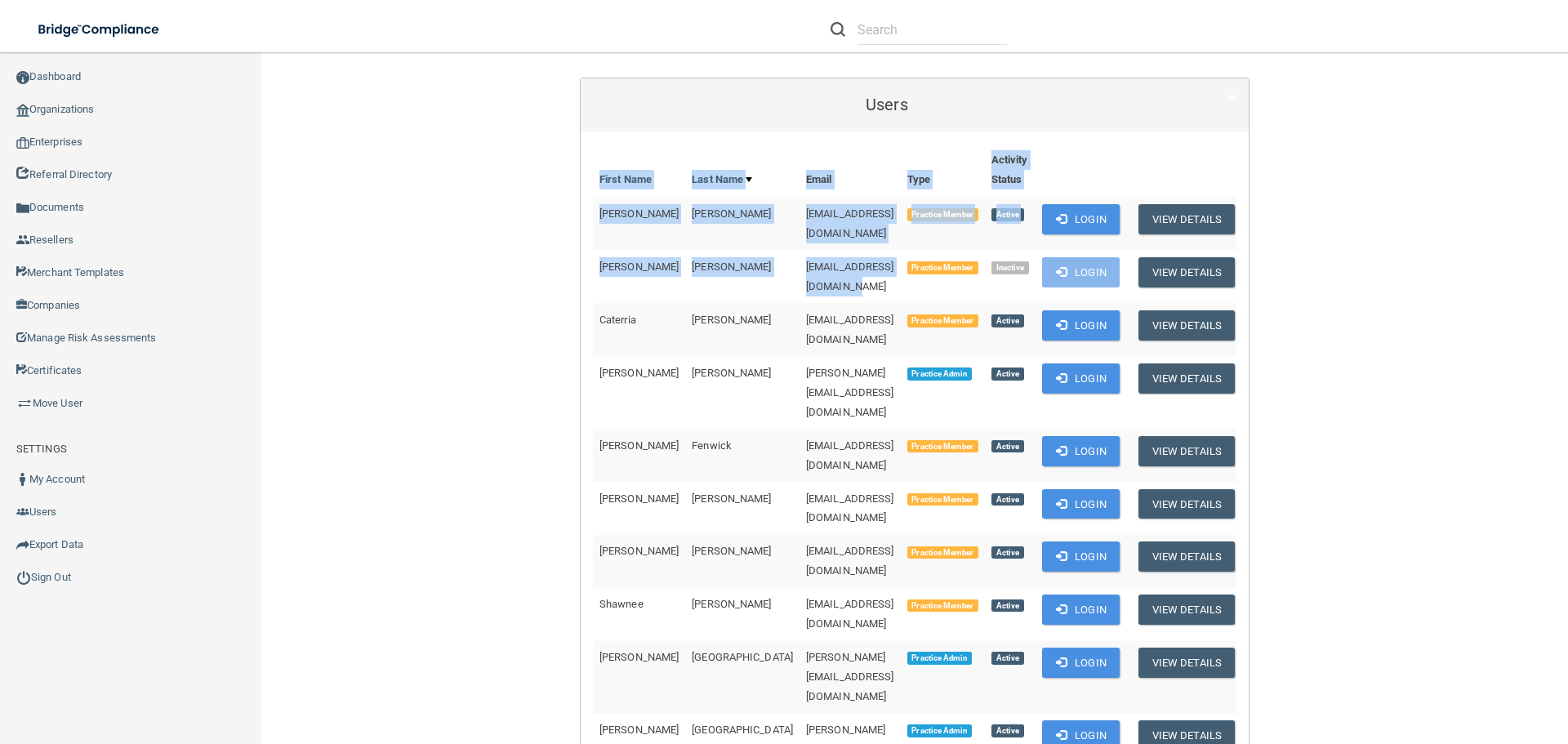
drag, startPoint x: 824, startPoint y: 262, endPoint x: 559, endPoint y: 257, distance: 265.0
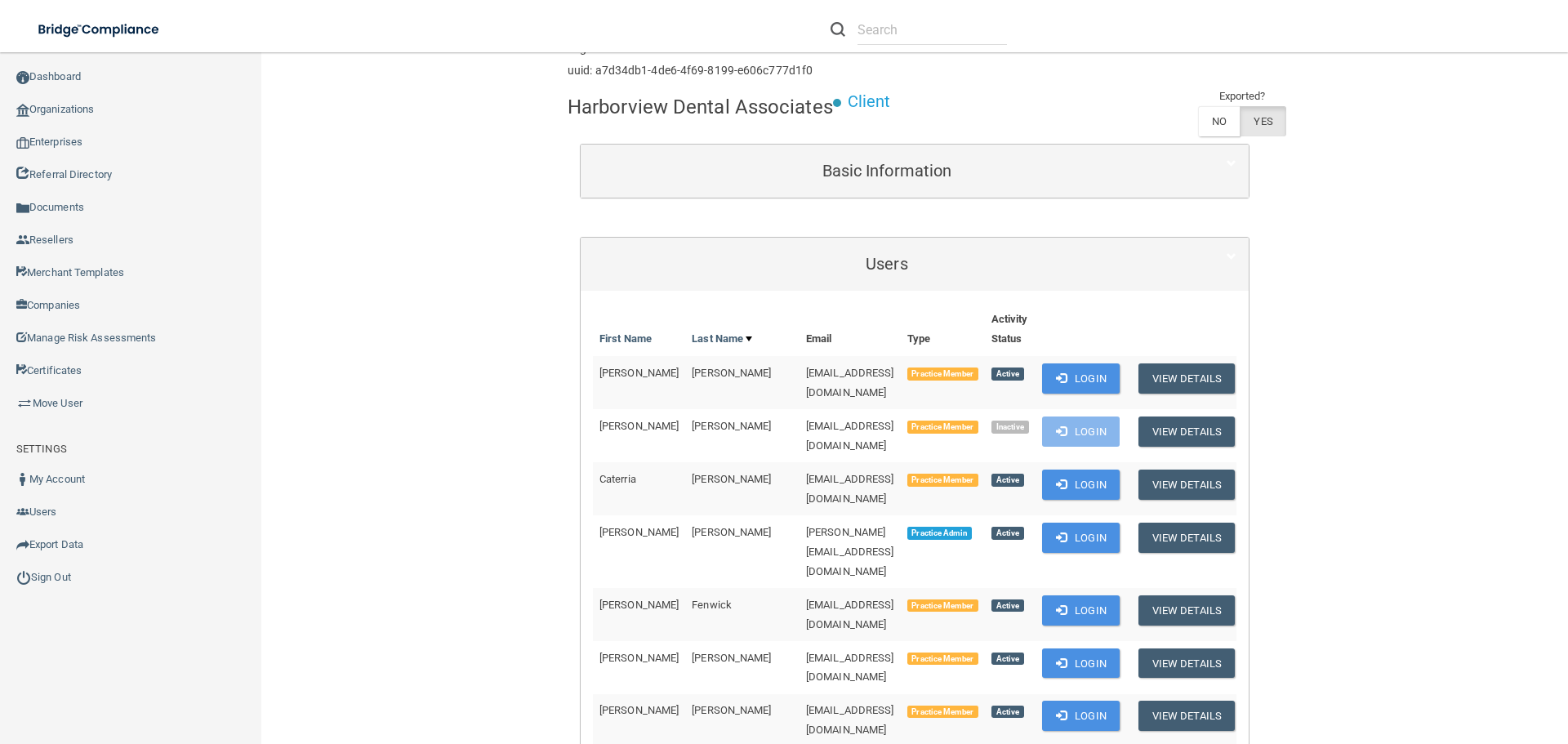
scroll to position [0, 0]
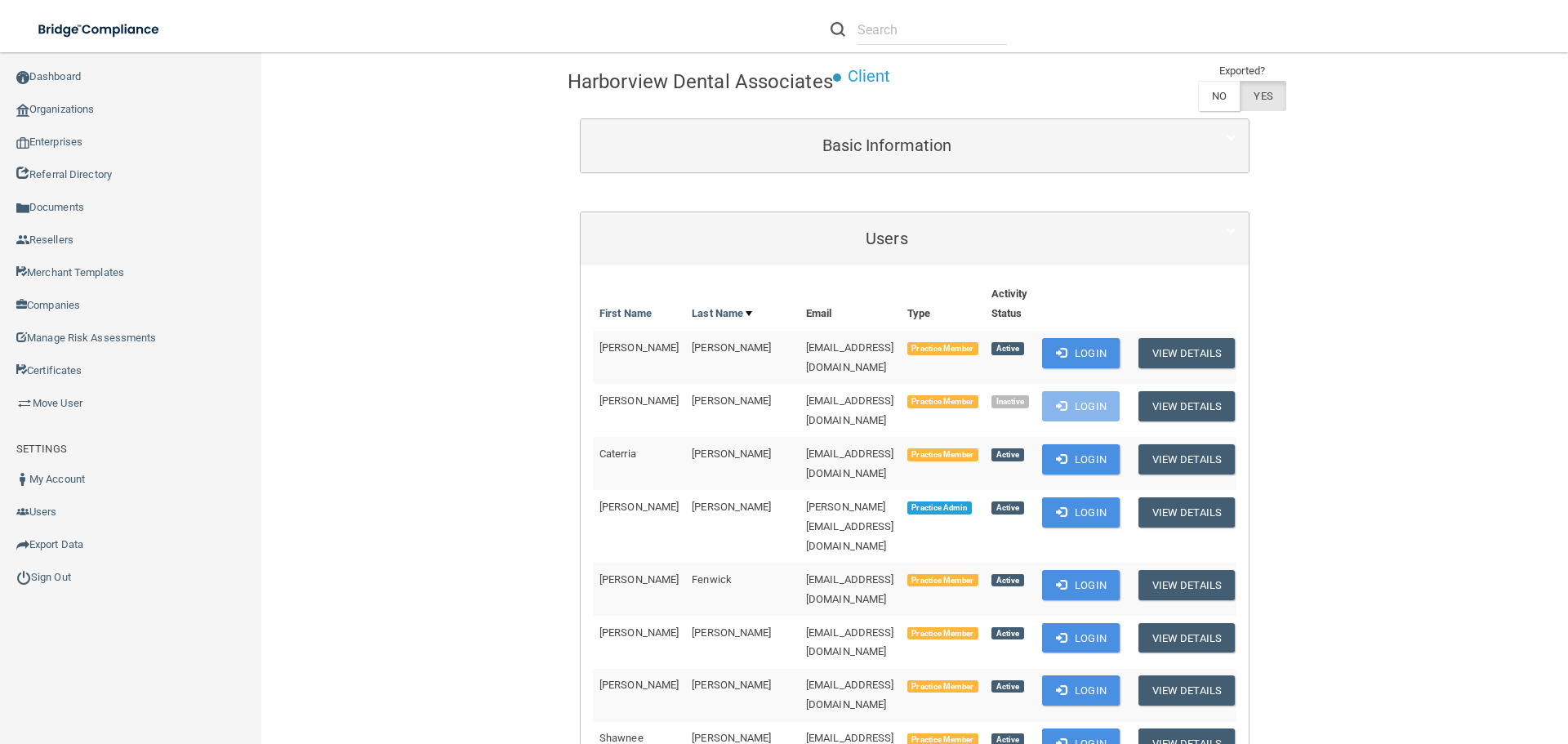
scroll to position [82, 0]
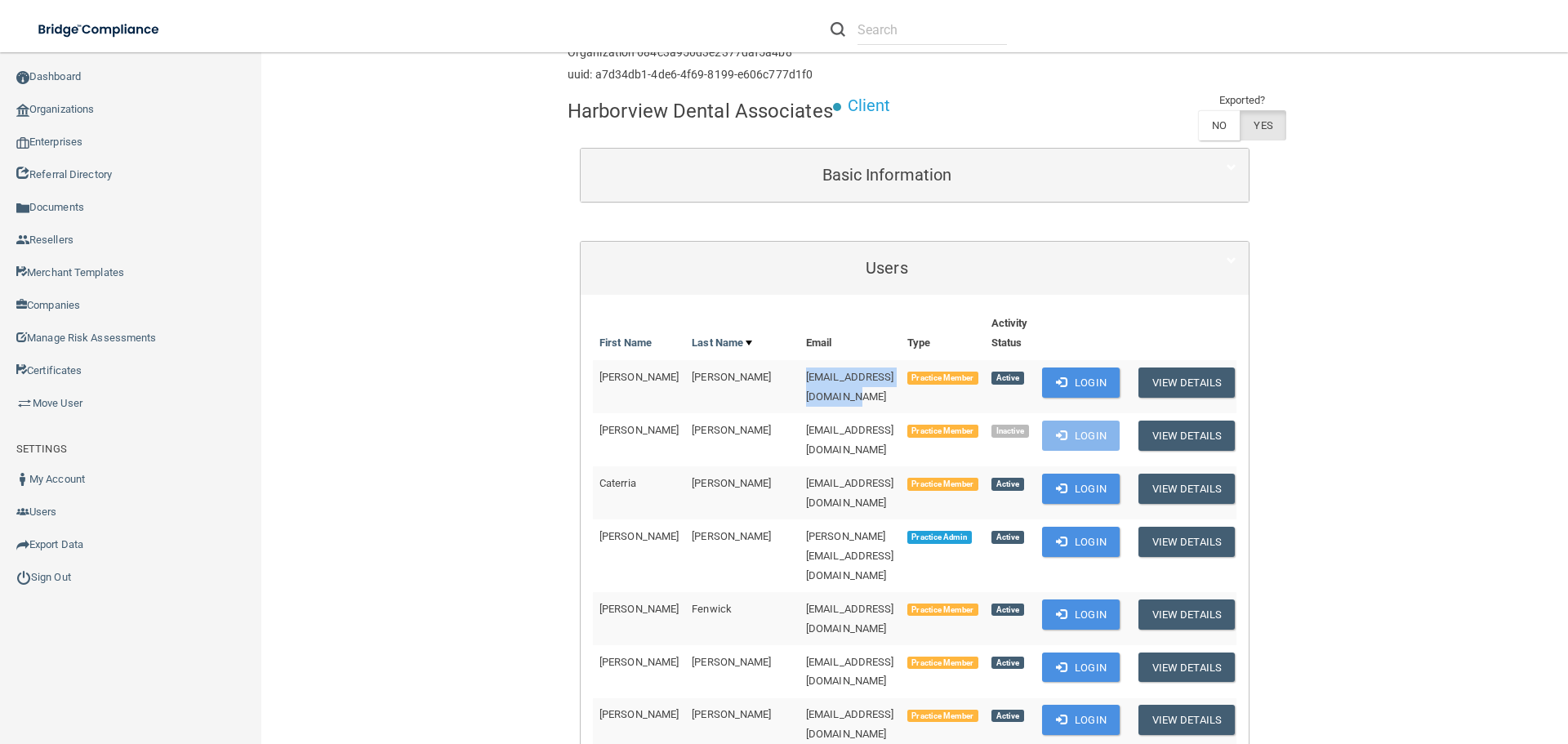
drag, startPoint x: 855, startPoint y: 382, endPoint x: 713, endPoint y: 381, distance: 142.0
click at [800, 381] on td "[EMAIL_ADDRESS][DOMAIN_NAME]" at bounding box center [850, 386] width 101 height 53
copy span "[EMAIL_ADDRESS][DOMAIN_NAME]"
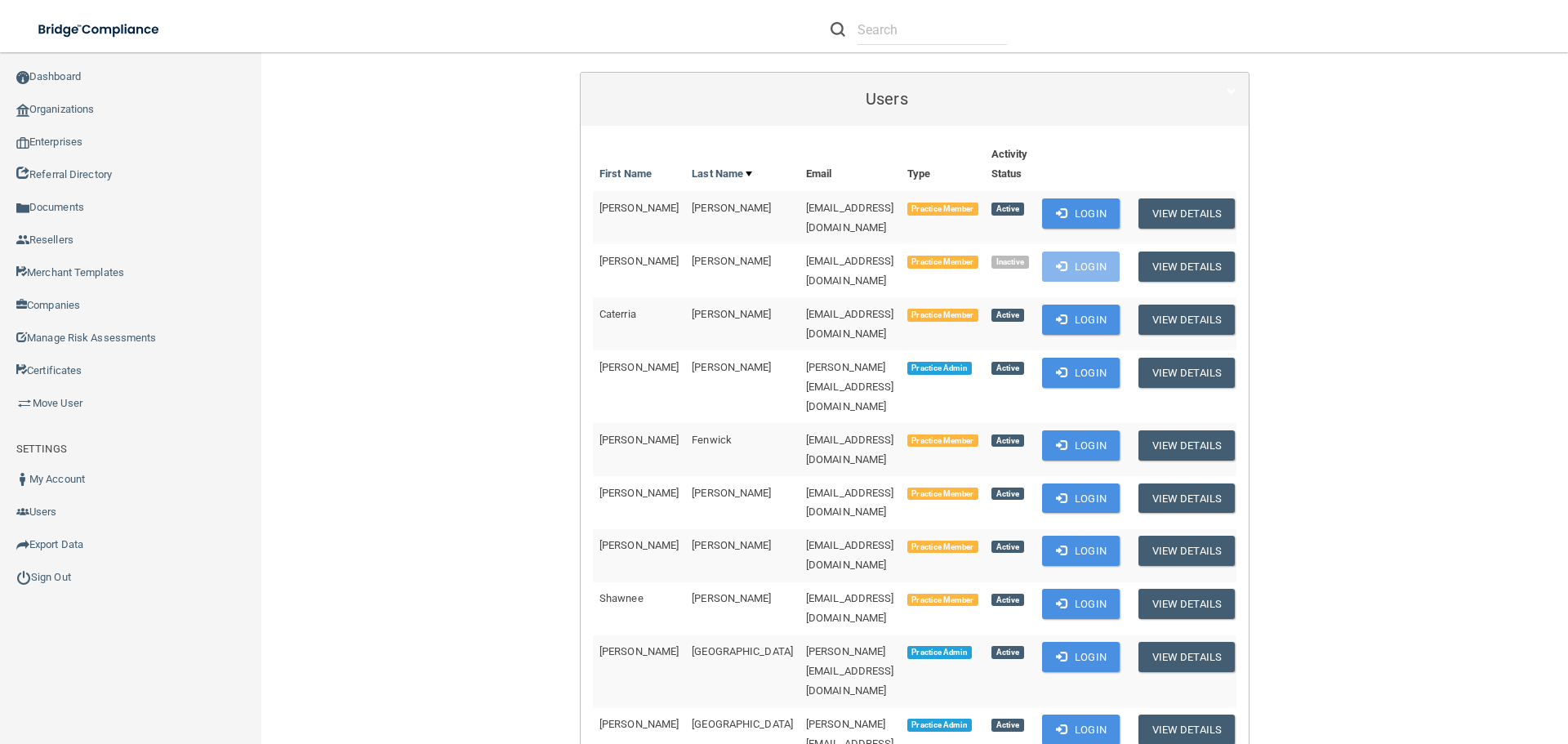
scroll to position [326, 0]
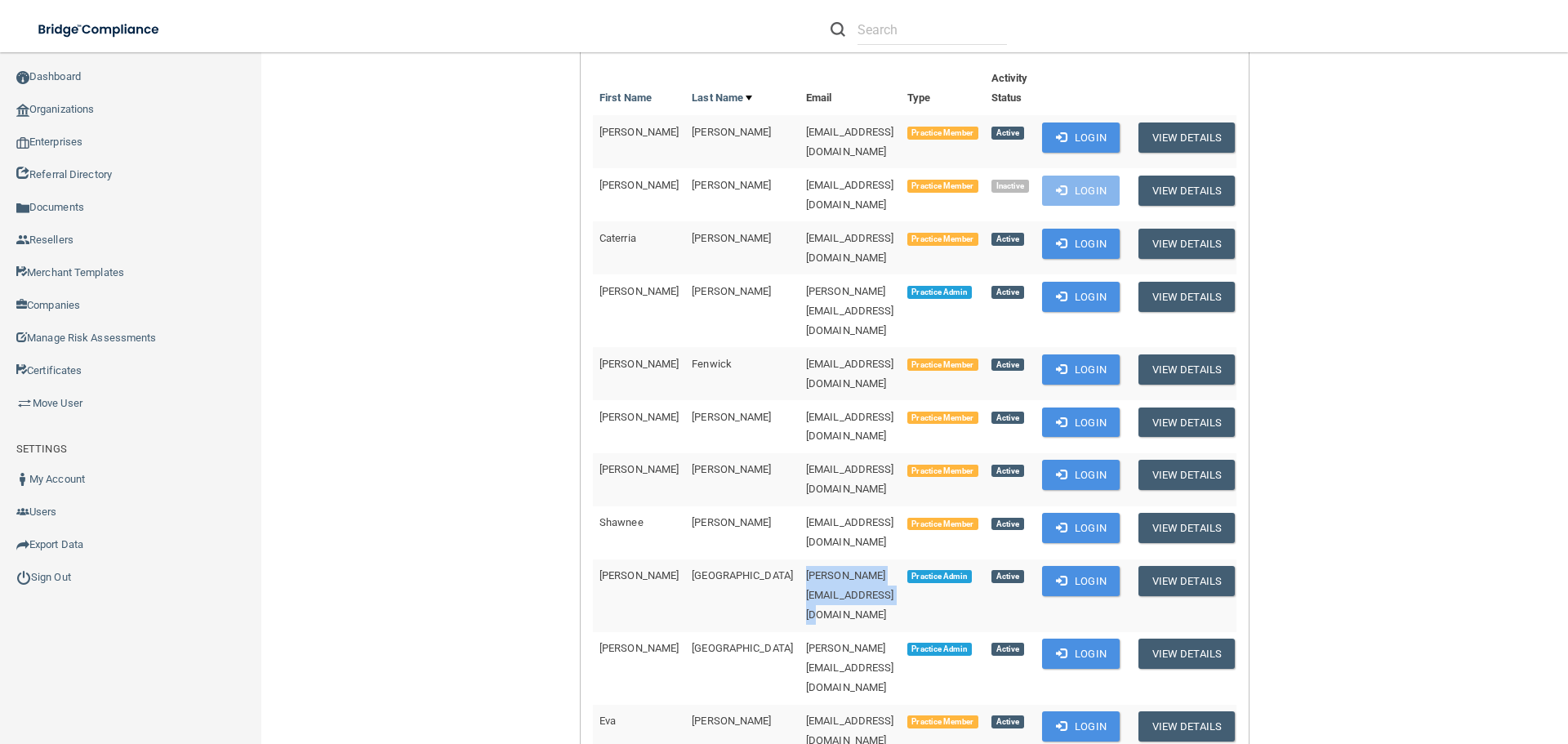
drag, startPoint x: 872, startPoint y: 487, endPoint x: 706, endPoint y: 485, distance: 166.0
click at [800, 559] on td "[PERSON_NAME][EMAIL_ADDRESS][DOMAIN_NAME]" at bounding box center [850, 595] width 101 height 72
copy span "[PERSON_NAME][EMAIL_ADDRESS][DOMAIN_NAME]"
drag, startPoint x: 426, startPoint y: 278, endPoint x: 427, endPoint y: 248, distance: 30.0
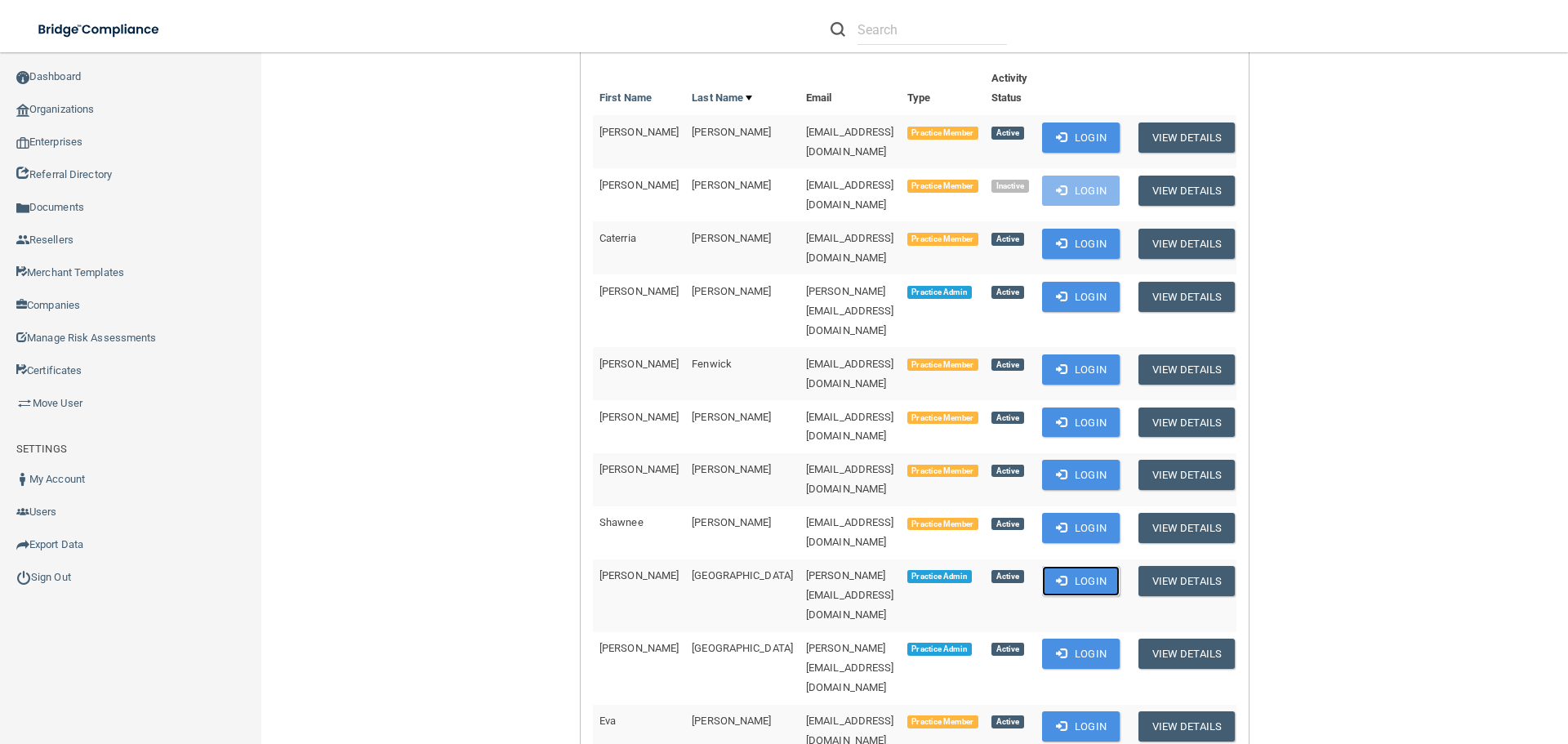
click at [1093, 566] on button "Login" at bounding box center [1081, 581] width 78 height 30
click at [42, 569] on link "Sign Out" at bounding box center [131, 577] width 262 height 33
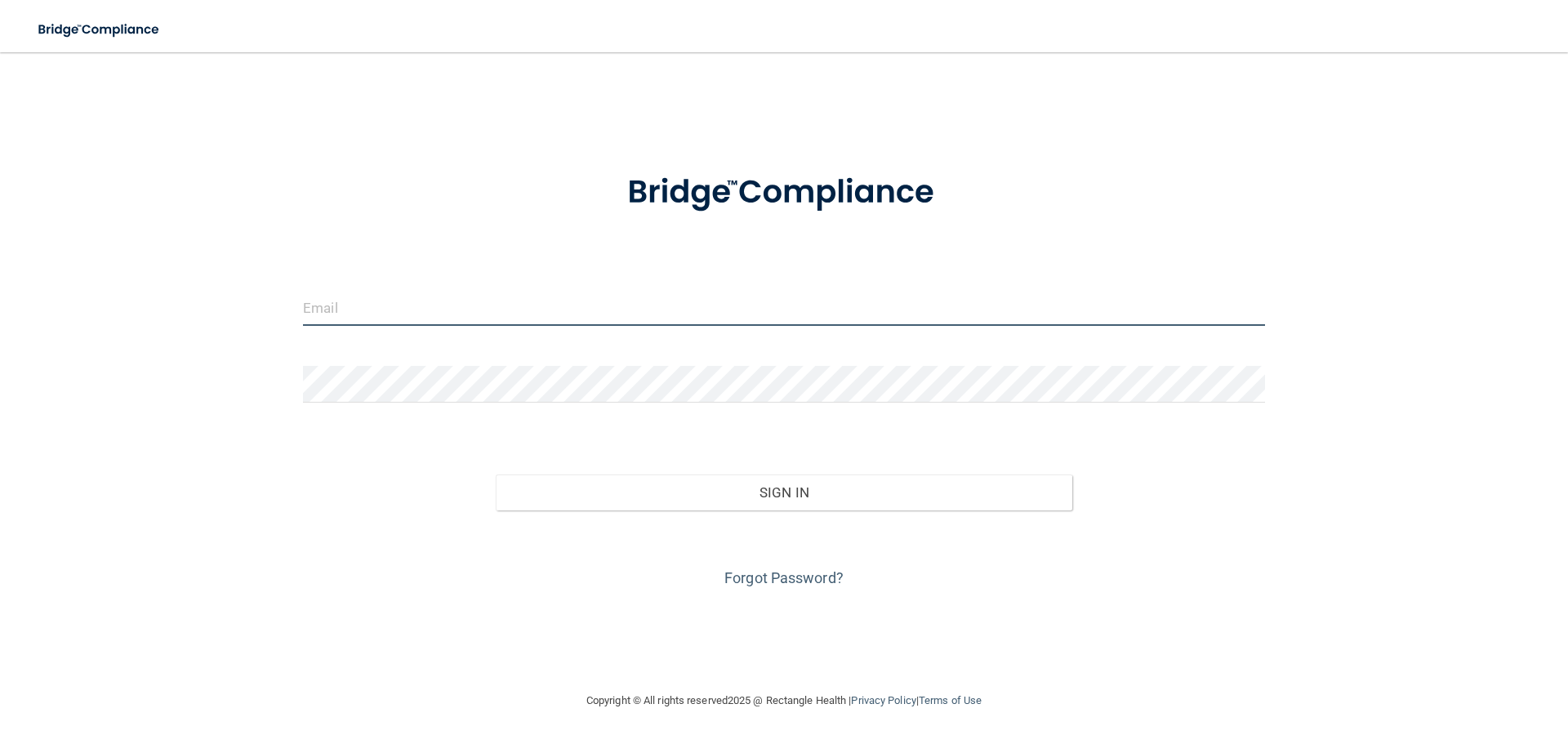
type input "[EMAIL_ADDRESS][DOMAIN_NAME]"
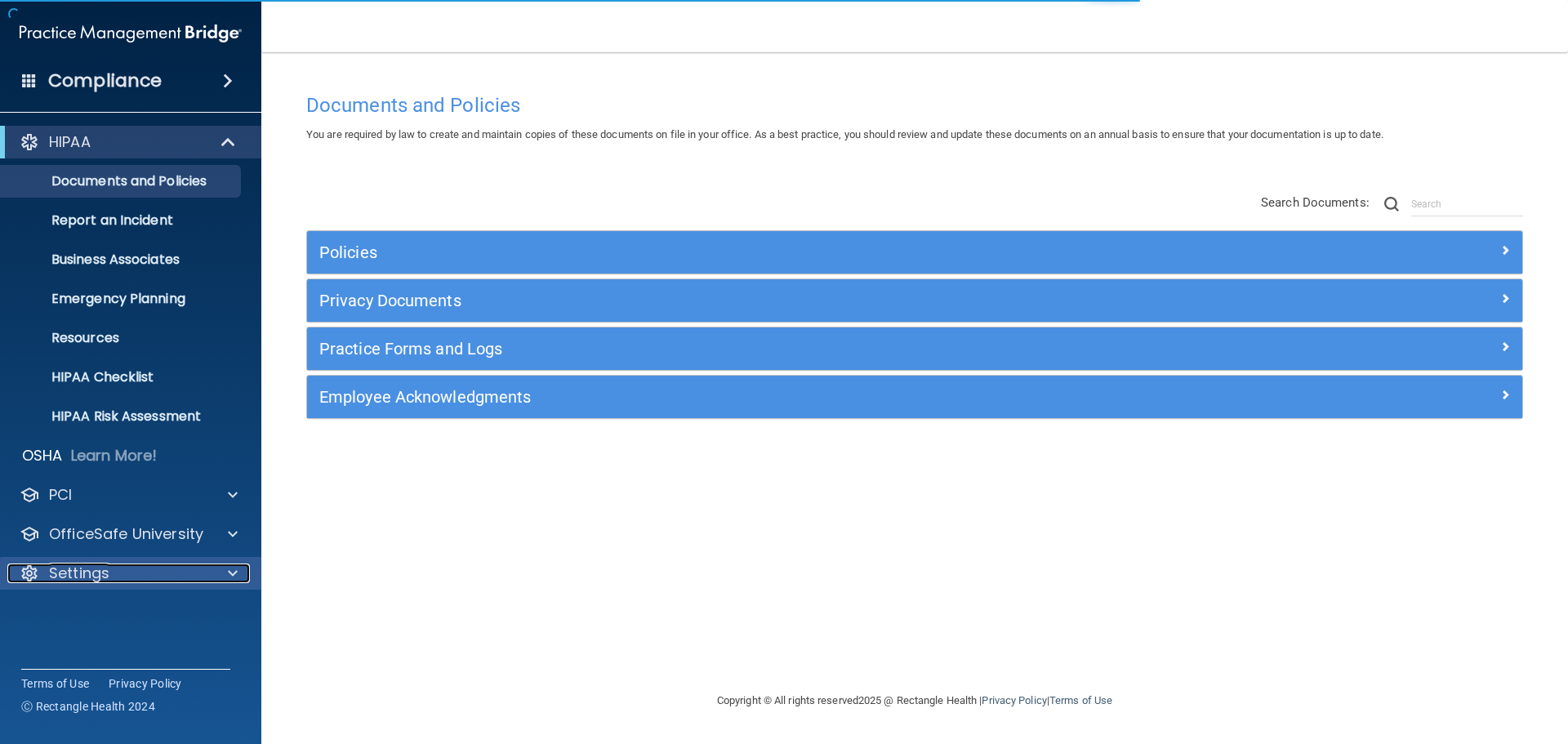
click at [144, 581] on div "Settings" at bounding box center [108, 573] width 203 height 19
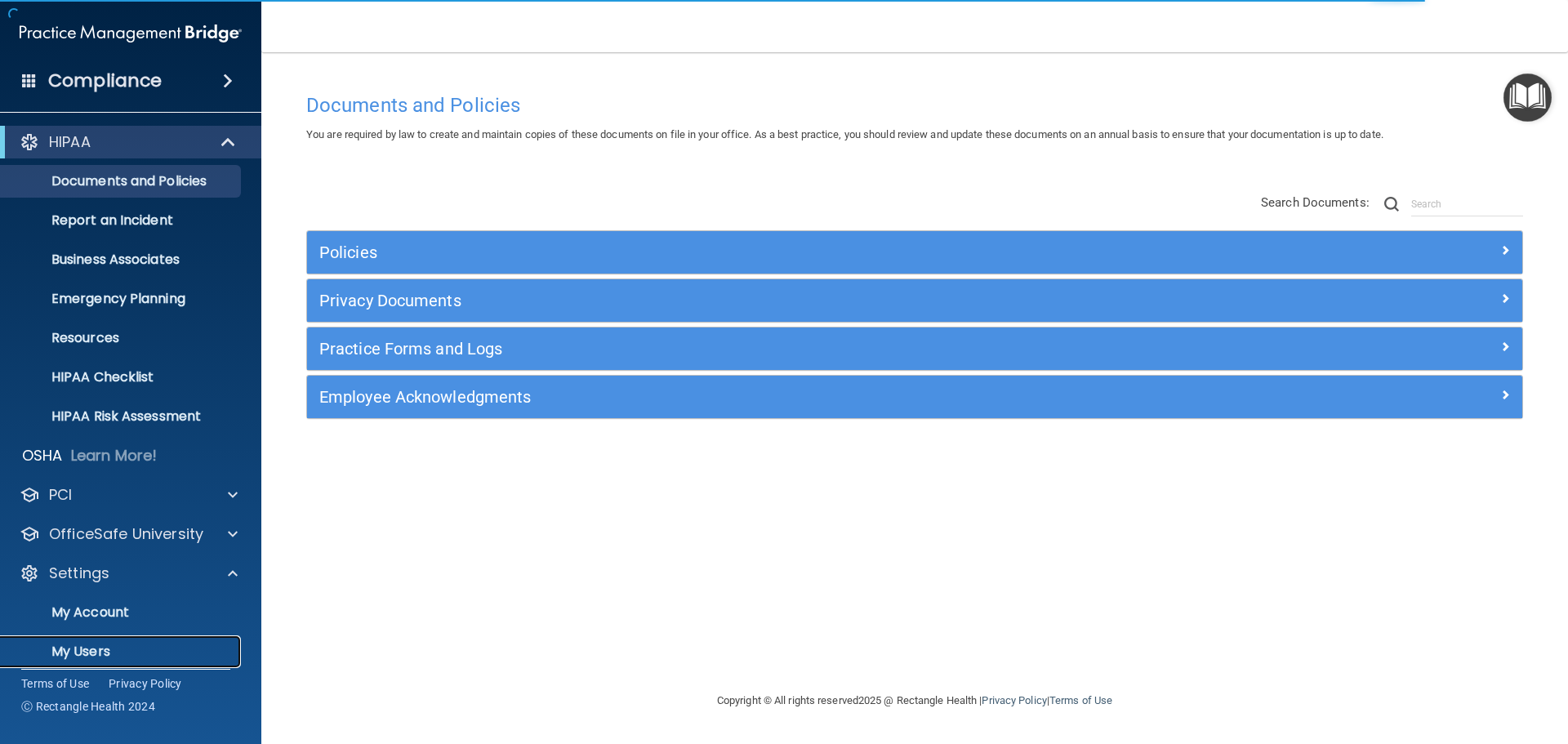
click at [94, 652] on p "My Users" at bounding box center [122, 651] width 223 height 17
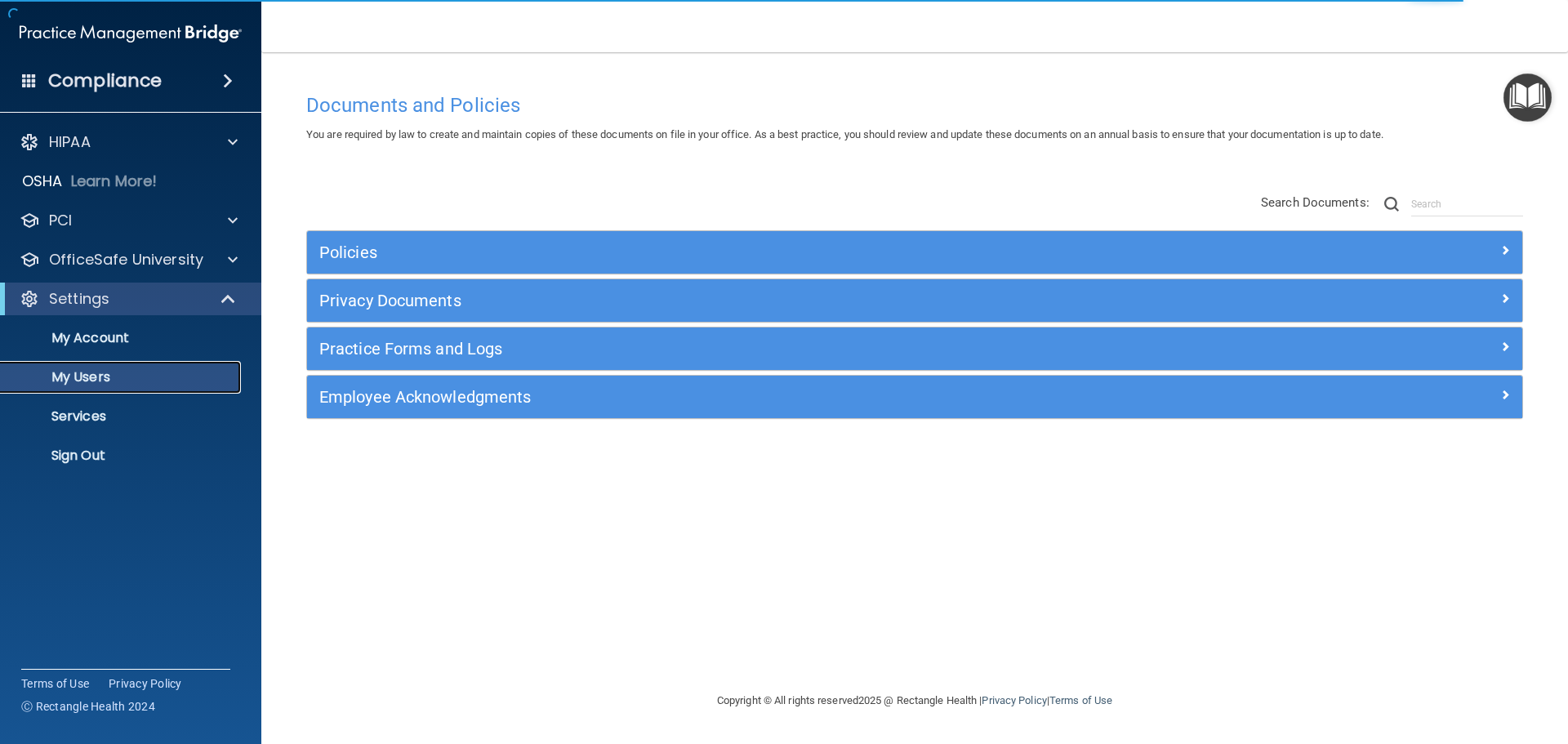
select select "20"
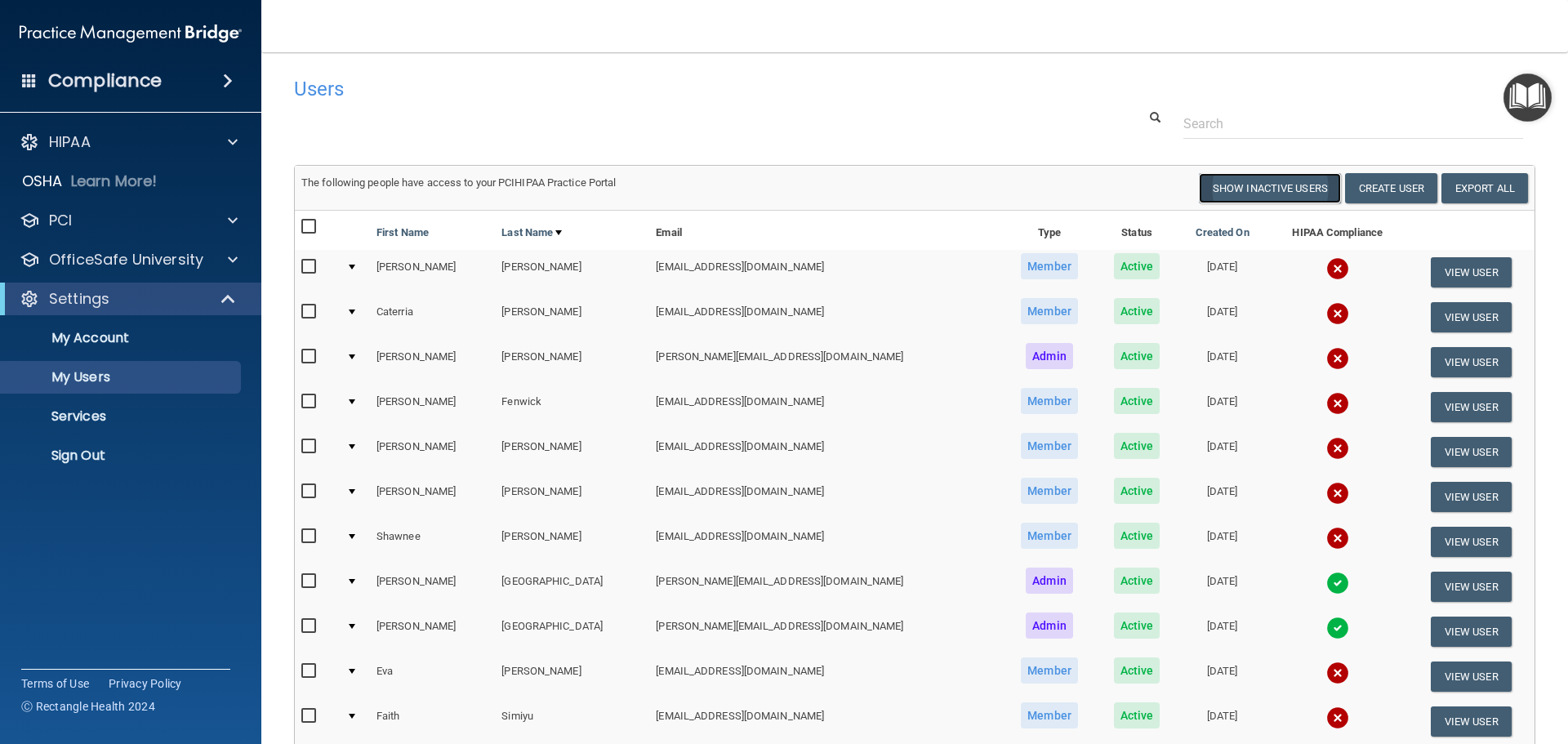
click at [1260, 189] on button "Show Inactive Users" at bounding box center [1270, 188] width 142 height 30
select select "20"
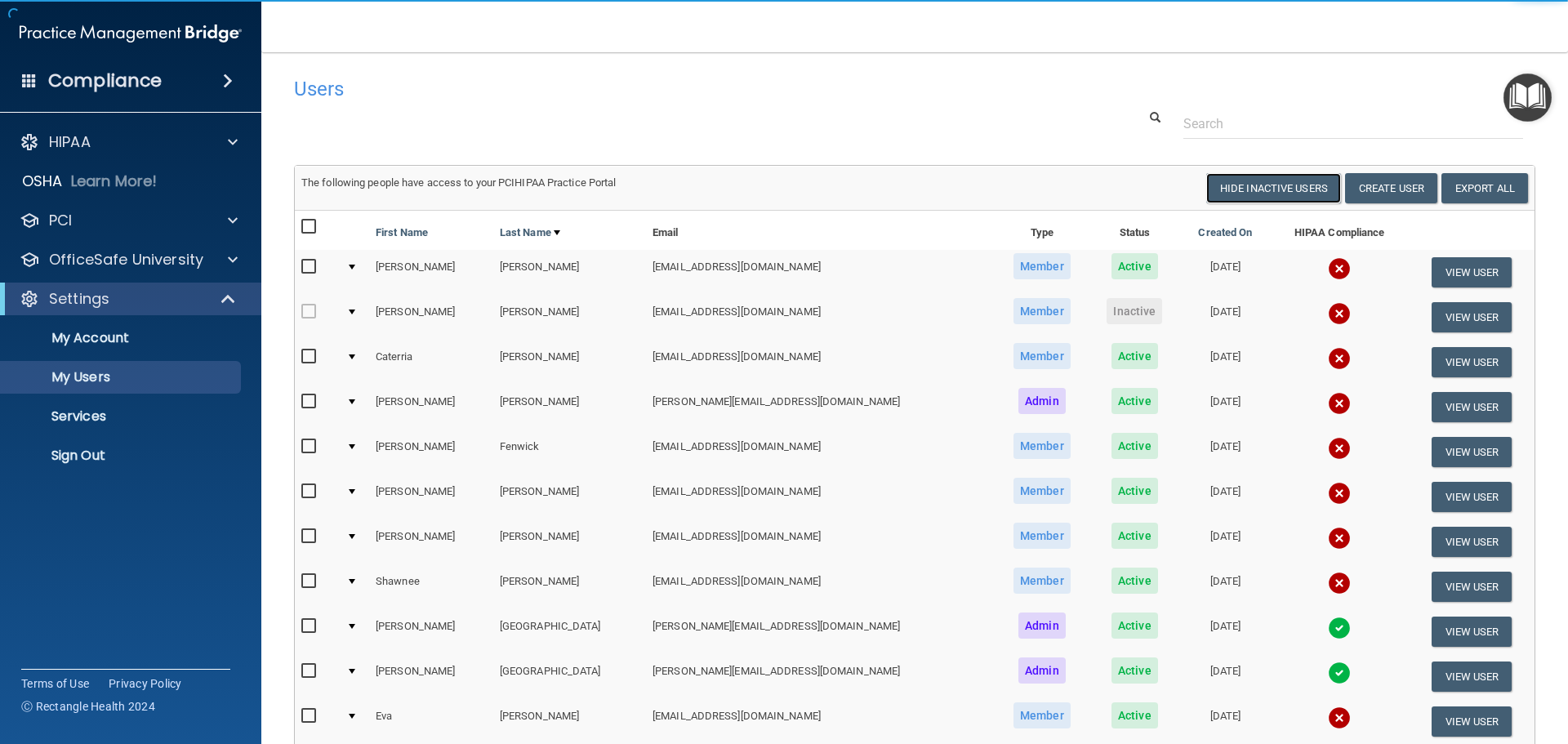
click at [1260, 189] on button "Hide Inactive Users" at bounding box center [1273, 188] width 135 height 30
select select "20"
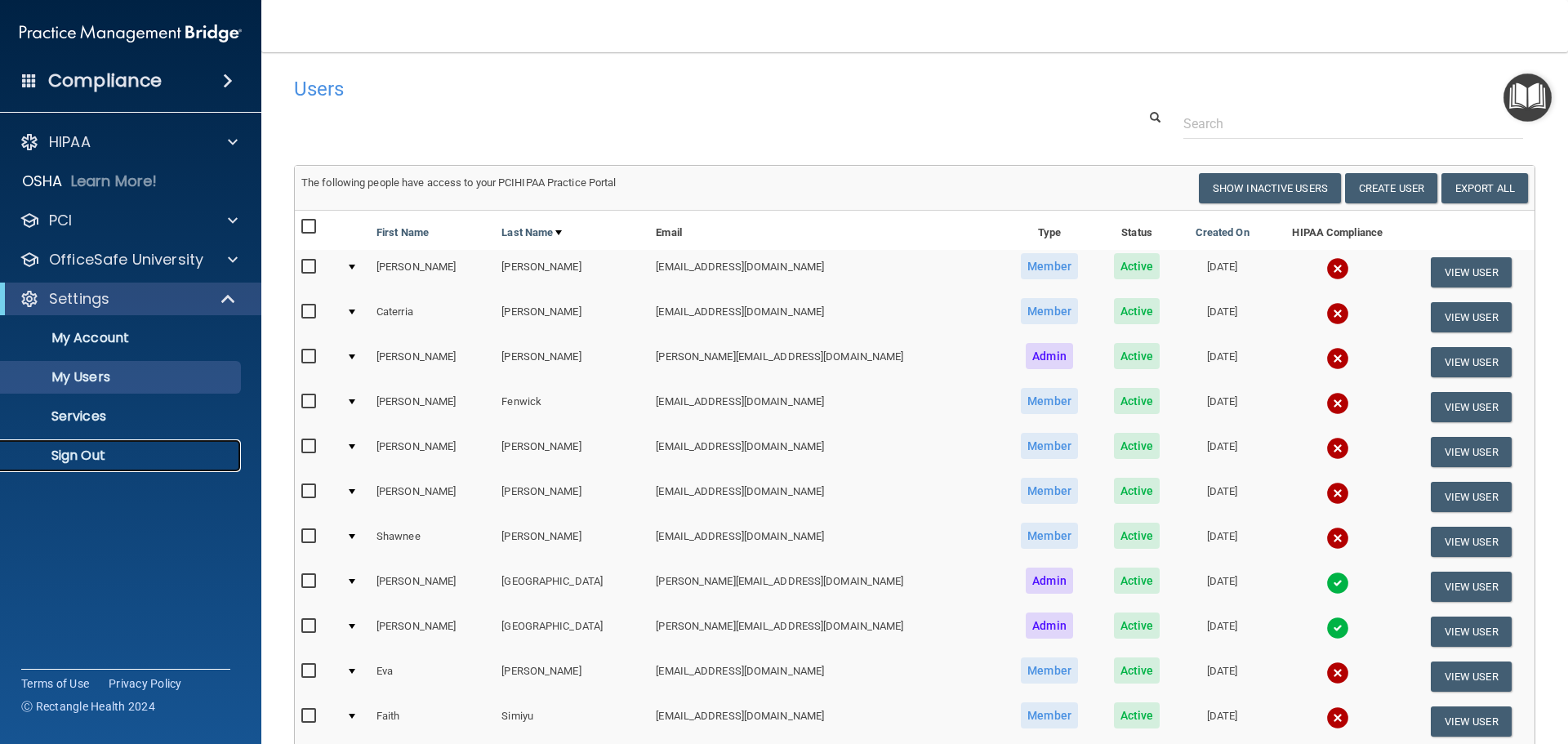
click at [101, 453] on p "Sign Out" at bounding box center [122, 456] width 223 height 17
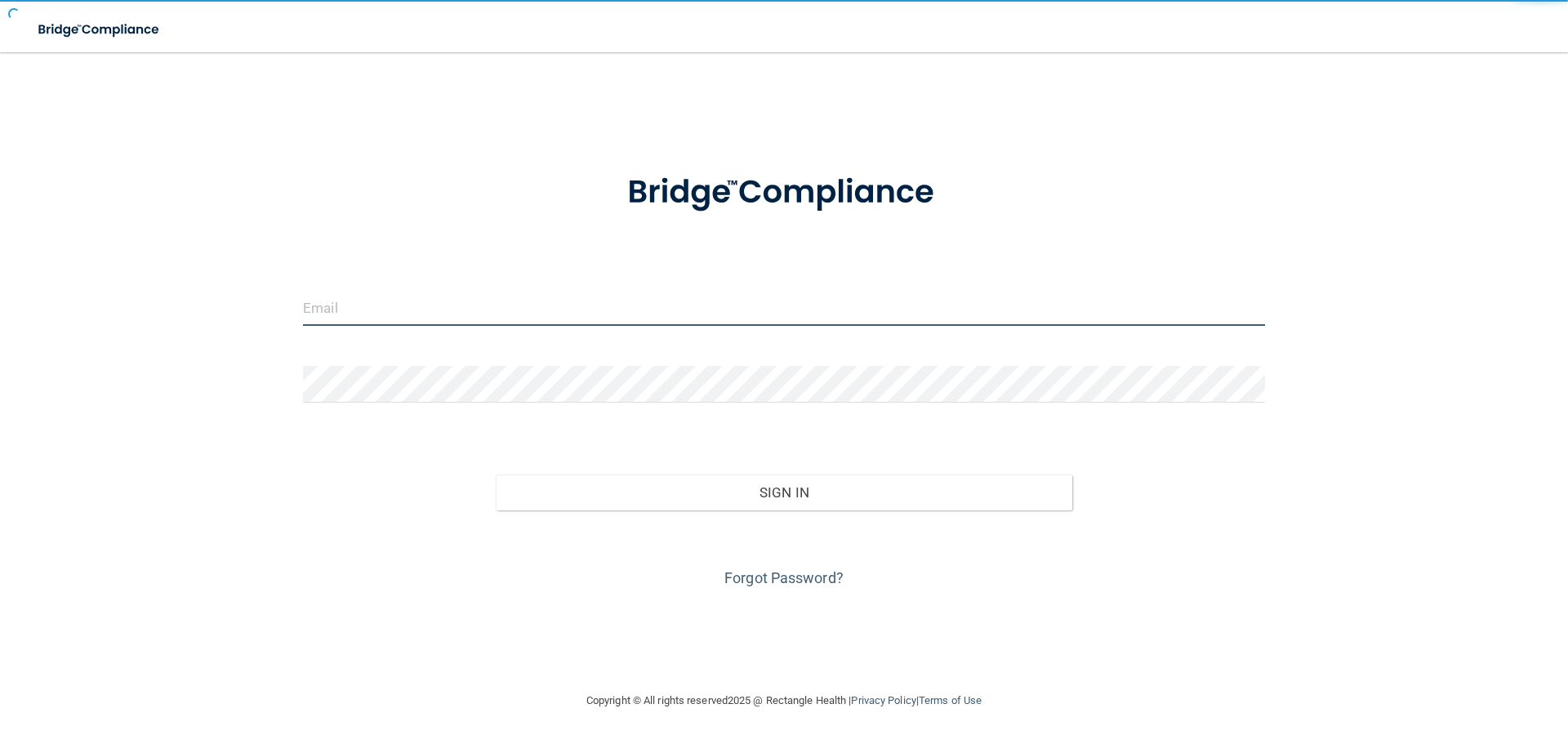
type input "[EMAIL_ADDRESS][DOMAIN_NAME]"
